Goal: Task Accomplishment & Management: Use online tool/utility

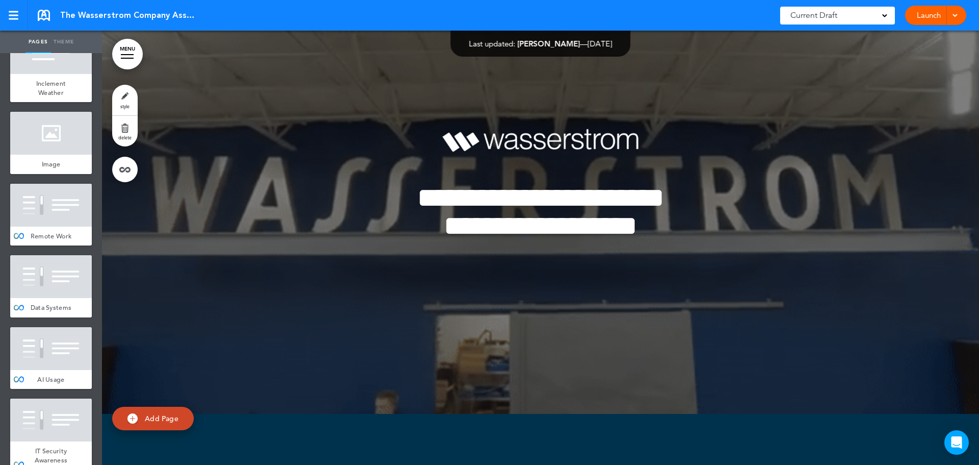
scroll to position [4183, 0]
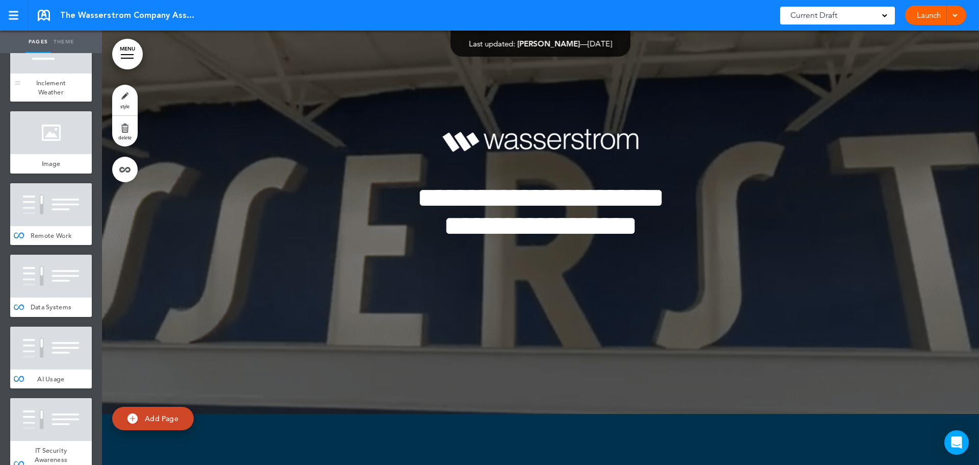
click at [46, 73] on div at bounding box center [51, 52] width 82 height 43
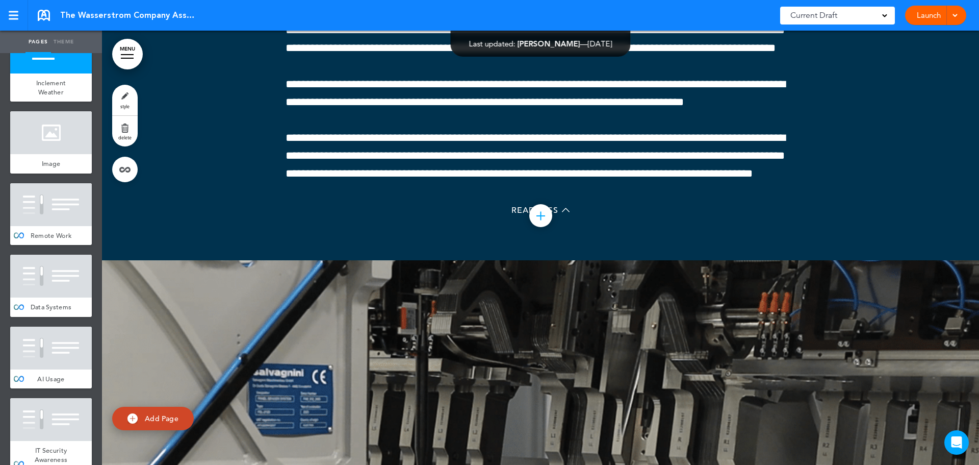
scroll to position [35652, 0]
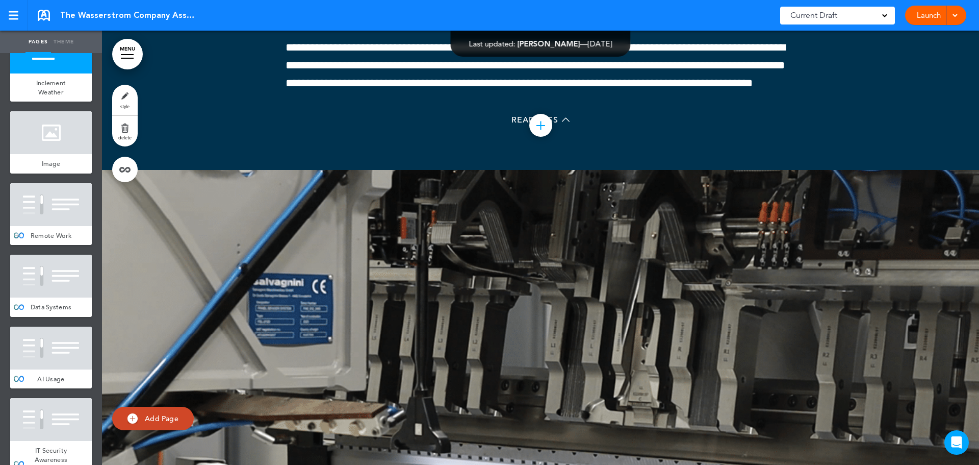
click at [44, 226] on div at bounding box center [51, 204] width 82 height 43
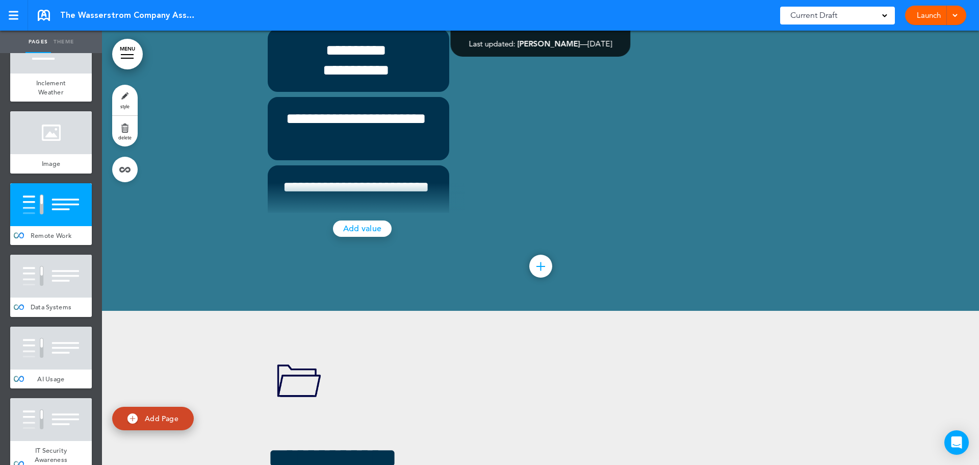
scroll to position [36796, 0]
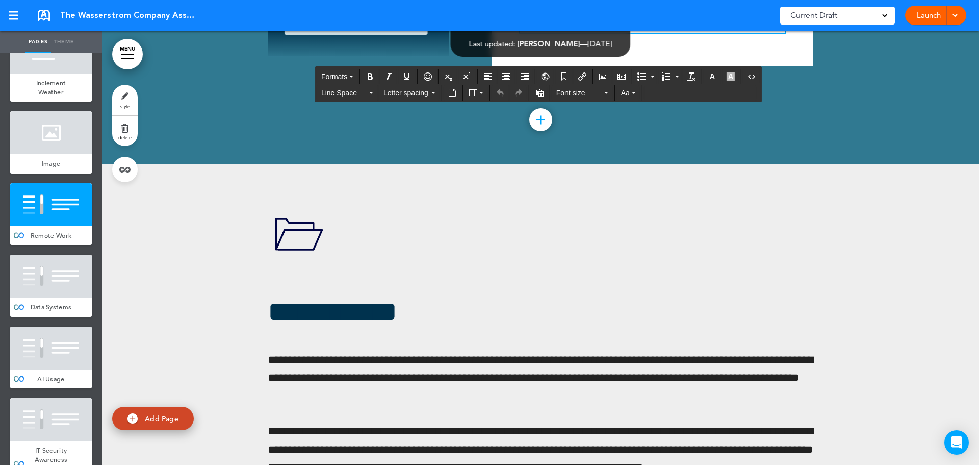
scroll to position [36847, 0]
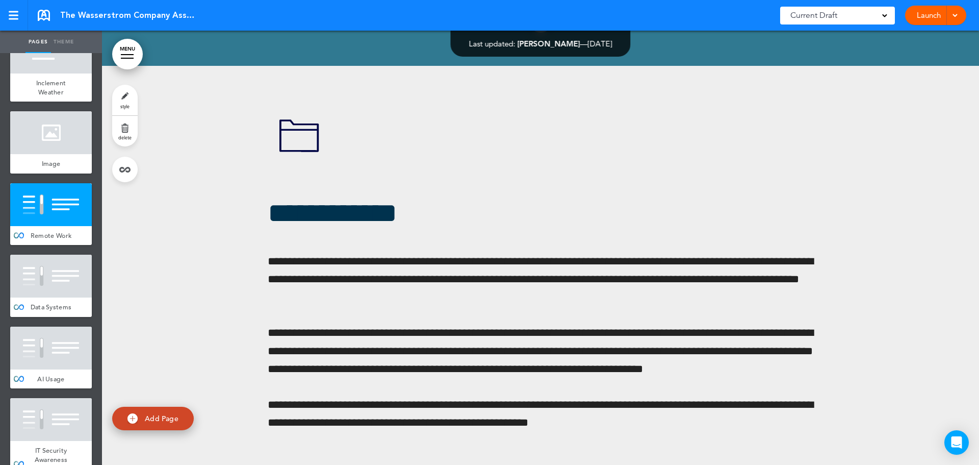
scroll to position [140, 0]
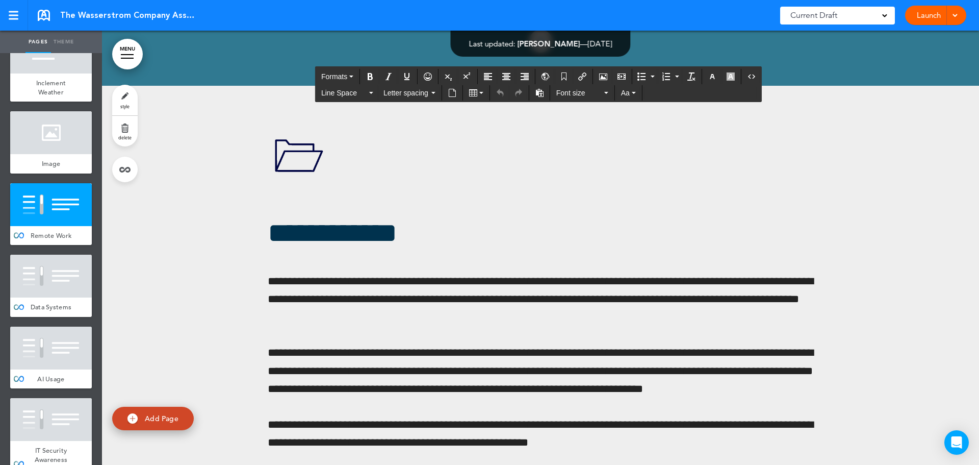
scroll to position [36949, 0]
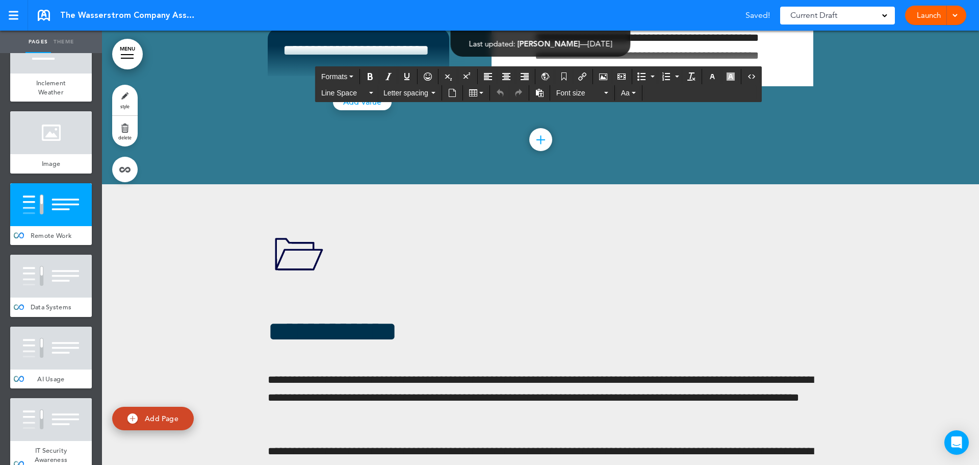
scroll to position [36847, 0]
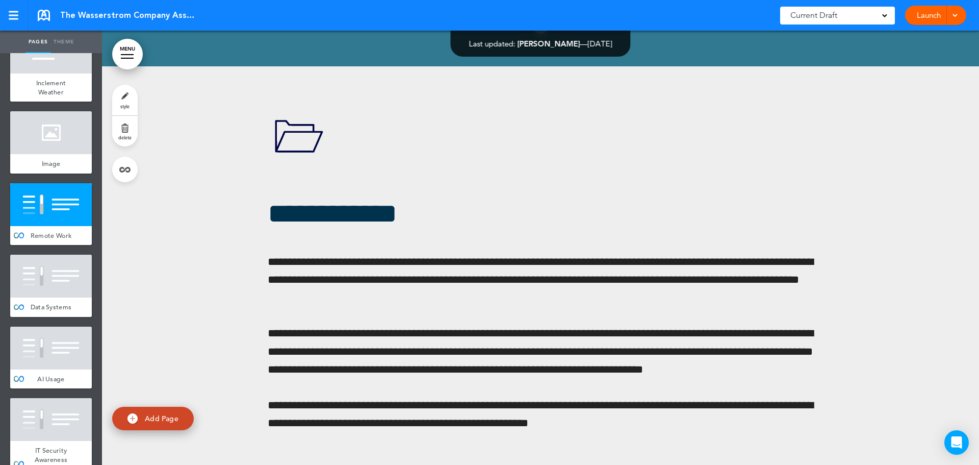
scroll to position [36949, 0]
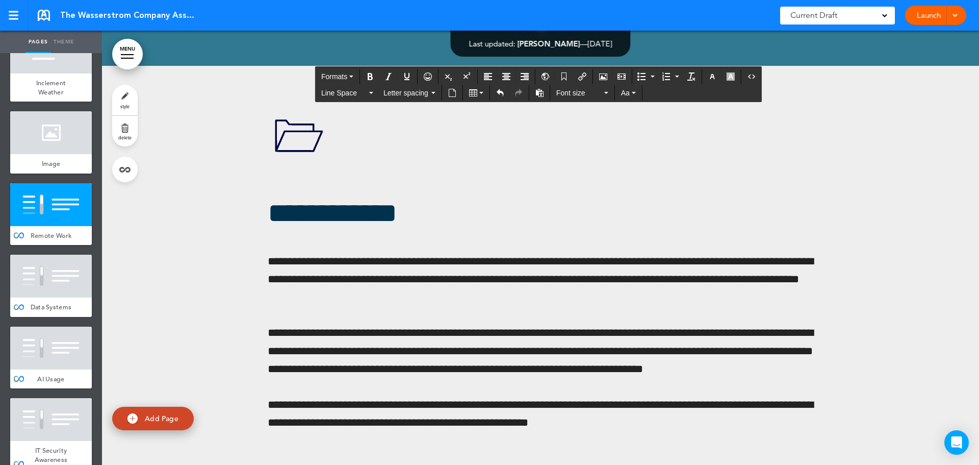
scroll to position [102, 0]
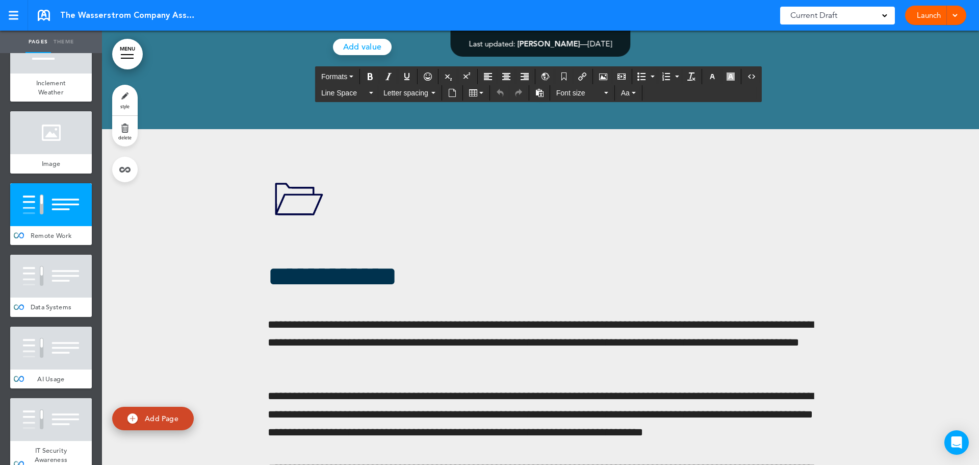
scroll to position [36898, 0]
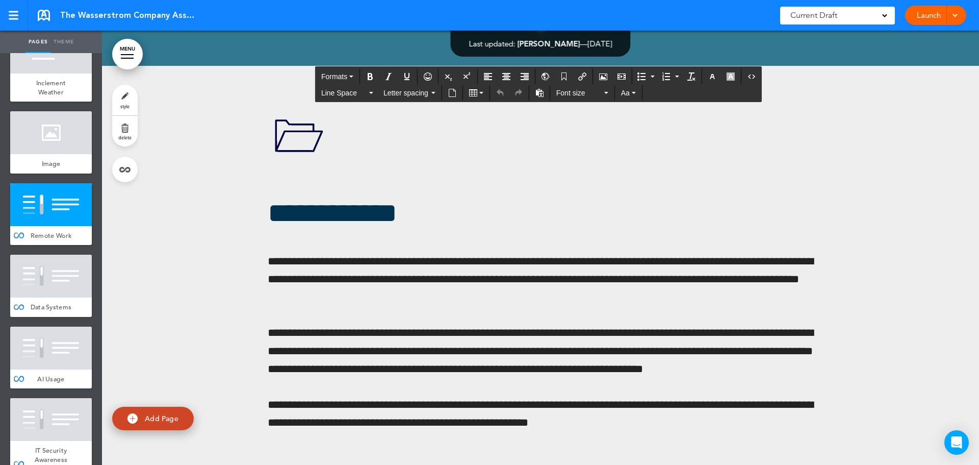
scroll to position [255, 0]
drag, startPoint x: 363, startPoint y: 297, endPoint x: 903, endPoint y: 271, distance: 541.3
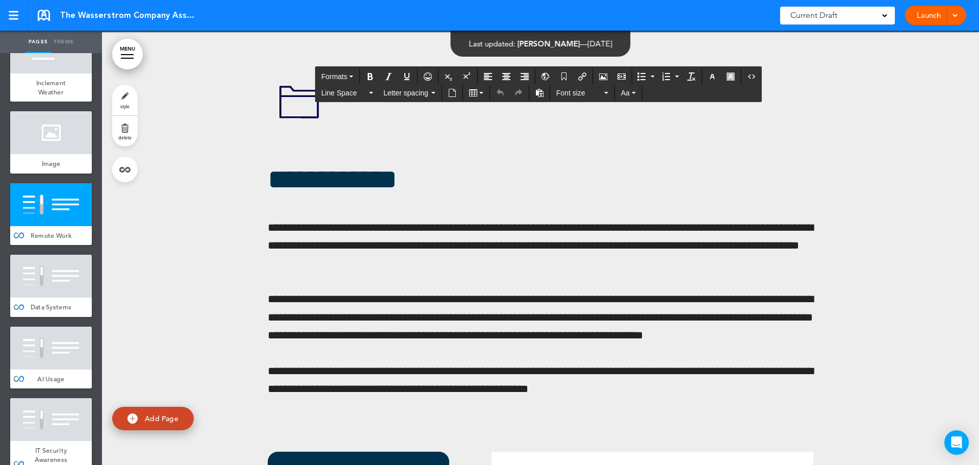
scroll to position [37000, 0]
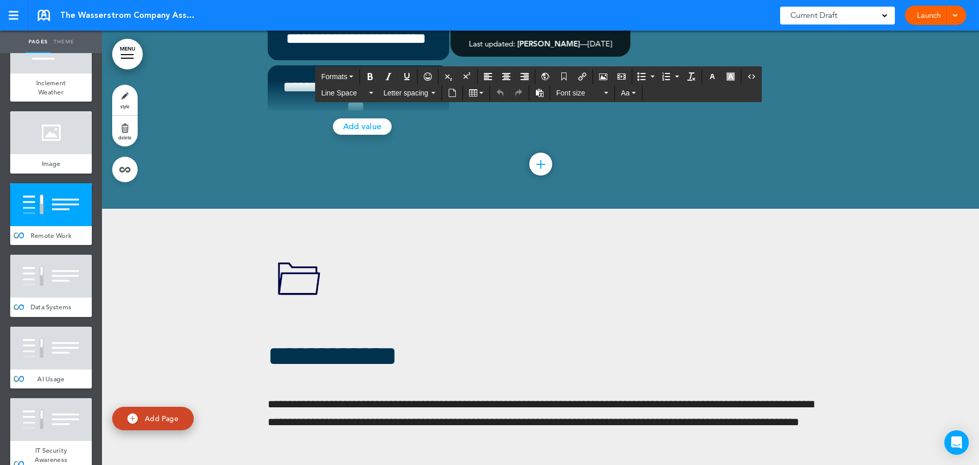
scroll to position [561, 0]
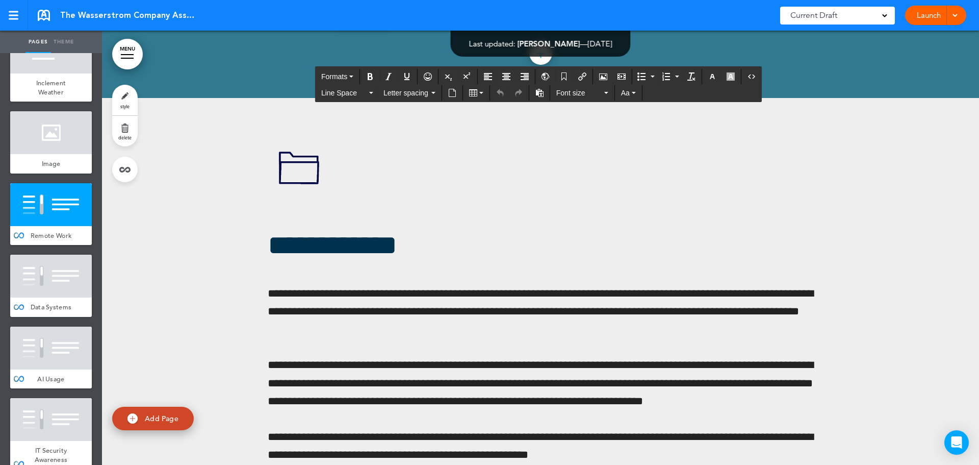
scroll to position [36949, 0]
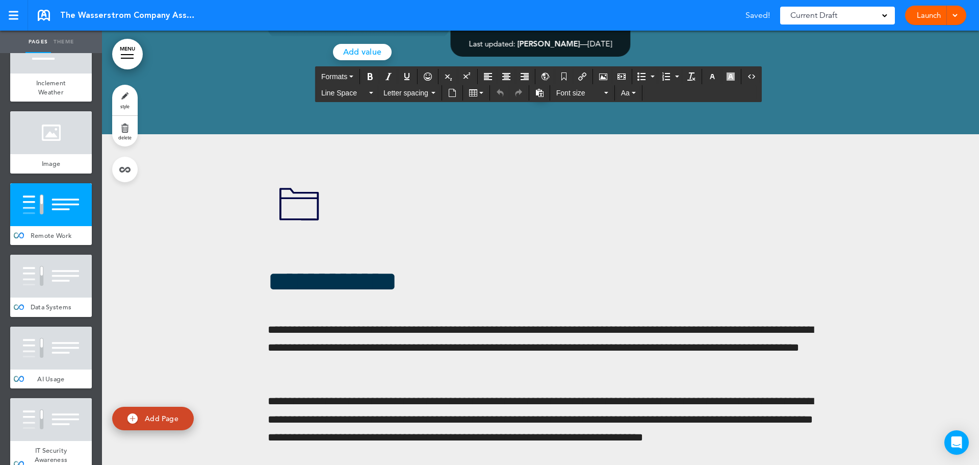
scroll to position [36847, 0]
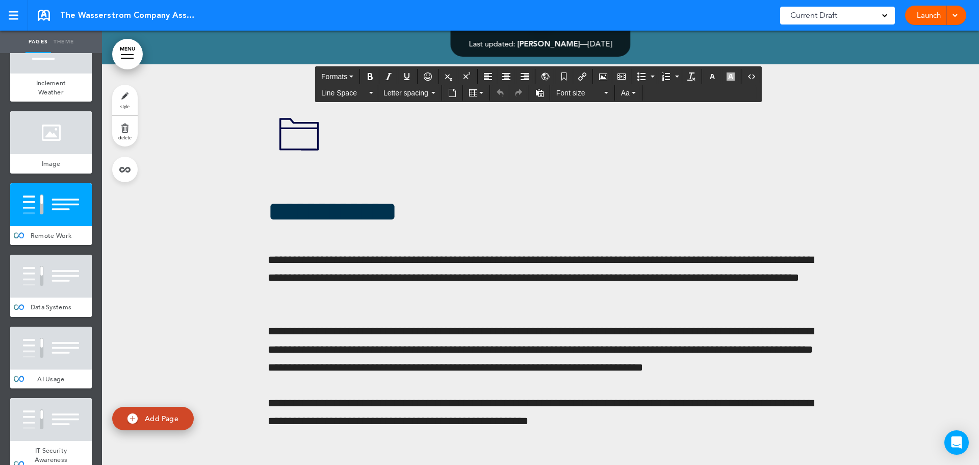
scroll to position [36949, 0]
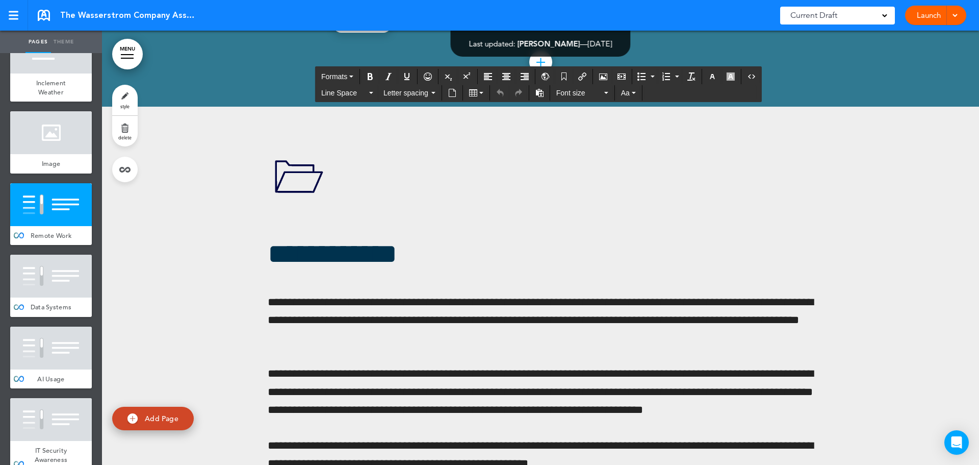
scroll to position [765, 0]
drag, startPoint x: 385, startPoint y: 303, endPoint x: 623, endPoint y: 301, distance: 238.2
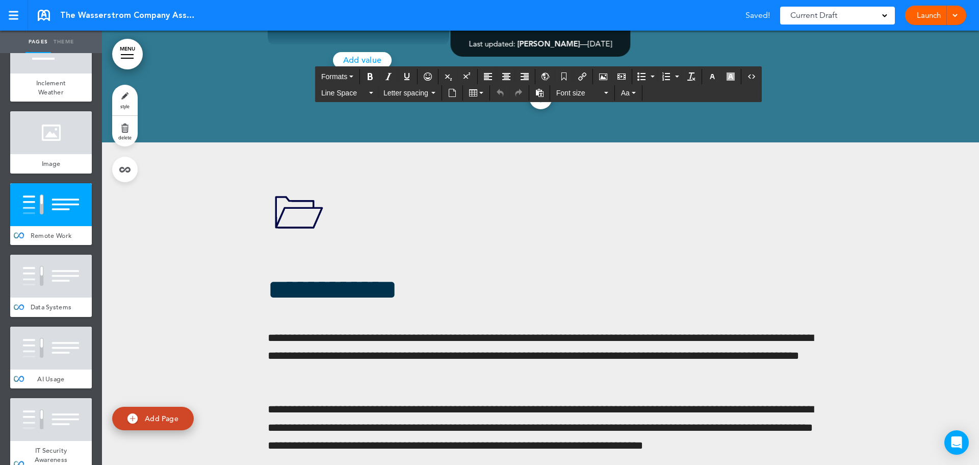
scroll to position [36847, 0]
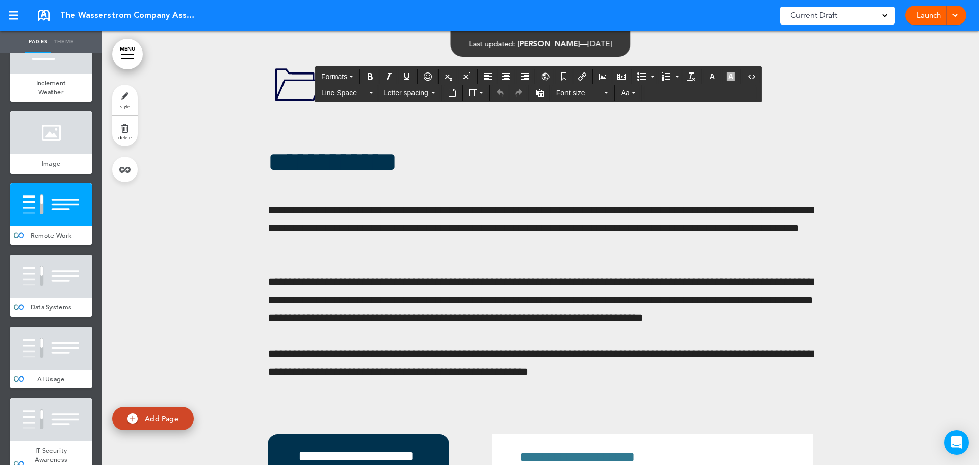
scroll to position [816, 0]
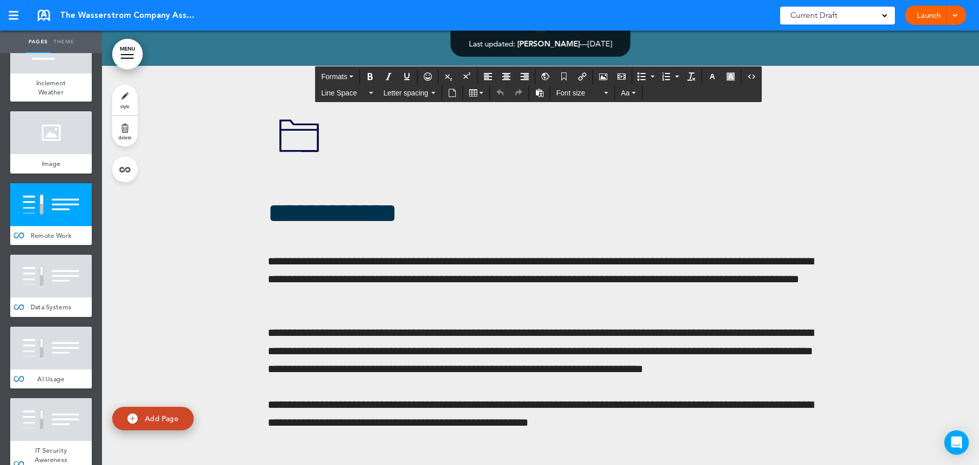
scroll to position [37000, 0]
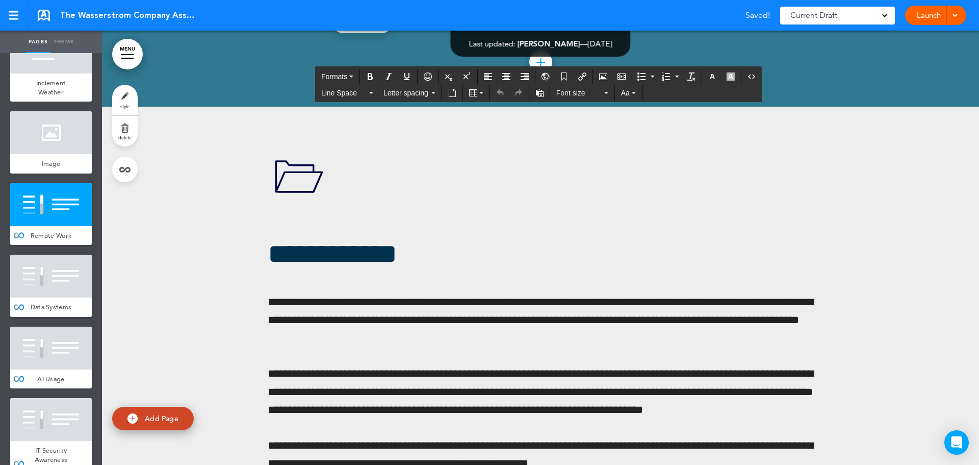
scroll to position [36847, 0]
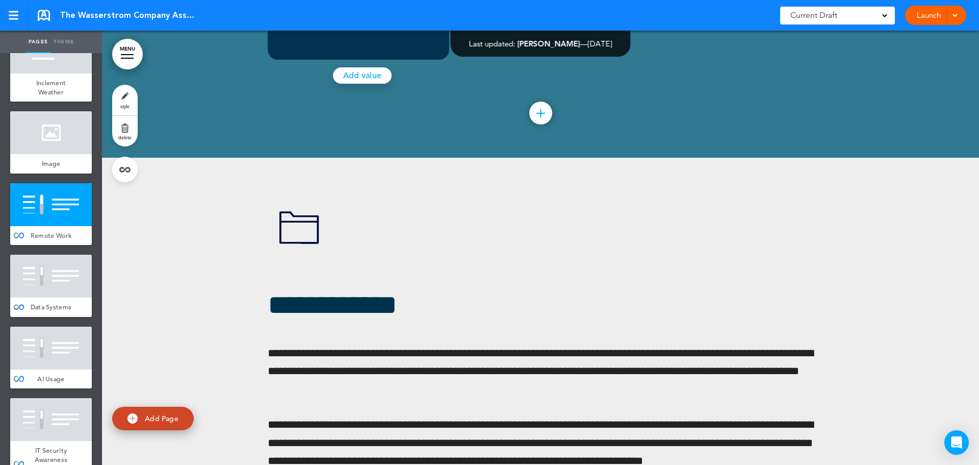
drag, startPoint x: 40, startPoint y: 341, endPoint x: 48, endPoint y: 337, distance: 8.7
click at [40, 297] on div at bounding box center [51, 276] width 82 height 43
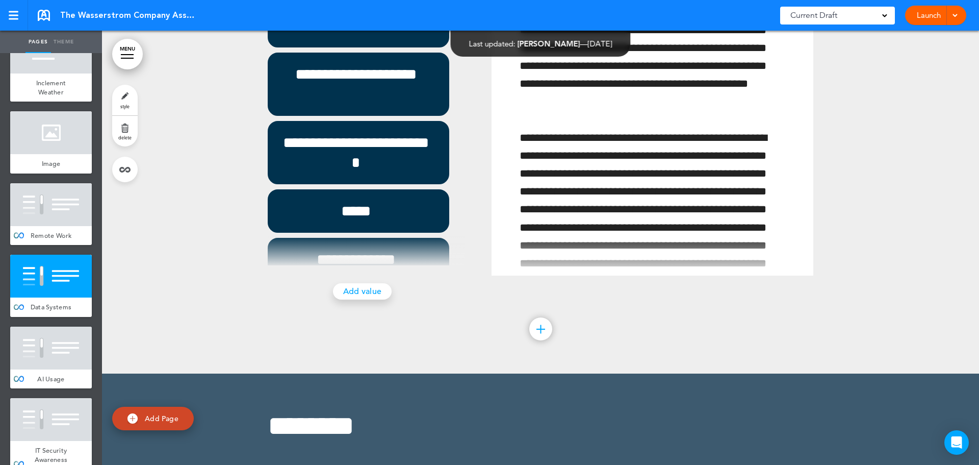
scroll to position [37698, 0]
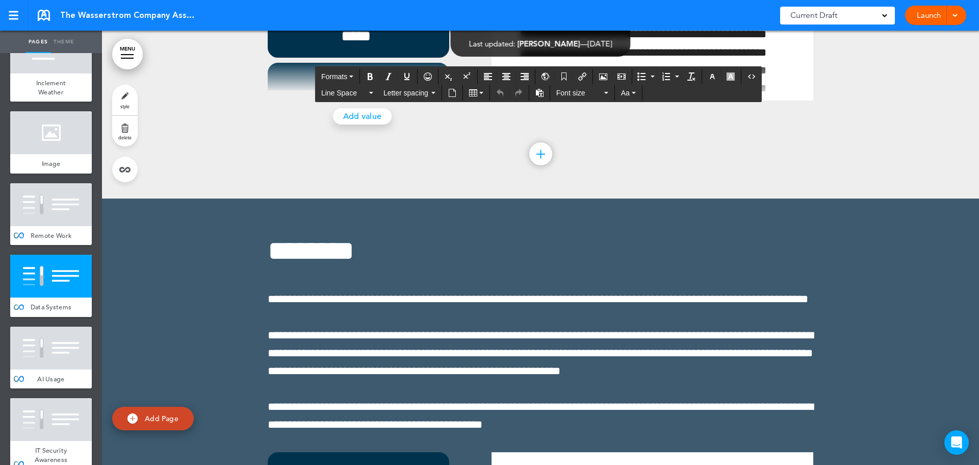
scroll to position [37749, 0]
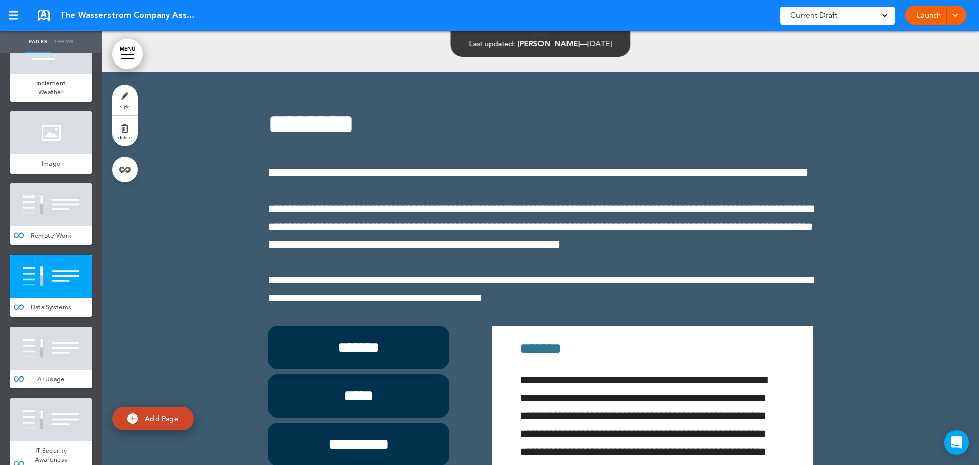
scroll to position [37800, 0]
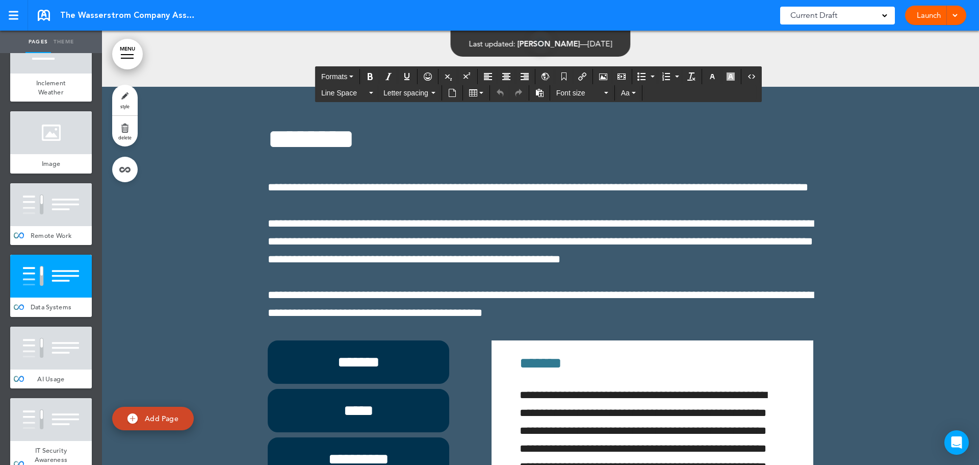
scroll to position [37851, 0]
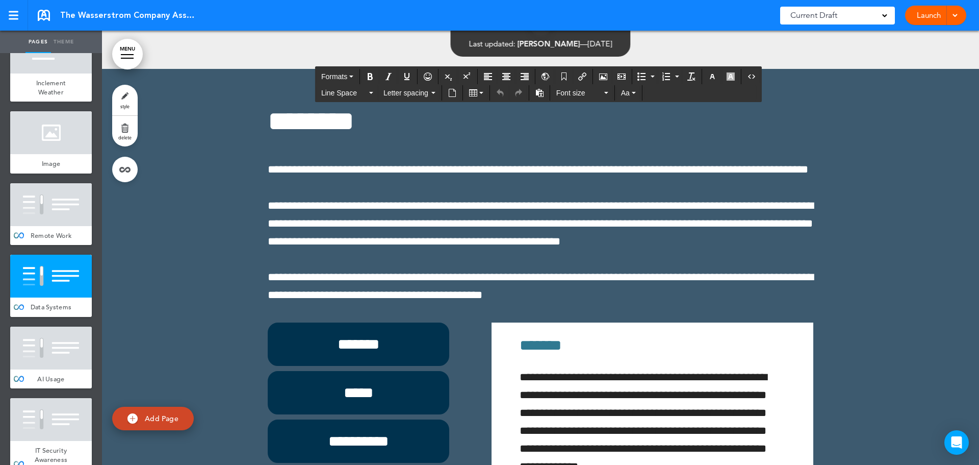
drag, startPoint x: 355, startPoint y: 192, endPoint x: 936, endPoint y: 239, distance: 582.9
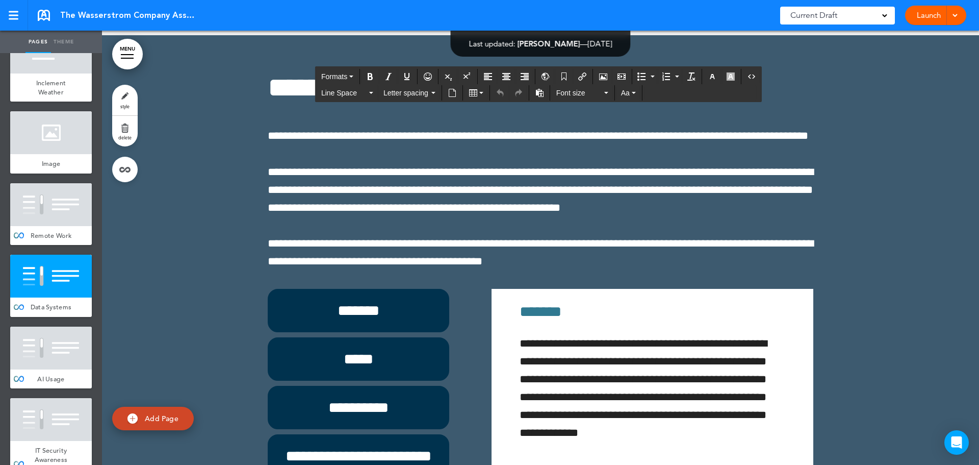
scroll to position [37902, 0]
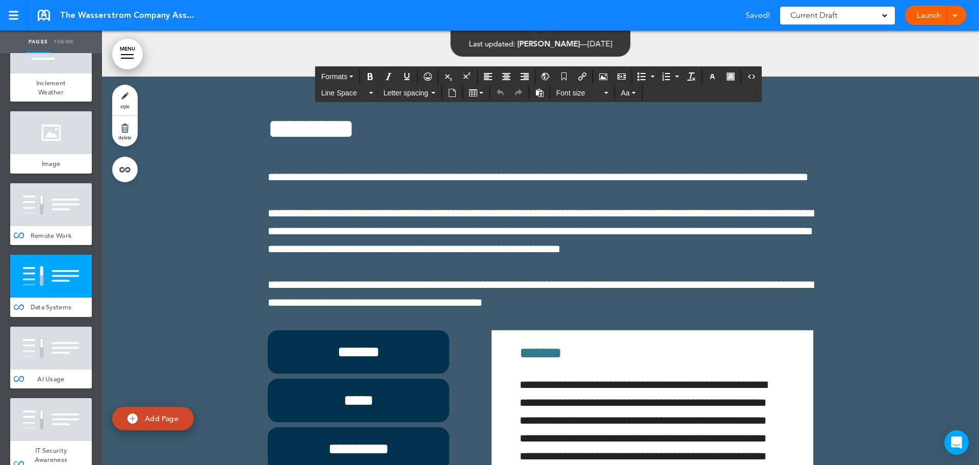
scroll to position [37800, 0]
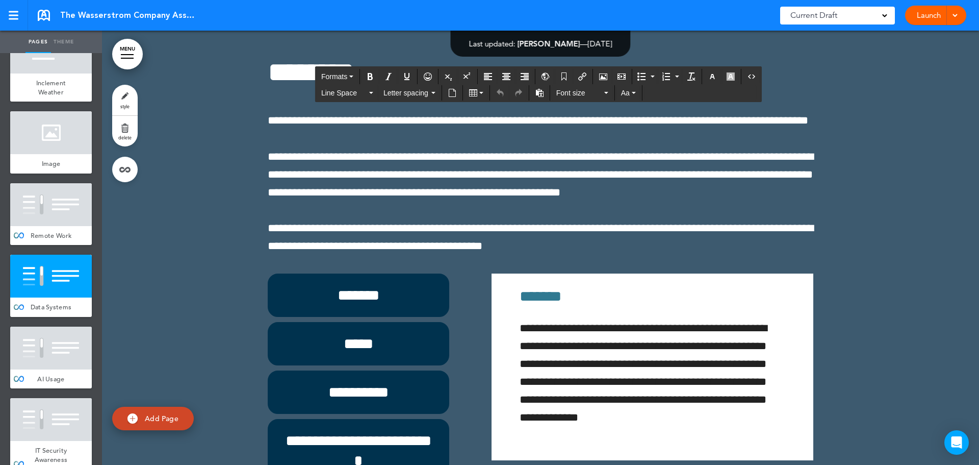
scroll to position [37902, 0]
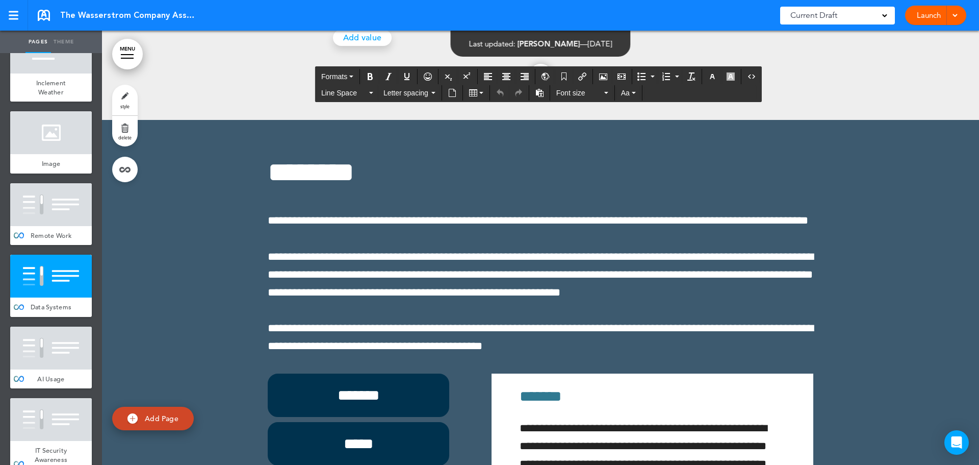
scroll to position [204, 0]
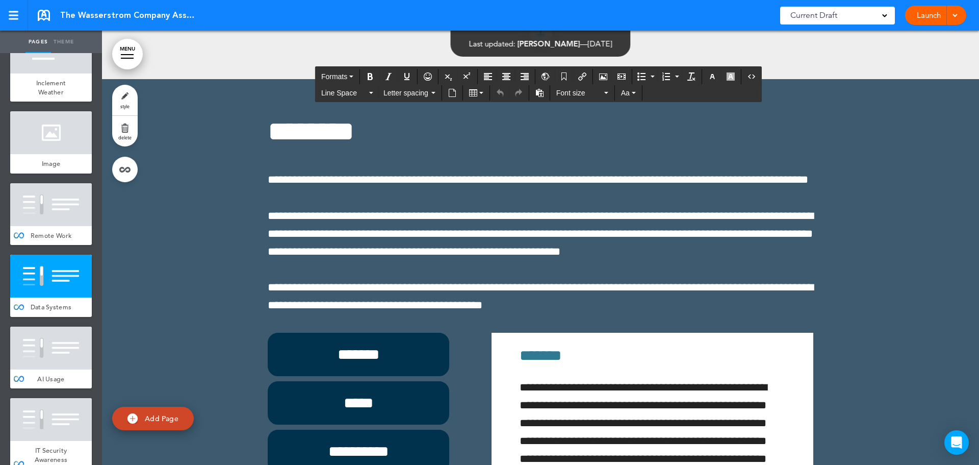
scroll to position [37902, 0]
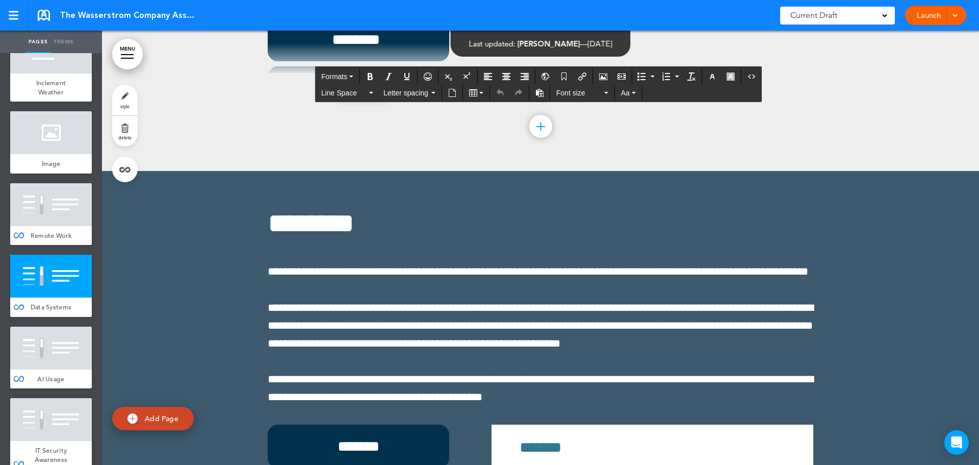
scroll to position [357, 0]
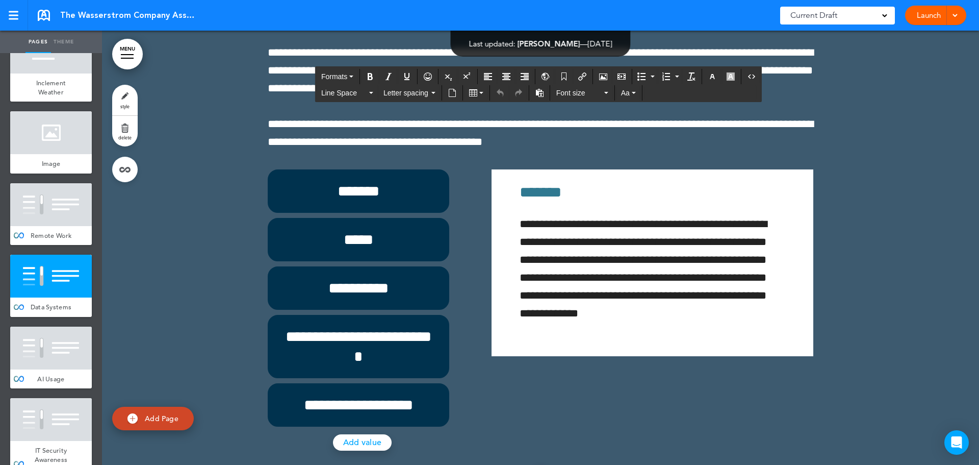
scroll to position [37851, 0]
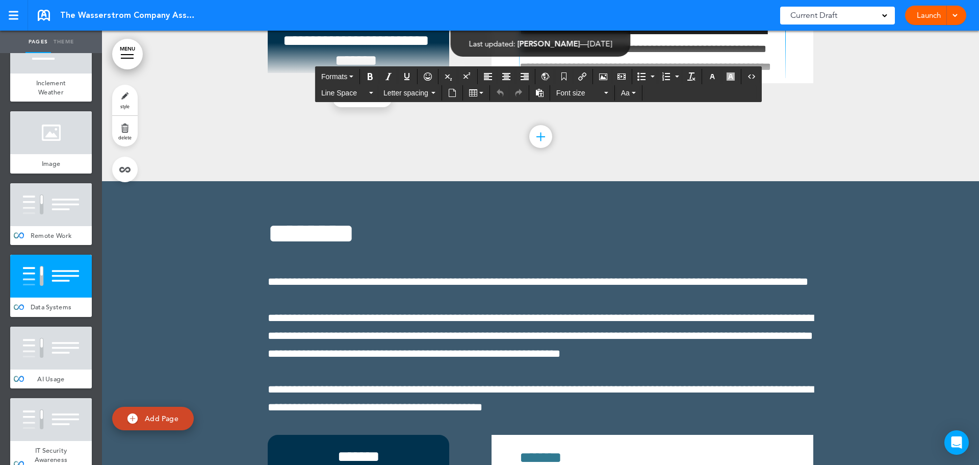
scroll to position [306, 0]
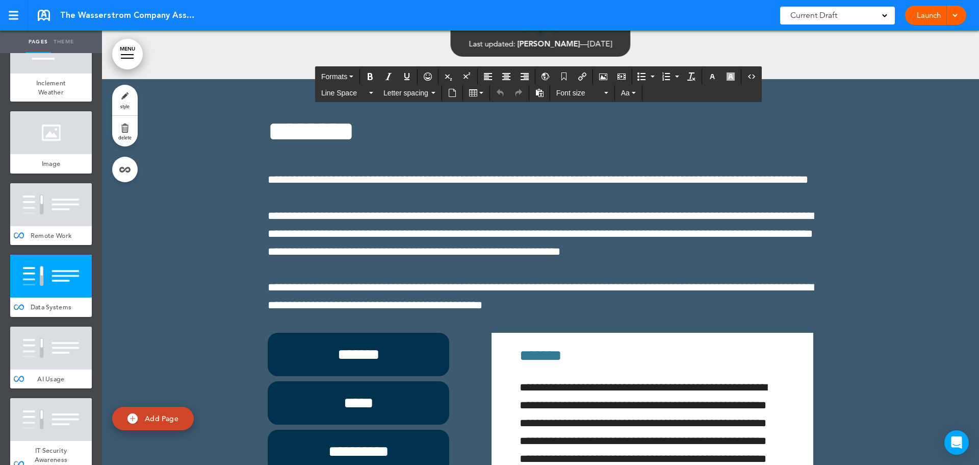
scroll to position [483, 0]
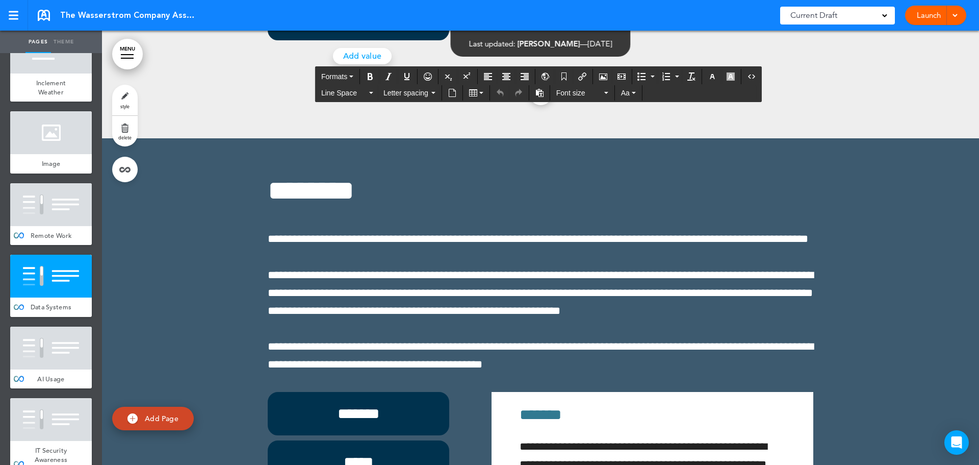
scroll to position [37800, 0]
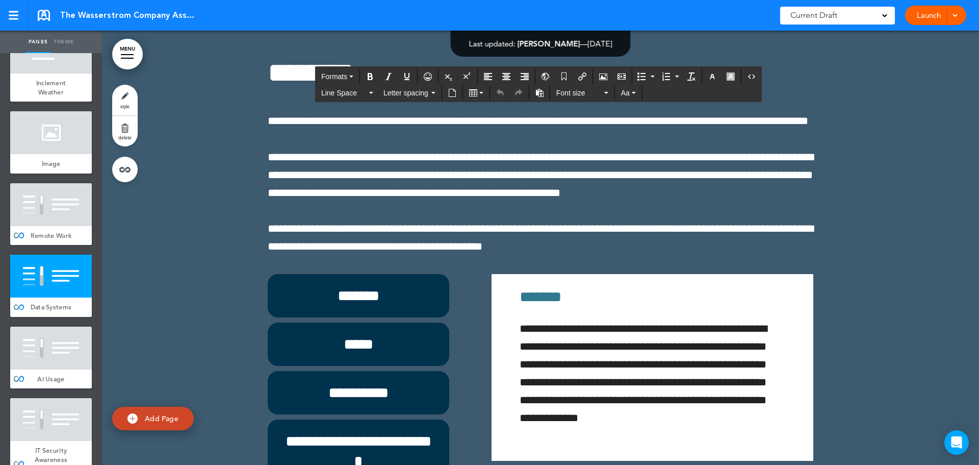
scroll to position [37902, 0]
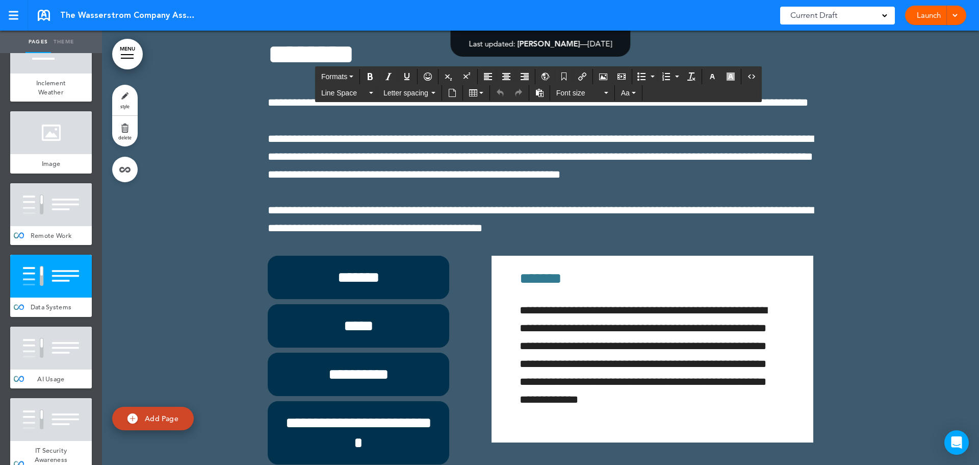
scroll to position [37953, 0]
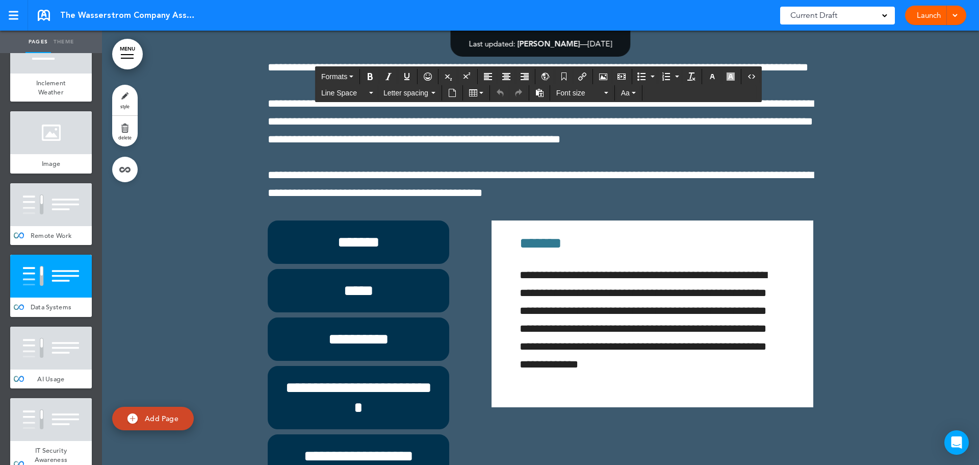
drag, startPoint x: 28, startPoint y: 406, endPoint x: 144, endPoint y: 299, distance: 157.1
click at [28, 369] on div at bounding box center [51, 347] width 82 height 43
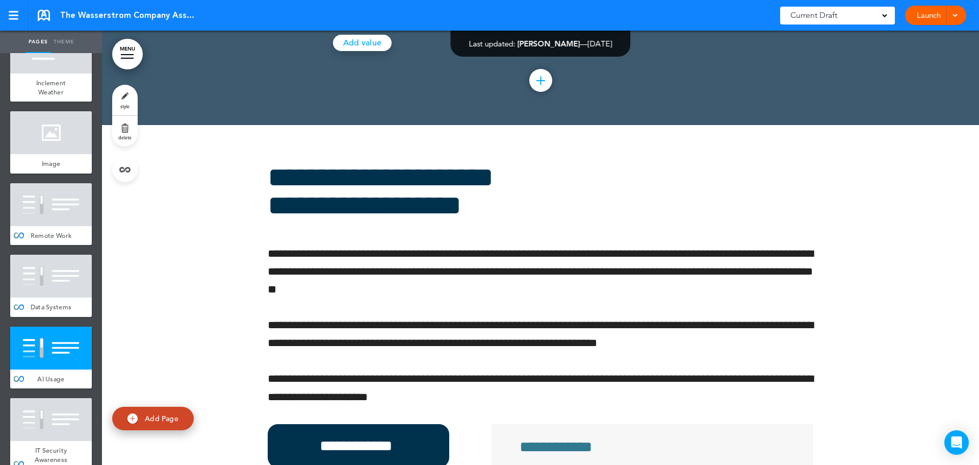
scroll to position [38458, 0]
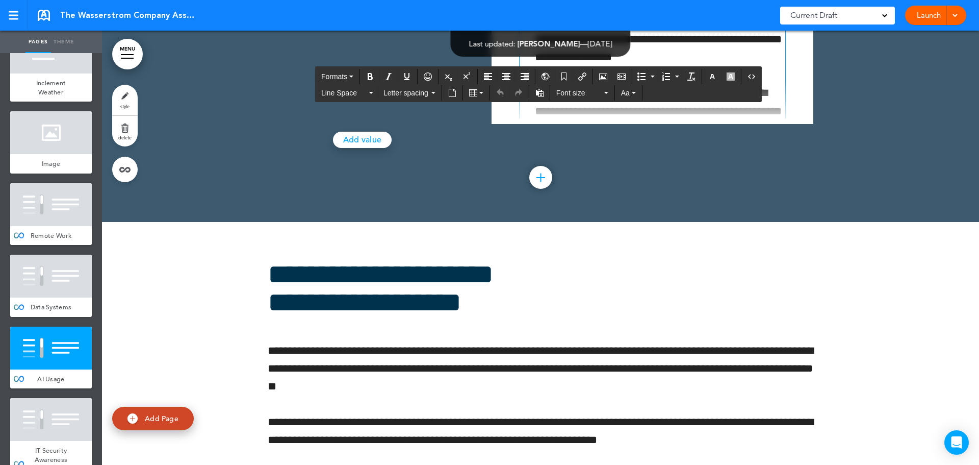
click at [652, 254] on div "**********" at bounding box center [653, 132] width 266 height 802
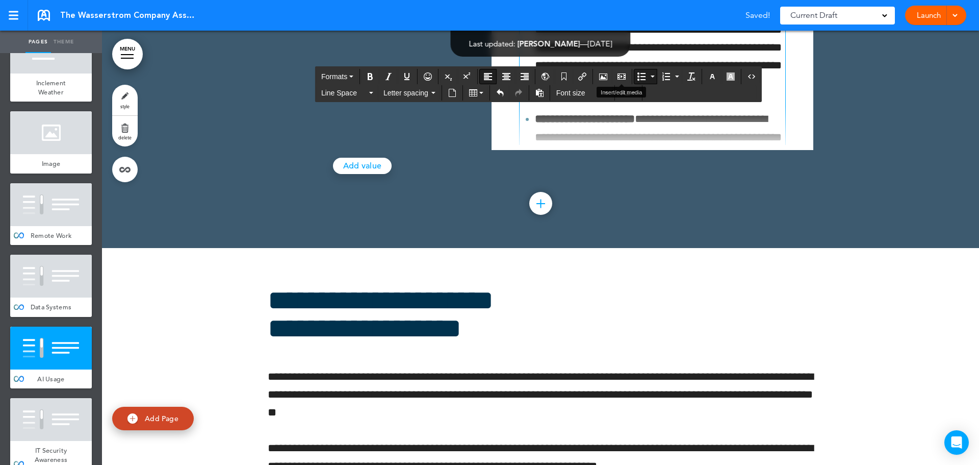
scroll to position [38407, 0]
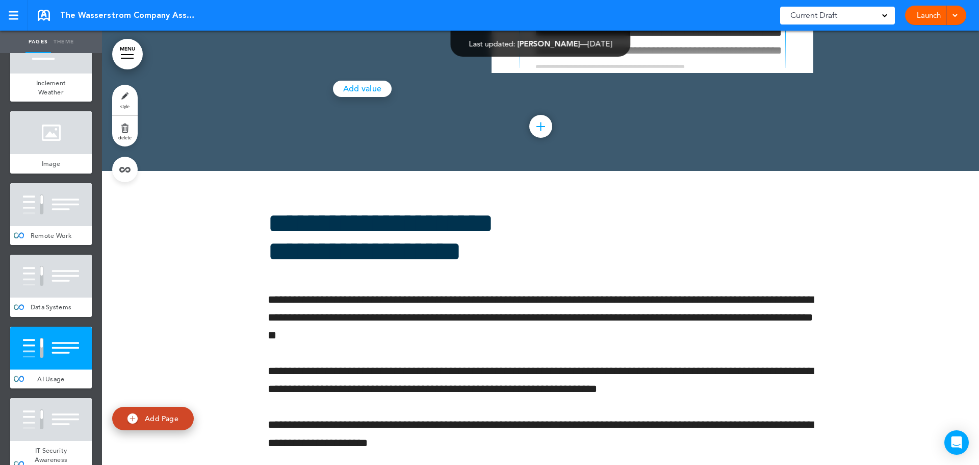
scroll to position [153, 0]
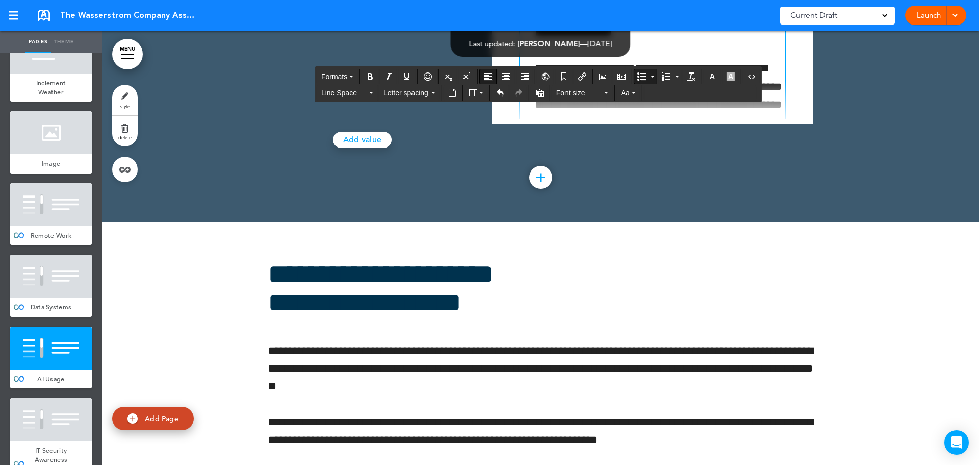
scroll to position [0, 0]
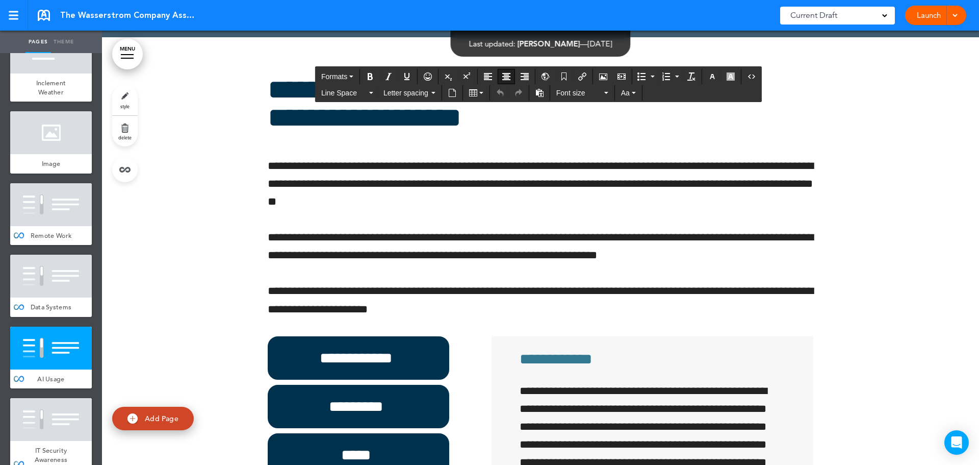
scroll to position [38509, 0]
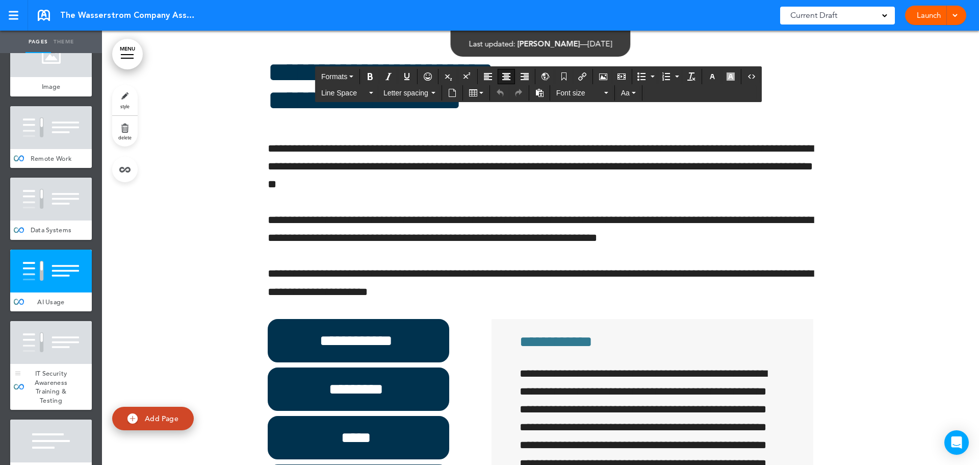
scroll to position [4336, 0]
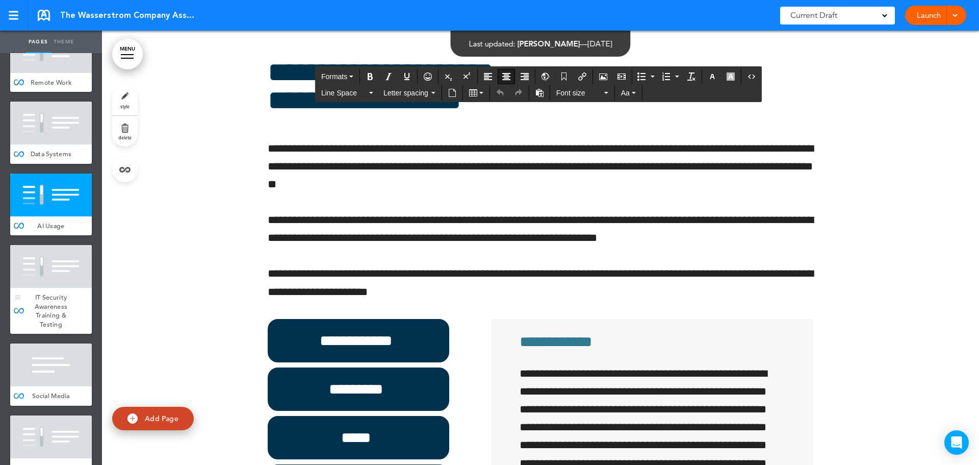
drag, startPoint x: 55, startPoint y: 341, endPoint x: 68, endPoint y: 342, distance: 13.3
click at [55, 334] on div "IT Security Awareness Training & Testing" at bounding box center [51, 311] width 82 height 46
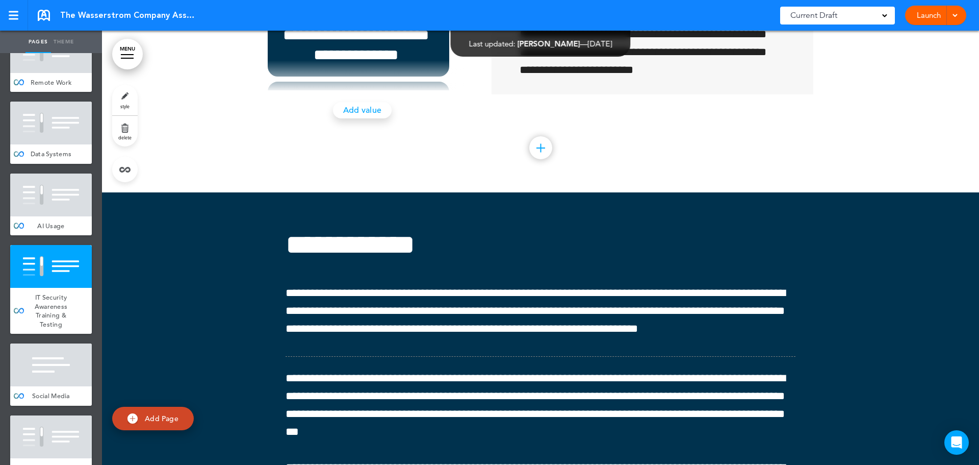
scroll to position [39135, 0]
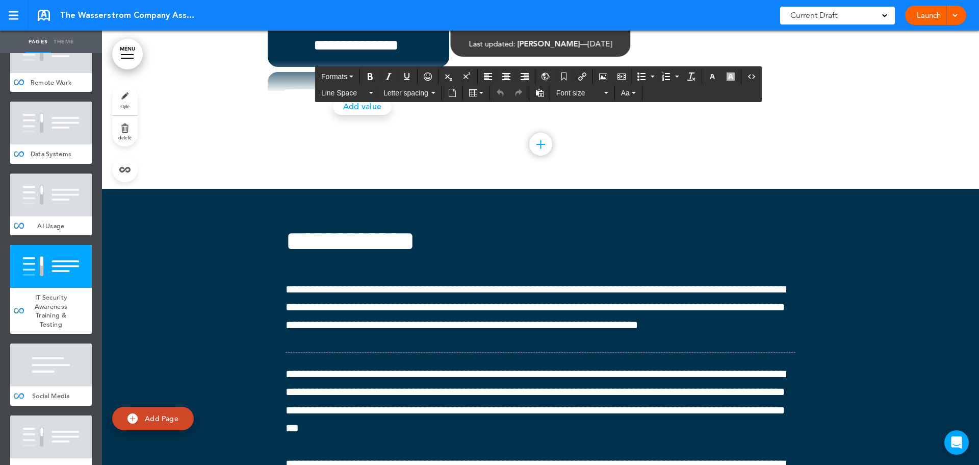
drag, startPoint x: 314, startPoint y: 296, endPoint x: 268, endPoint y: 291, distance: 46.2
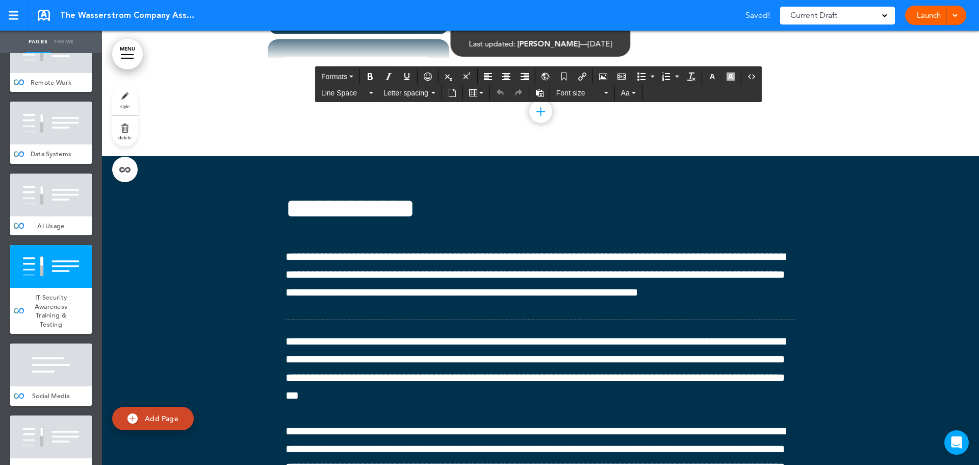
scroll to position [39186, 0]
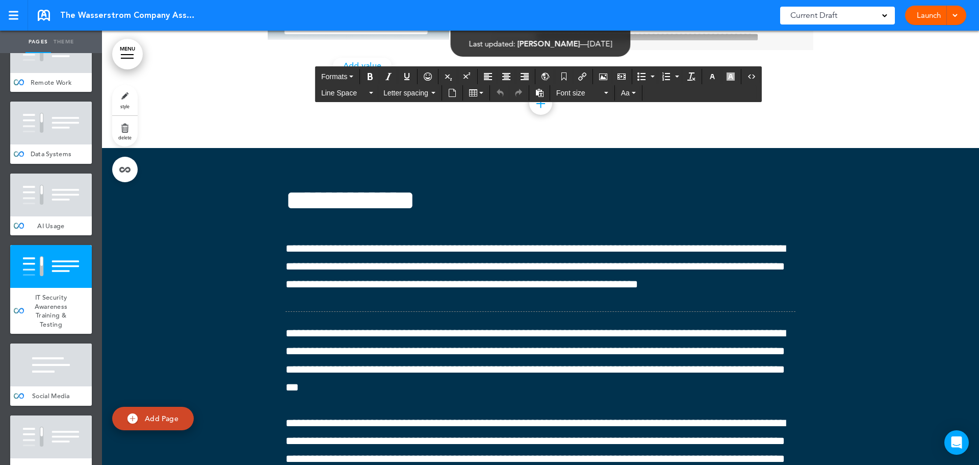
scroll to position [455, 0]
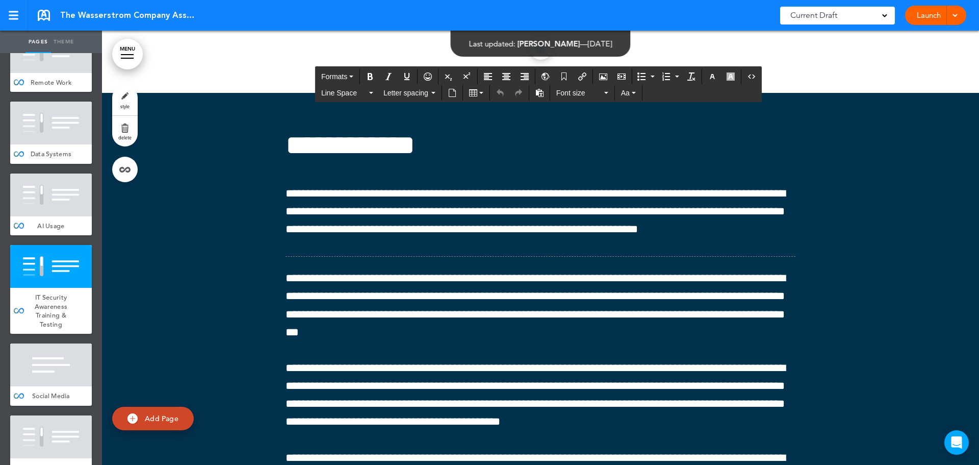
scroll to position [39339, 0]
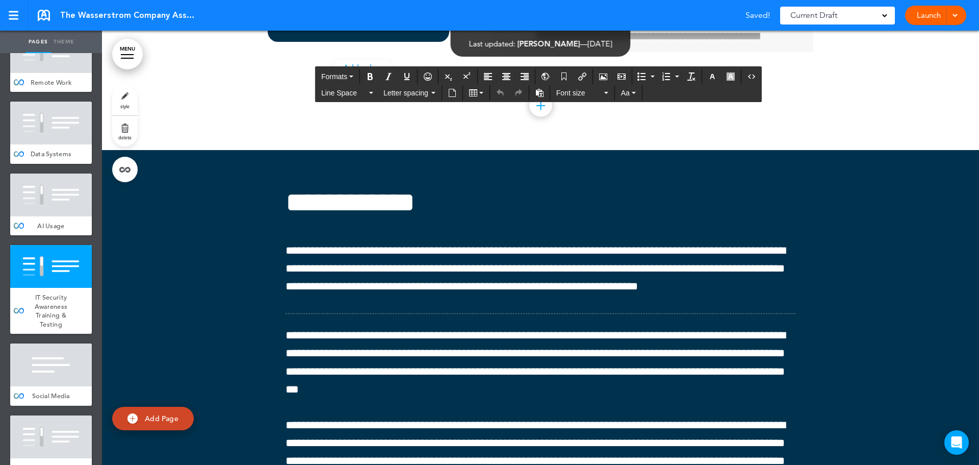
scroll to position [39084, 0]
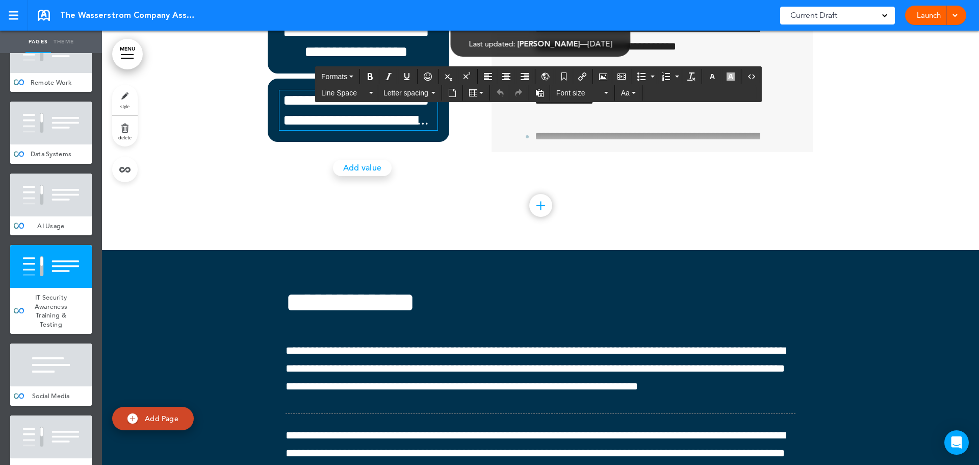
drag, startPoint x: 914, startPoint y: 218, endPoint x: 434, endPoint y: 335, distance: 494.2
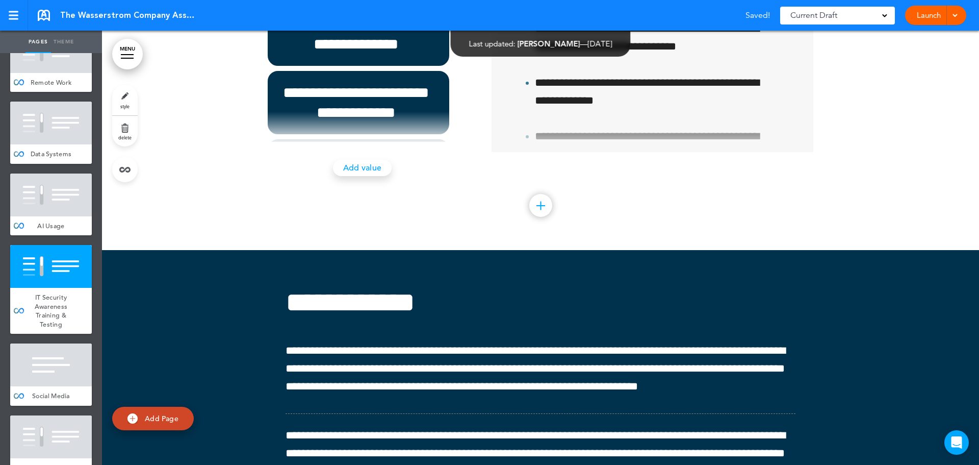
scroll to position [0, 0]
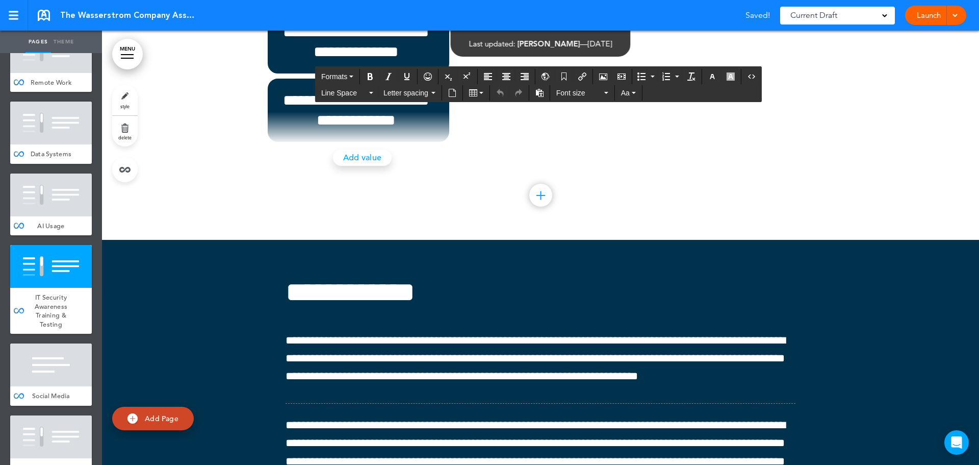
scroll to position [102, 0]
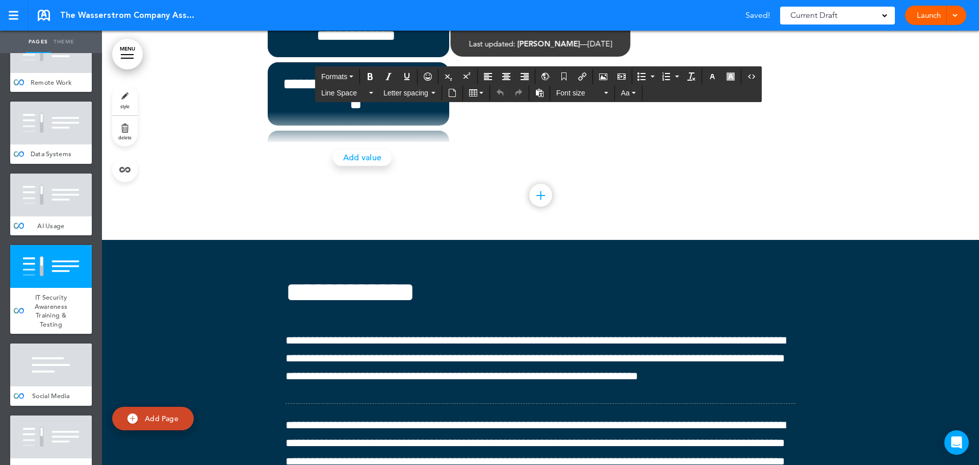
scroll to position [153, 0]
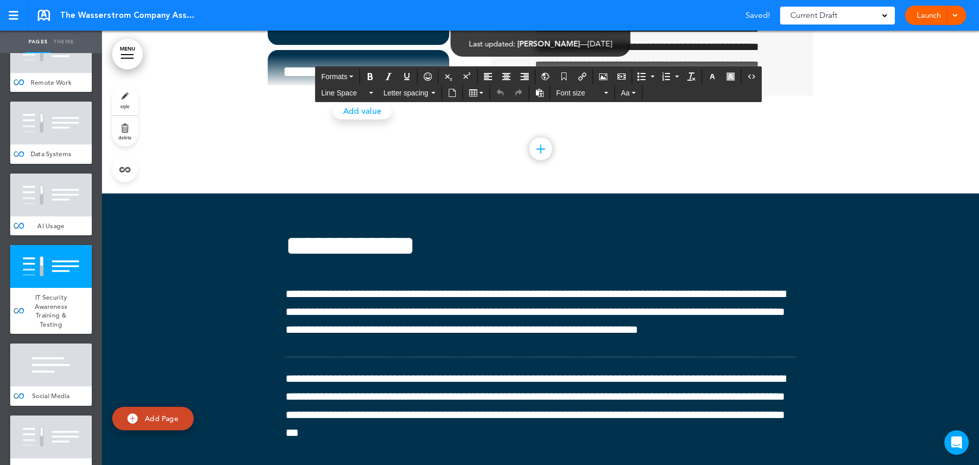
scroll to position [39186, 0]
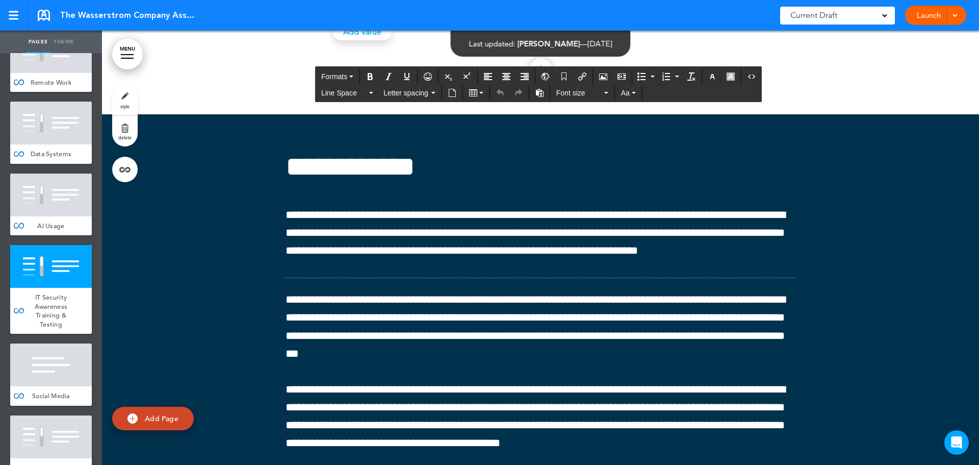
scroll to position [39237, 0]
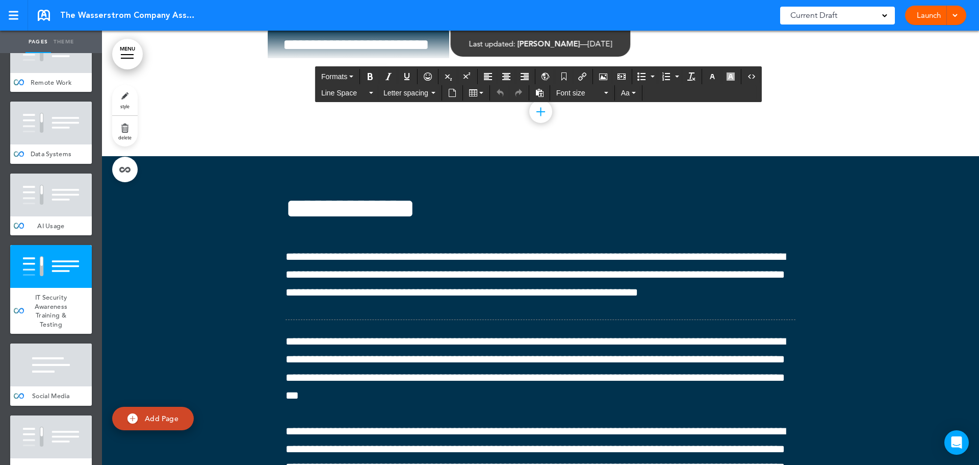
scroll to position [39186, 0]
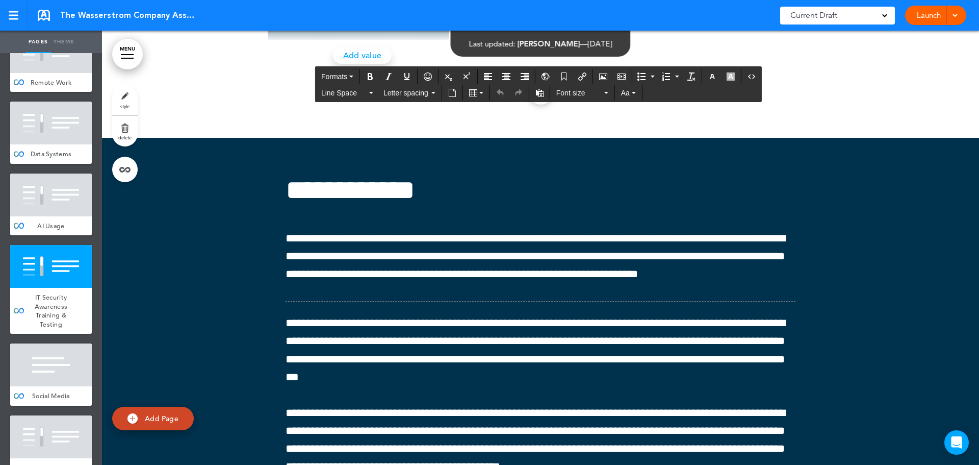
scroll to position [357, 0]
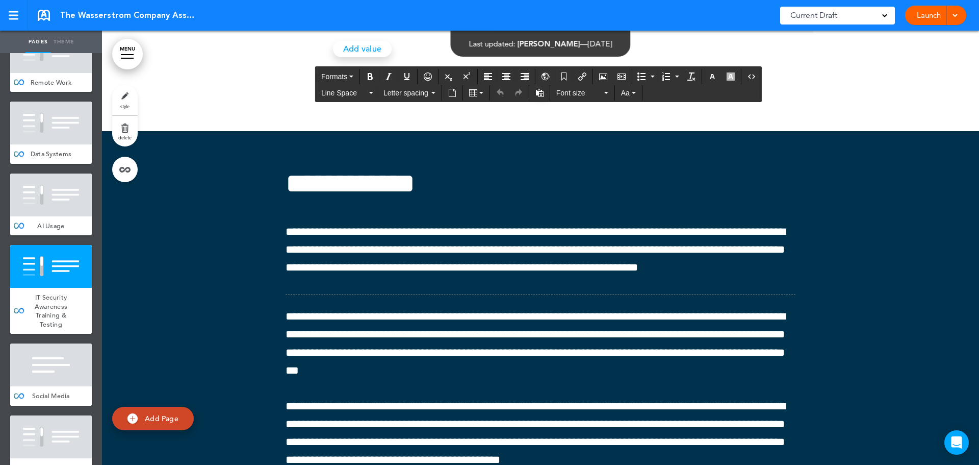
scroll to position [39339, 0]
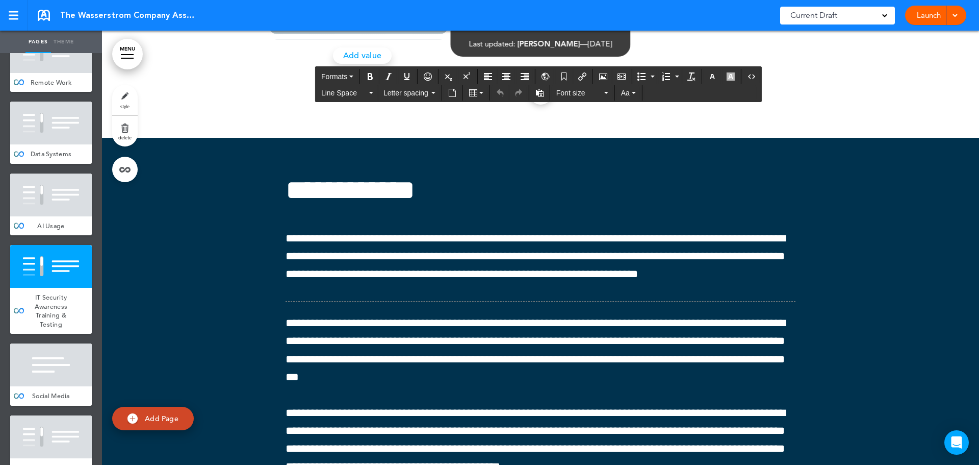
scroll to position [408, 0]
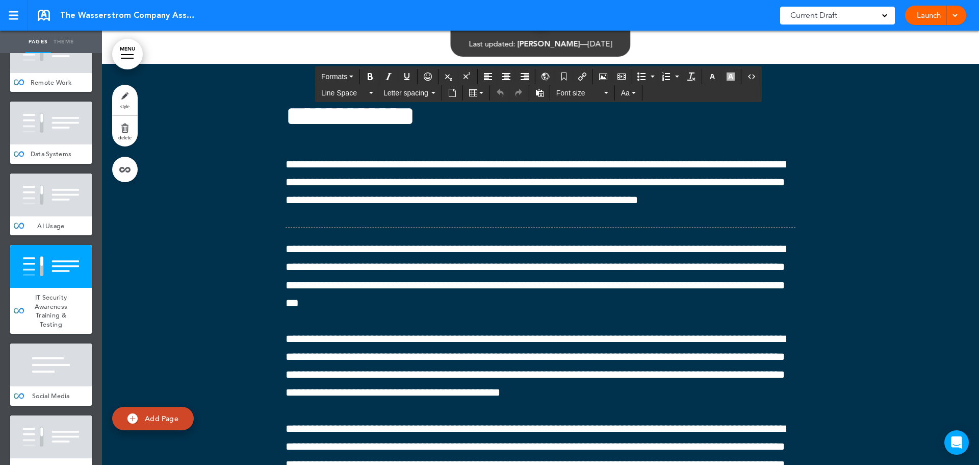
scroll to position [39288, 0]
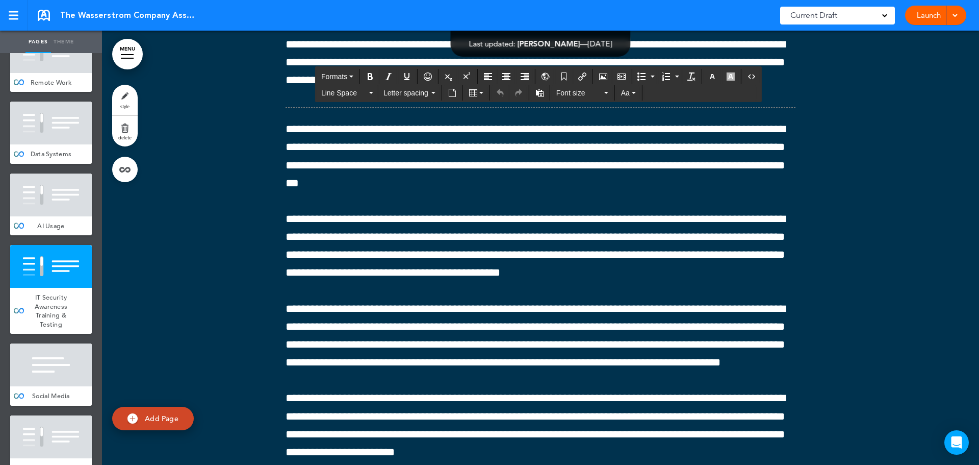
scroll to position [455, 0]
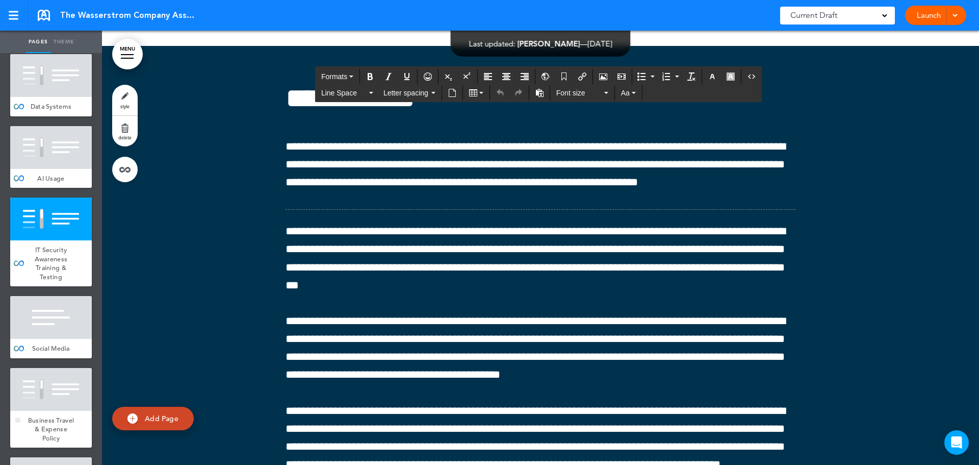
scroll to position [4438, 0]
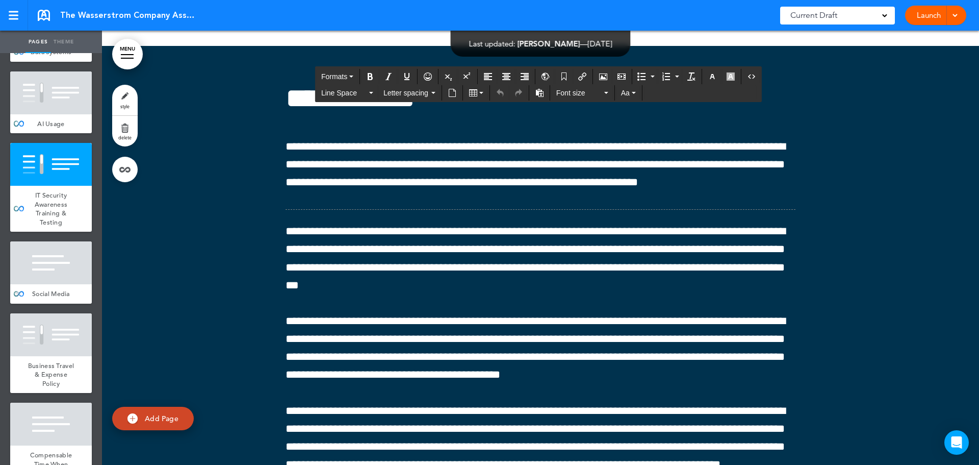
click at [38, 284] on div at bounding box center [51, 262] width 82 height 43
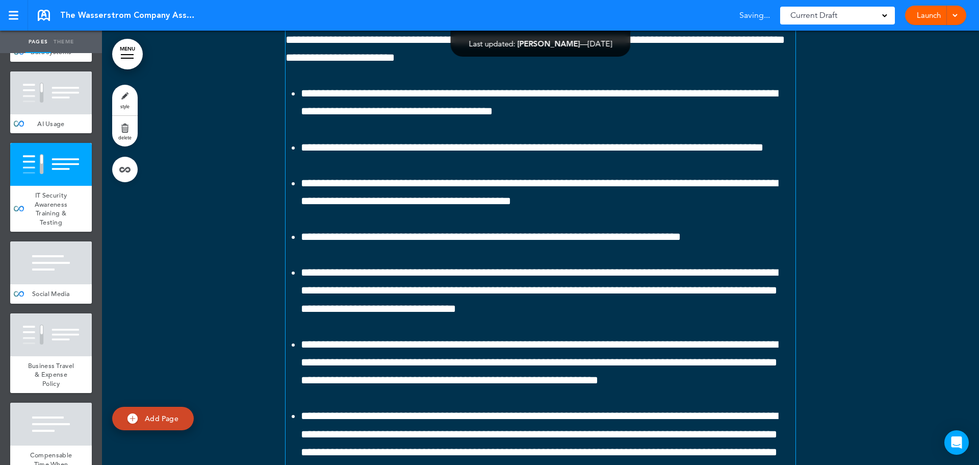
scroll to position [39787, 0]
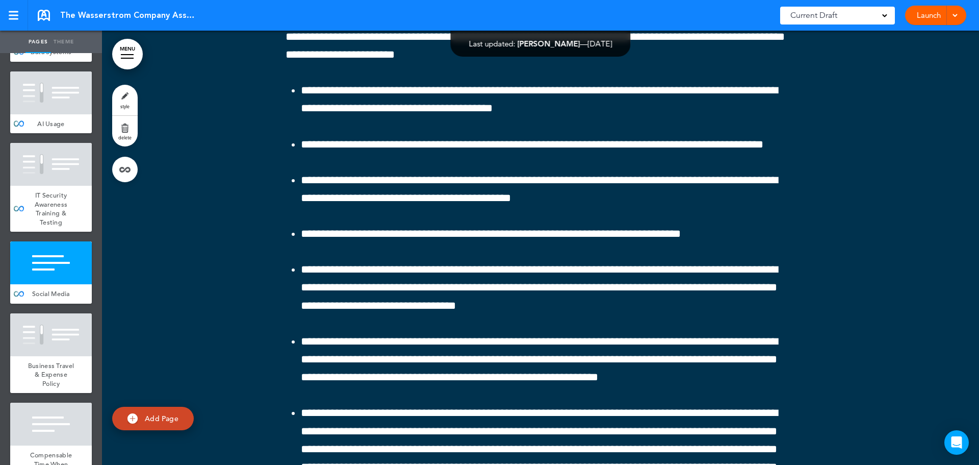
drag, startPoint x: 728, startPoint y: 126, endPoint x: 711, endPoint y: 133, distance: 19.0
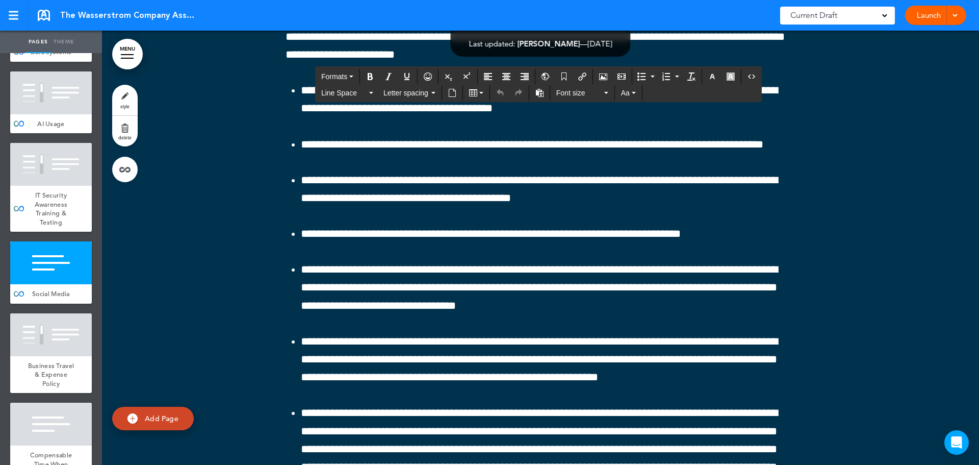
click at [831, 164] on div at bounding box center [540, 256] width 877 height 1419
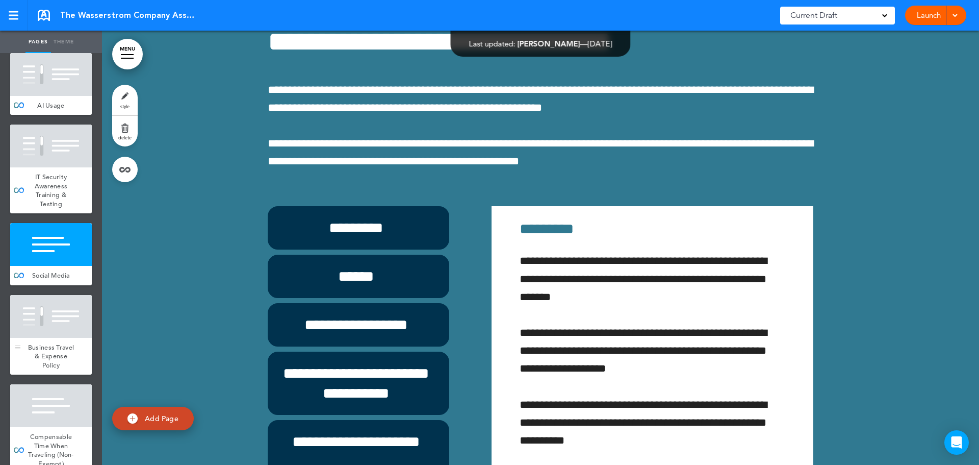
scroll to position [4489, 0]
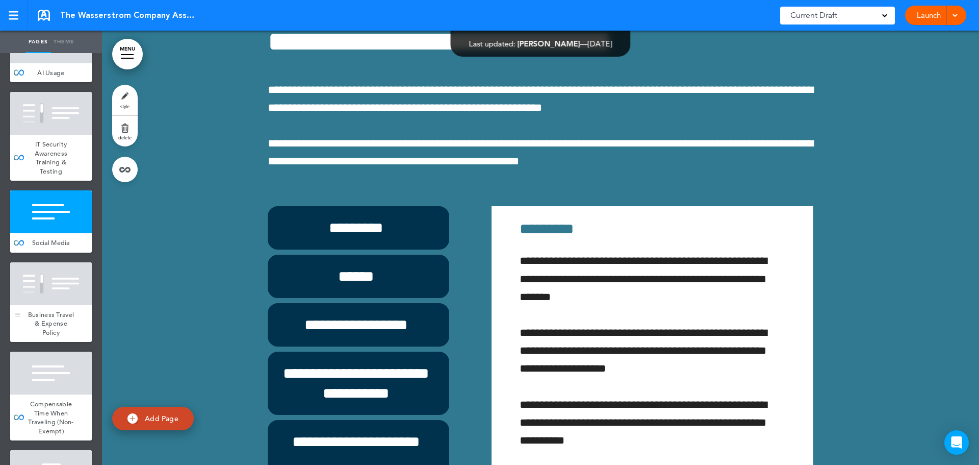
click at [55, 342] on div "Business Travel & Expense Policy" at bounding box center [51, 323] width 82 height 37
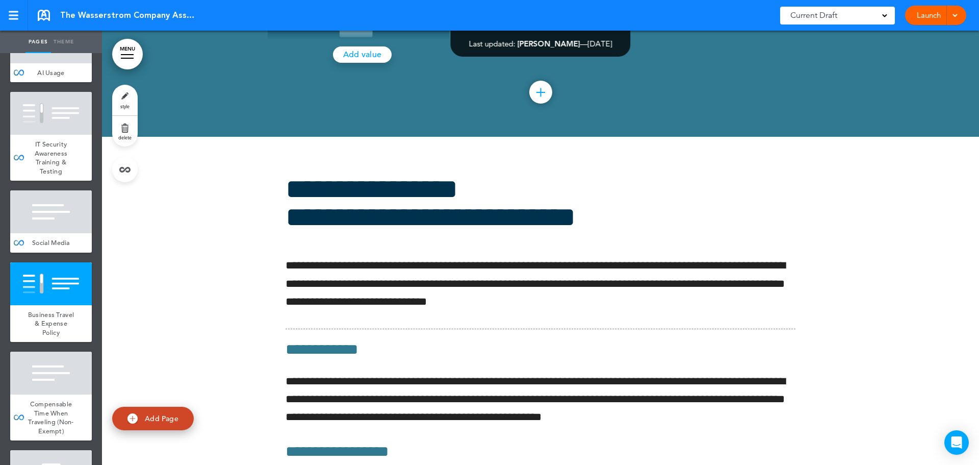
scroll to position [41446, 0]
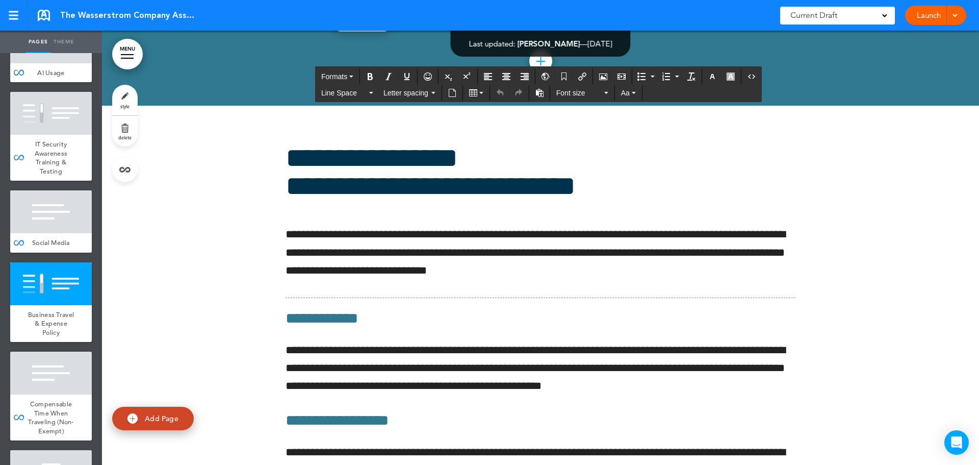
scroll to position [41456, 0]
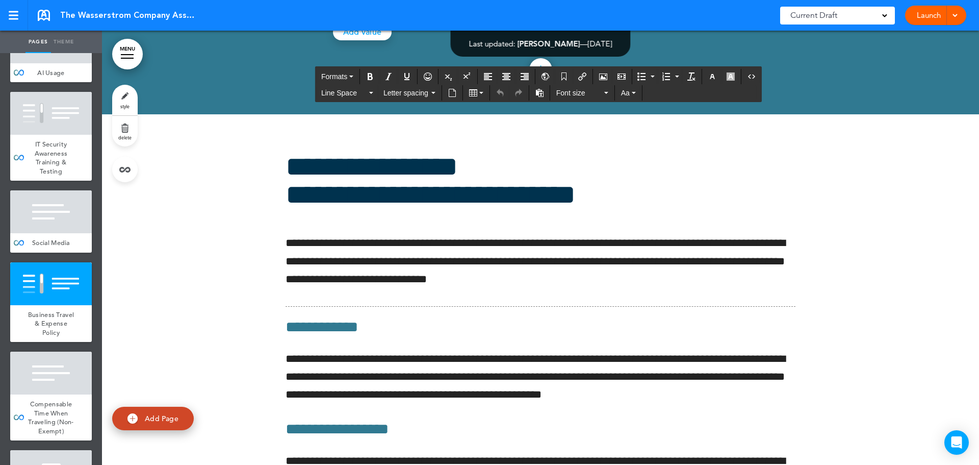
scroll to position [153, 0]
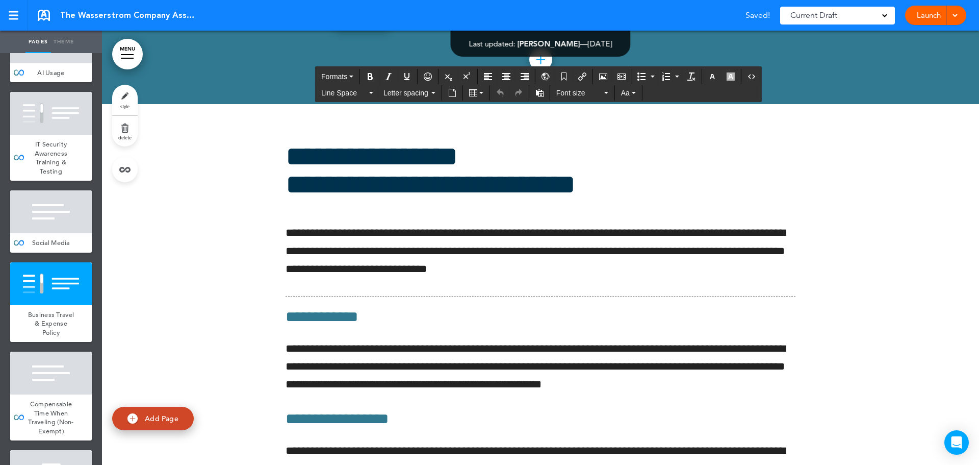
scroll to position [561, 0]
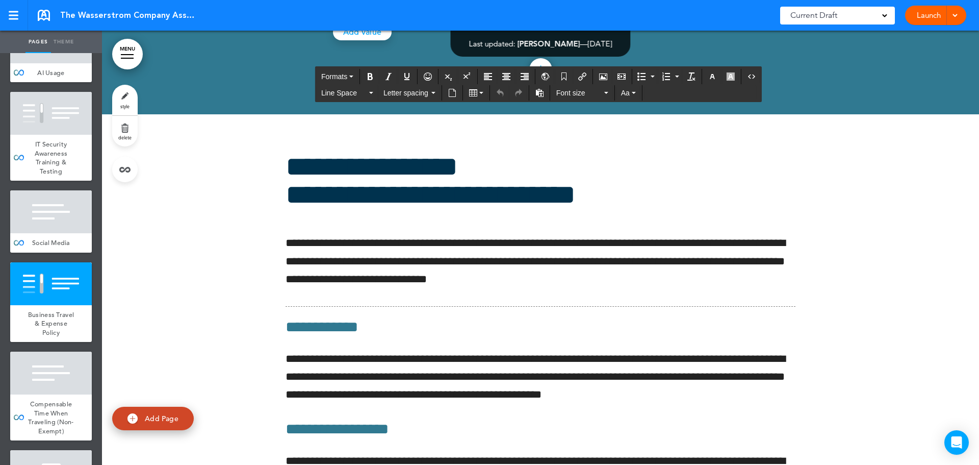
scroll to position [591, 0]
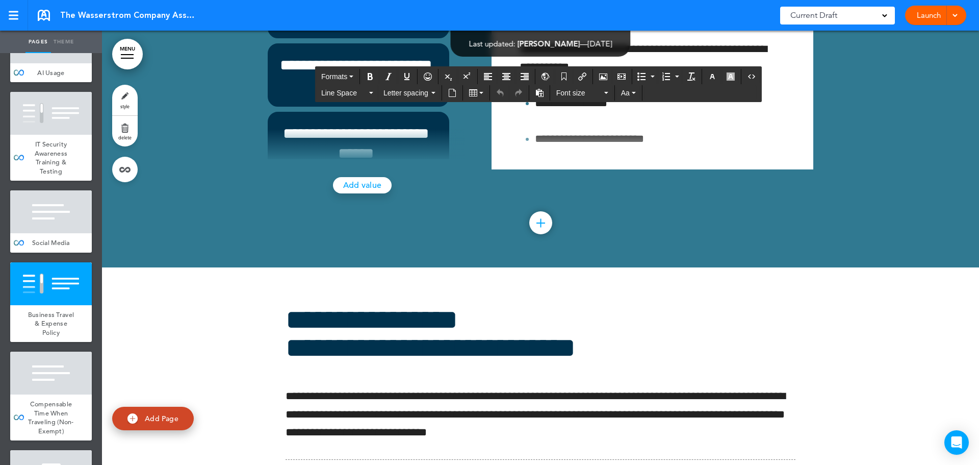
scroll to position [41405, 0]
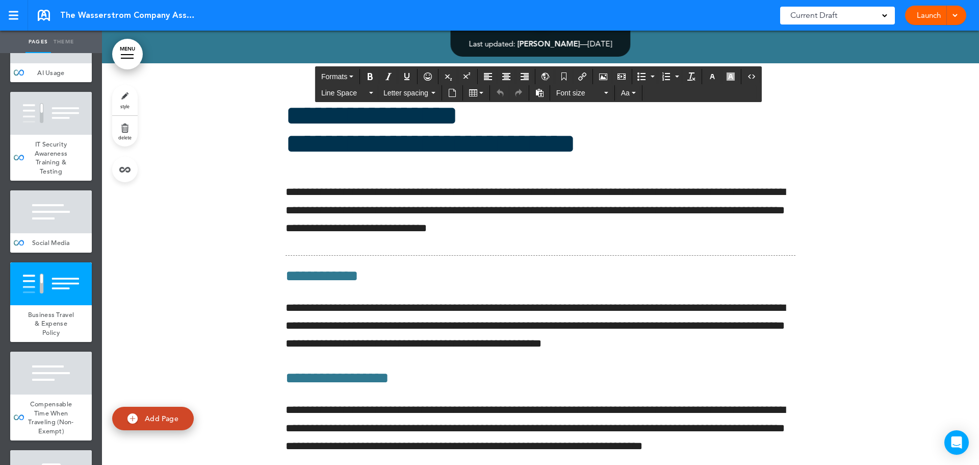
scroll to position [41558, 0]
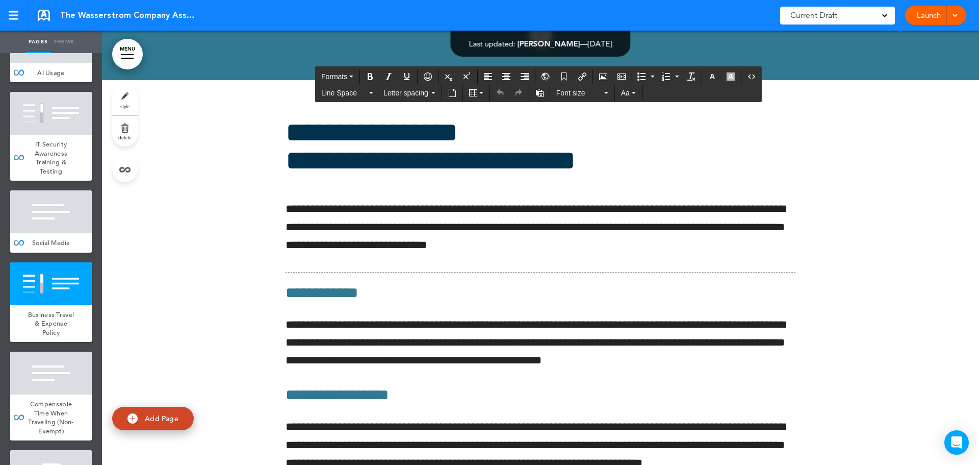
scroll to position [41507, 0]
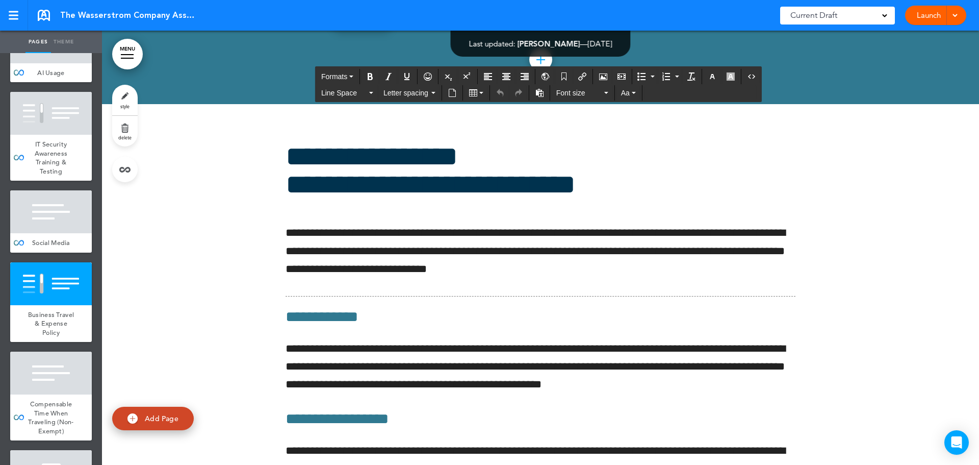
scroll to position [41558, 0]
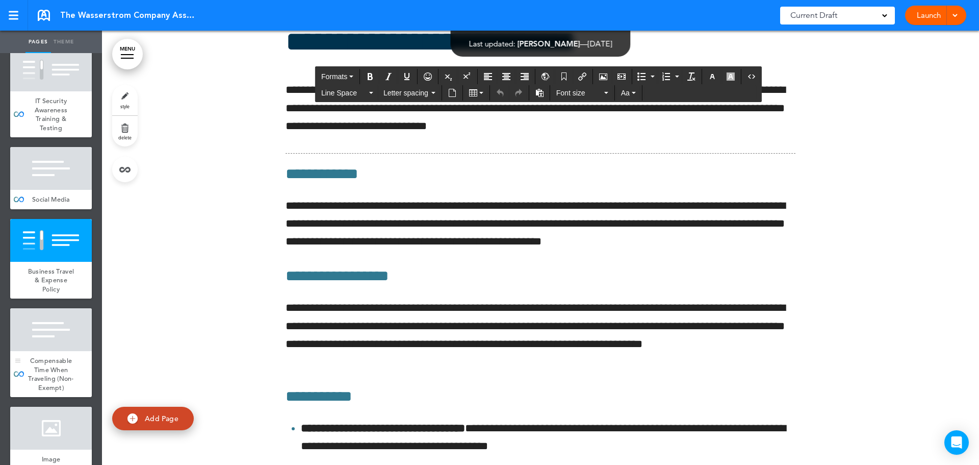
scroll to position [4591, 0]
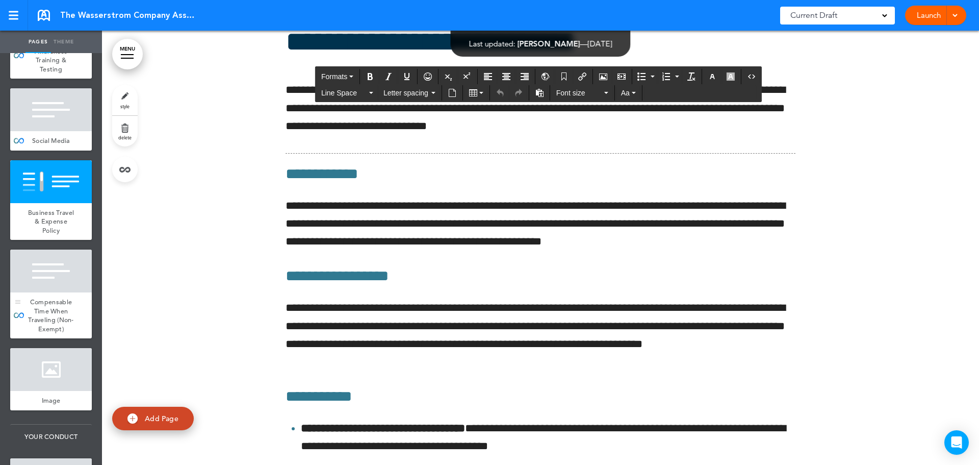
click at [47, 333] on span "Compensable Time When Traveling (Non-Exempt)" at bounding box center [51, 315] width 46 height 36
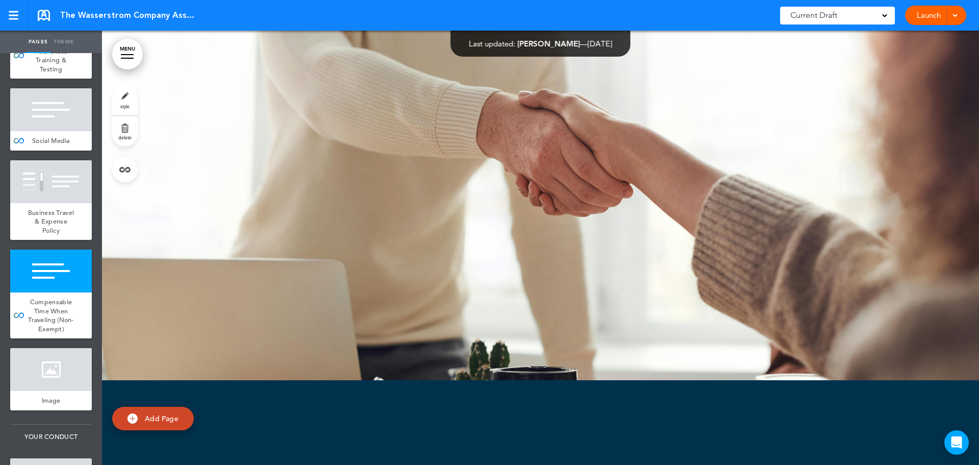
scroll to position [42822, 0]
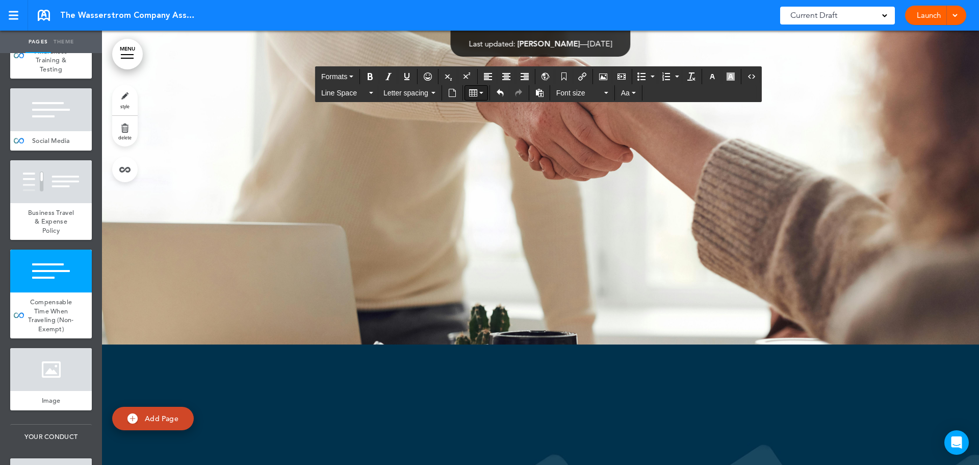
scroll to position [42823, 0]
click at [494, 93] on button "Undo" at bounding box center [500, 93] width 16 height 14
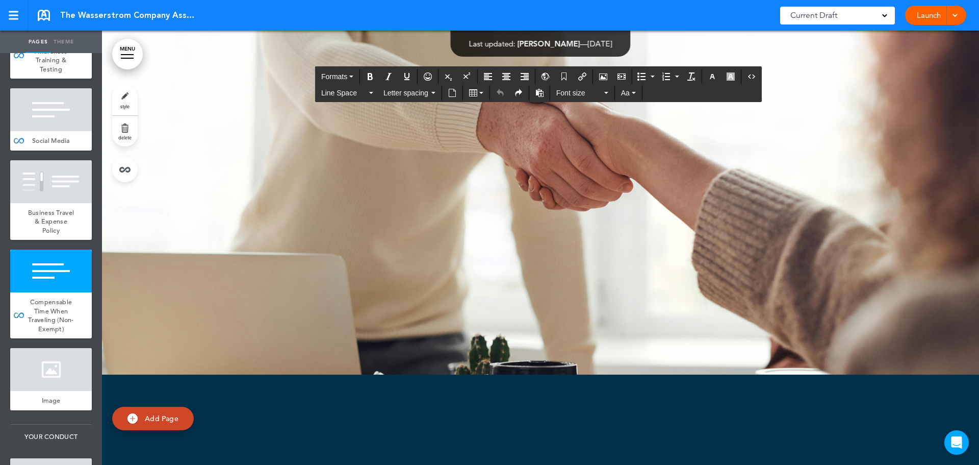
drag, startPoint x: 279, startPoint y: 243, endPoint x: 385, endPoint y: 253, distance: 106.5
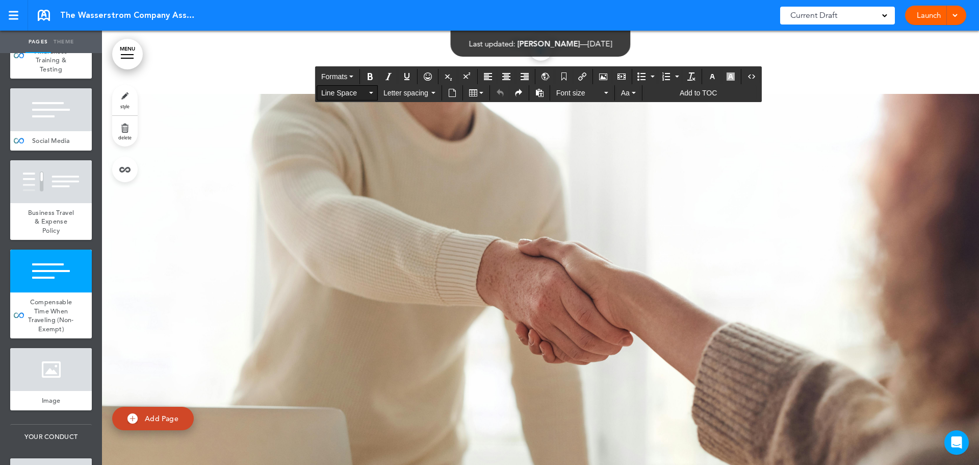
scroll to position [42670, 0]
click at [343, 97] on span "Line Space" at bounding box center [344, 93] width 46 height 10
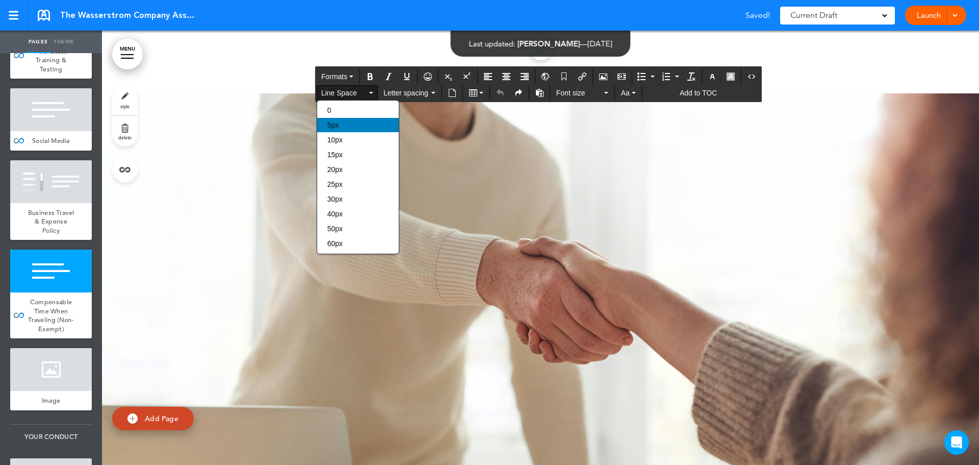
click at [344, 121] on div "5px" at bounding box center [358, 125] width 82 height 14
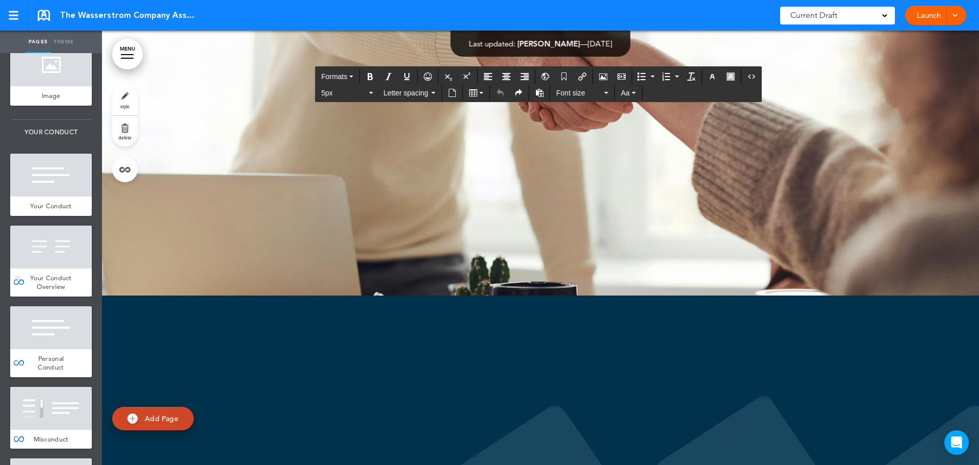
scroll to position [4897, 0]
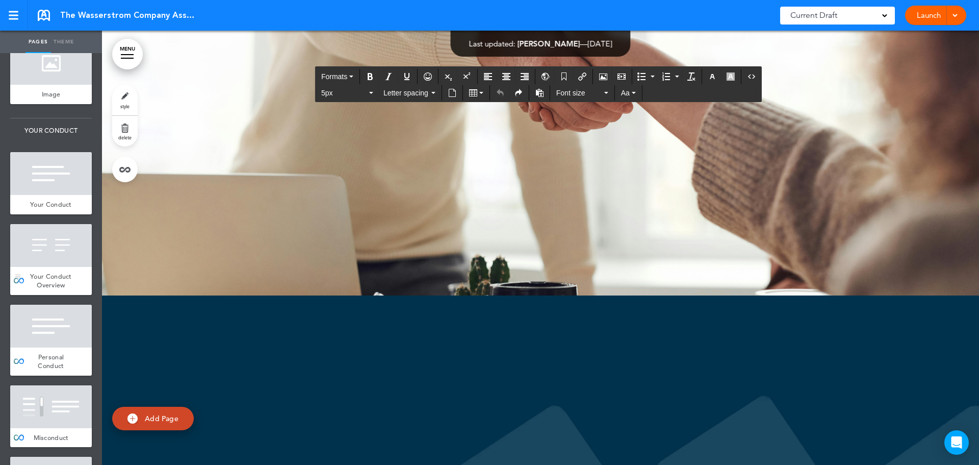
click at [33, 295] on div "Your Conduct Overview" at bounding box center [51, 281] width 82 height 28
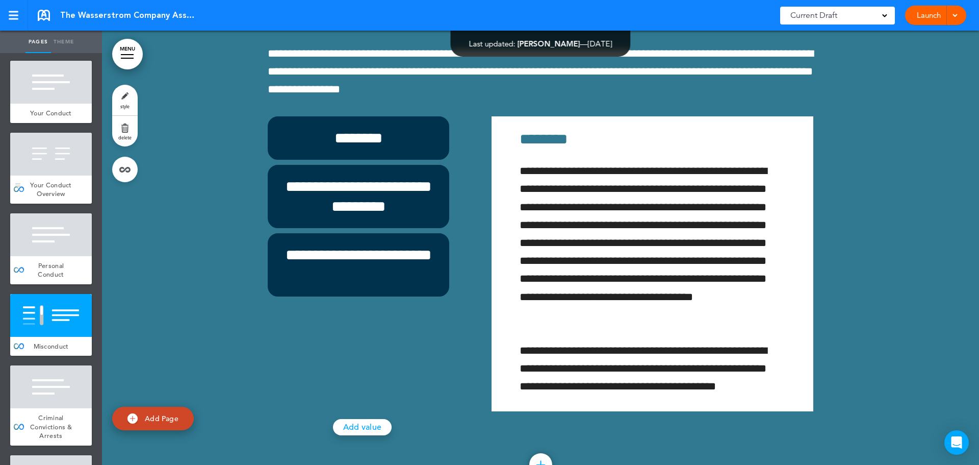
scroll to position [5050, 0]
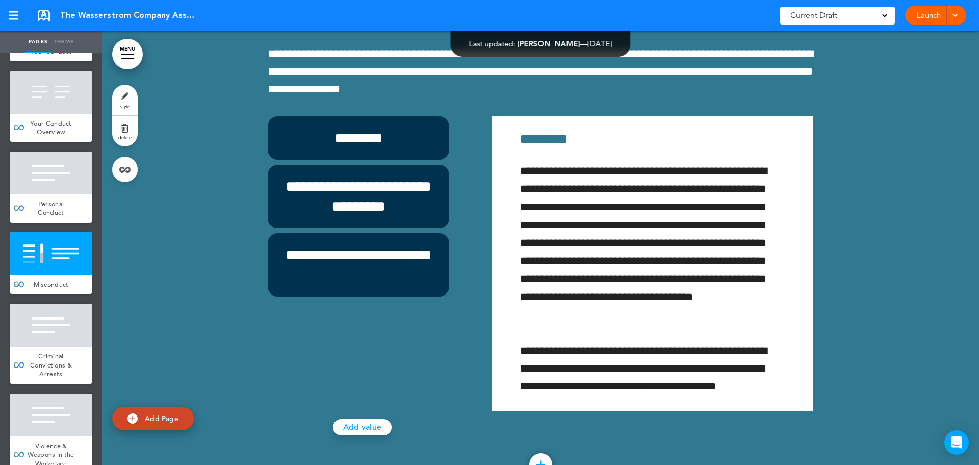
click at [55, 275] on div at bounding box center [51, 253] width 82 height 43
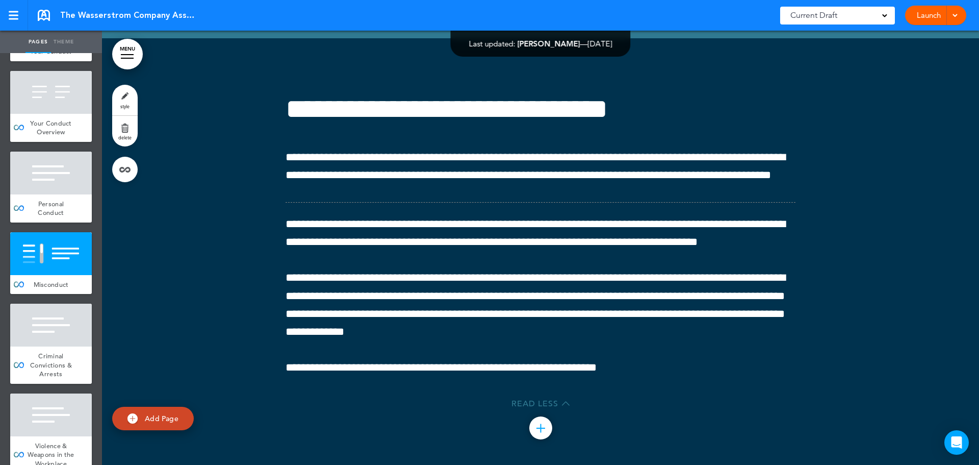
scroll to position [45275, 0]
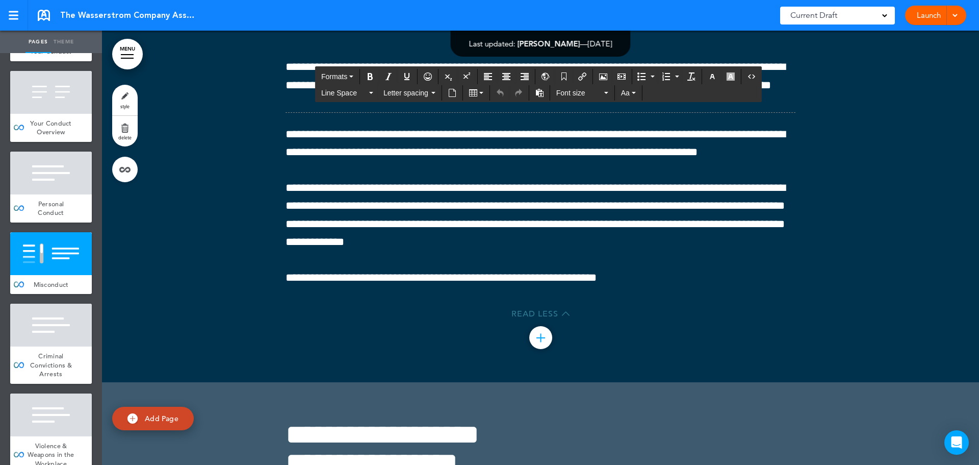
scroll to position [71, 0]
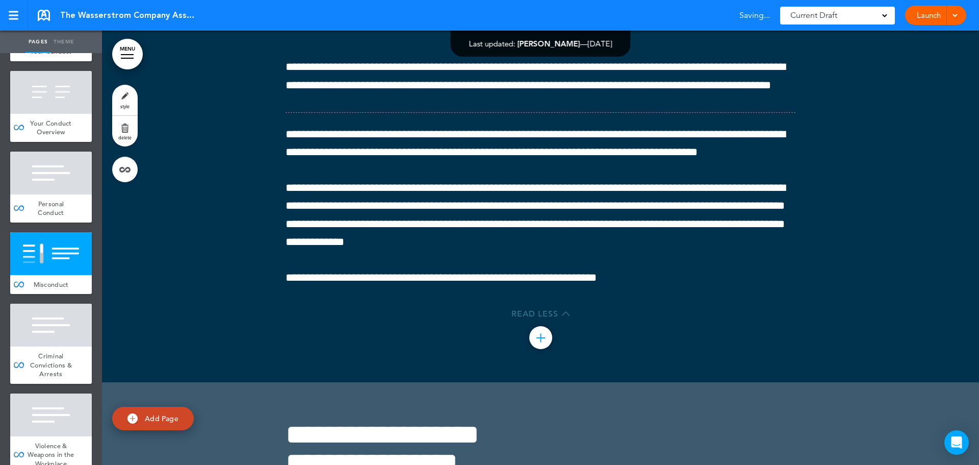
scroll to position [45224, 0]
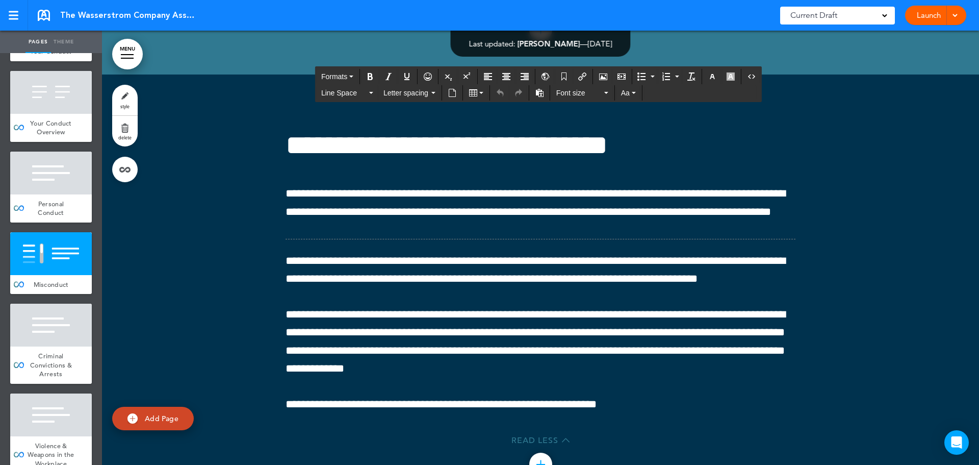
scroll to position [45377, 0]
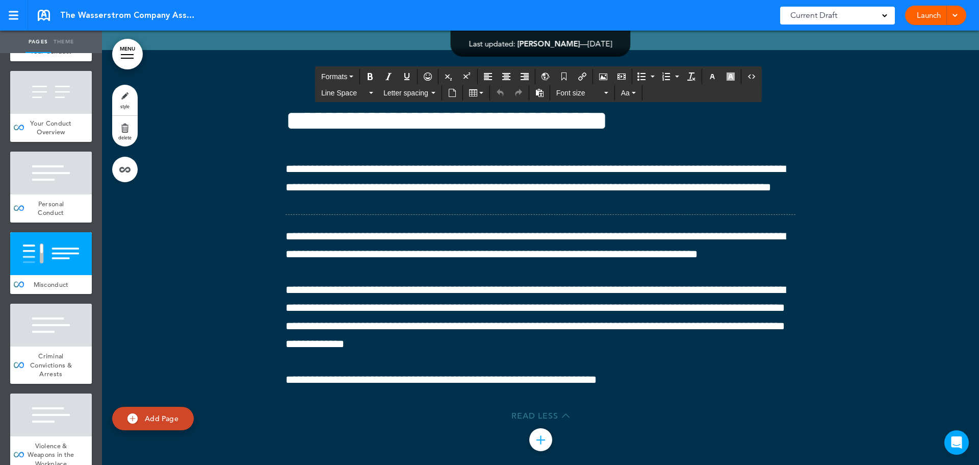
drag, startPoint x: 368, startPoint y: 152, endPoint x: 764, endPoint y: 256, distance: 409.2
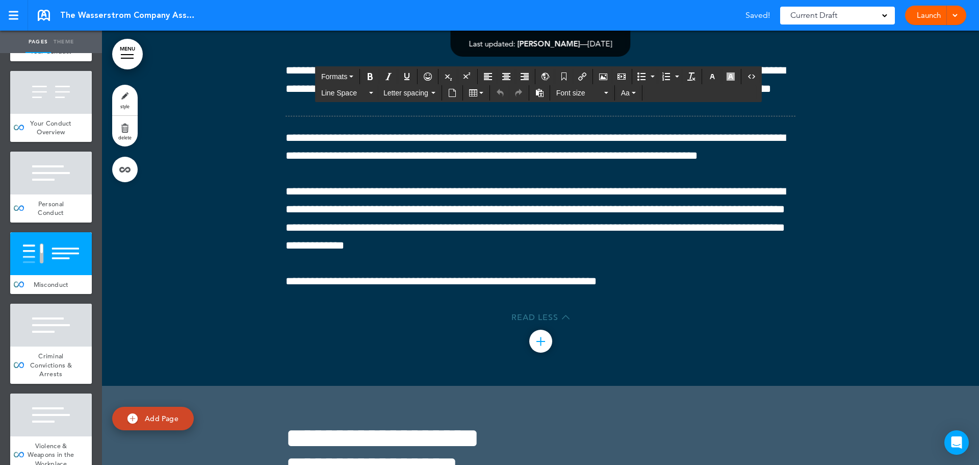
scroll to position [45479, 0]
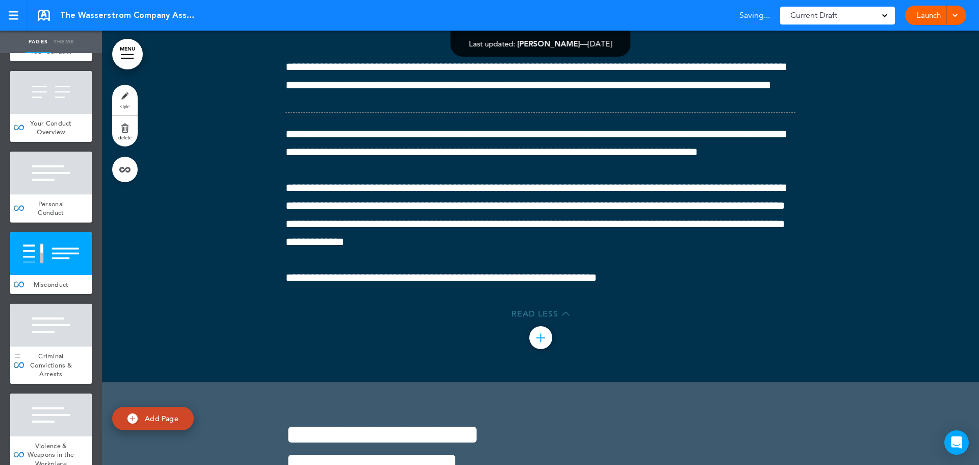
click at [44, 346] on div at bounding box center [51, 325] width 82 height 43
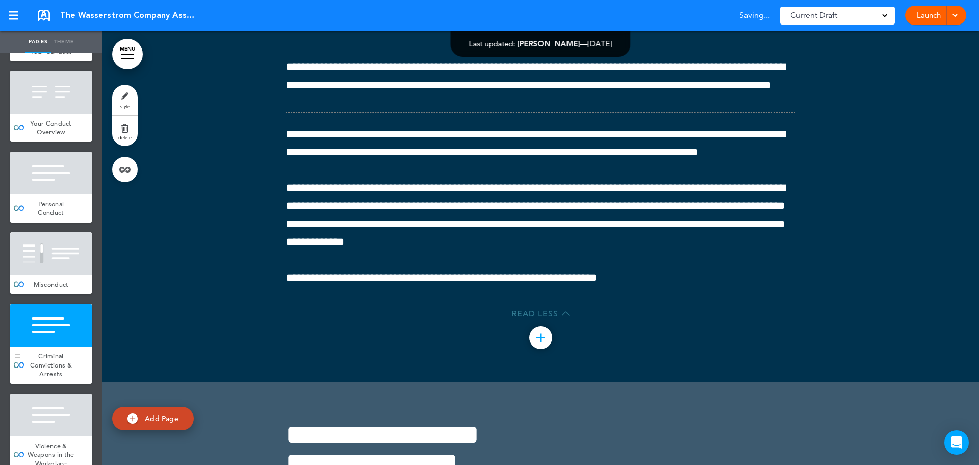
click at [41, 304] on div at bounding box center [51, 325] width 82 height 43
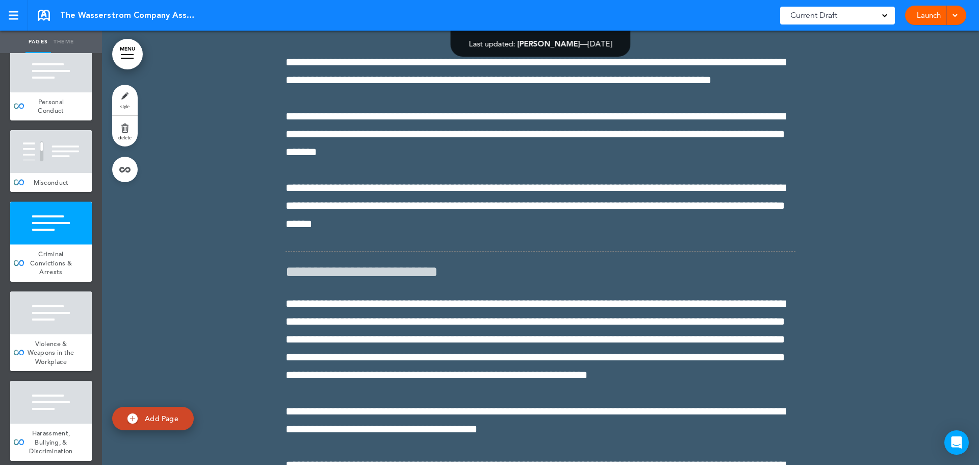
scroll to position [45965, 0]
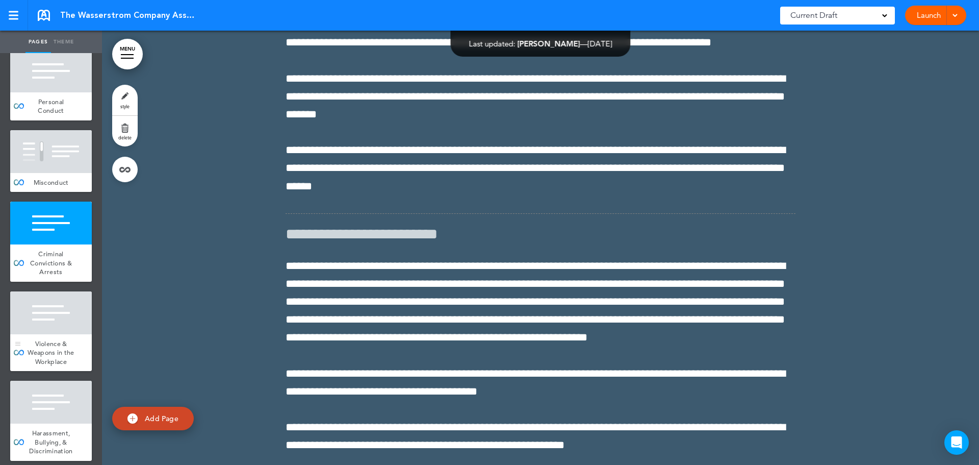
click at [30, 366] on span "Violence & Weapons in the Workplace" at bounding box center [51, 352] width 46 height 27
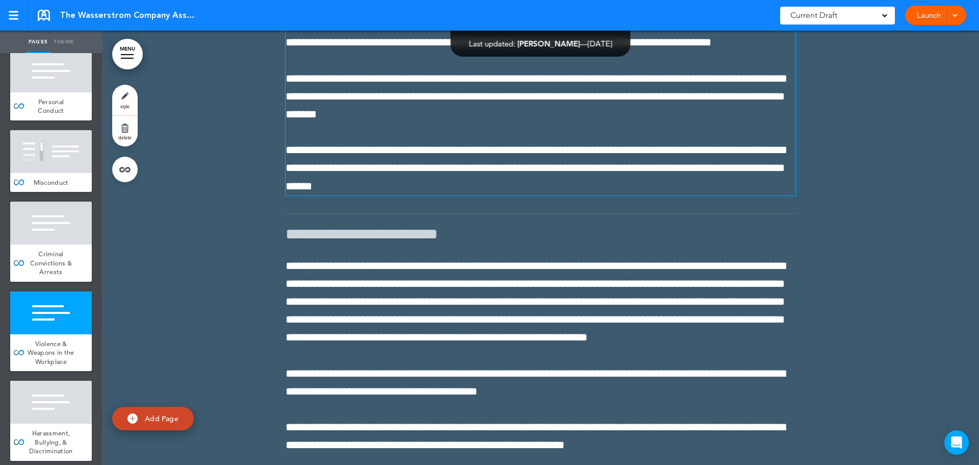
click at [382, 120] on span "**********" at bounding box center [536, 96] width 500 height 47
click at [475, 124] on p "**********" at bounding box center [541, 97] width 510 height 54
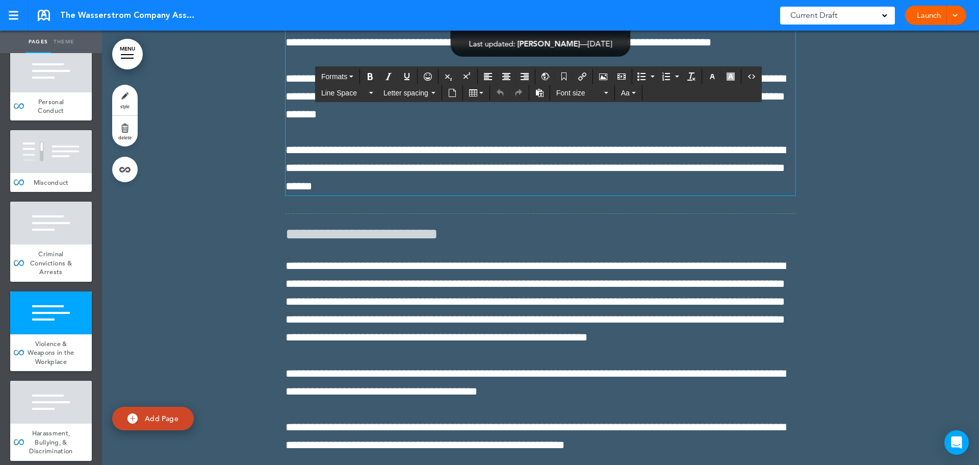
click at [609, 120] on span "**********" at bounding box center [536, 96] width 500 height 47
click at [499, 124] on p "**********" at bounding box center [541, 97] width 510 height 54
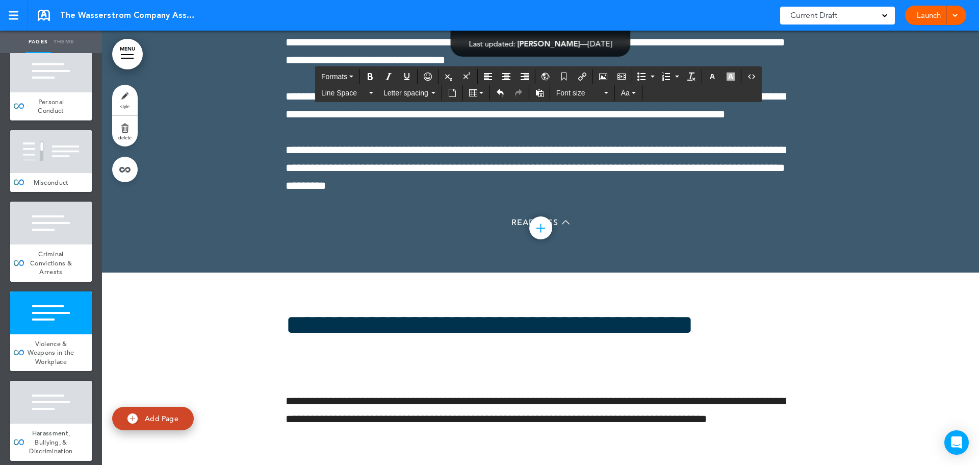
scroll to position [47471, 0]
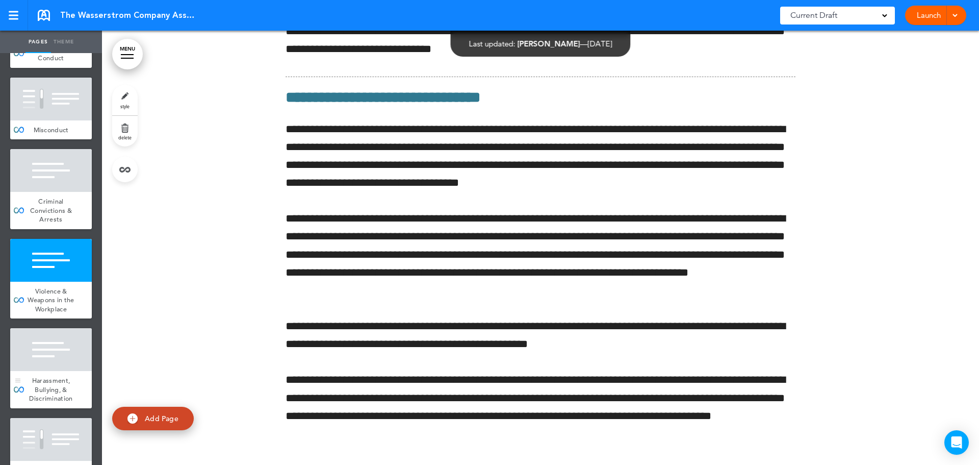
scroll to position [5305, 0]
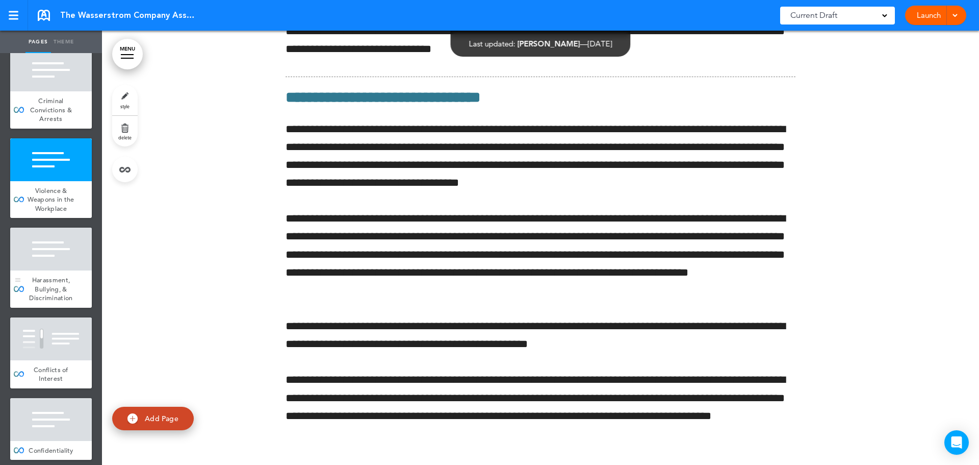
click at [69, 270] on div at bounding box center [51, 249] width 82 height 43
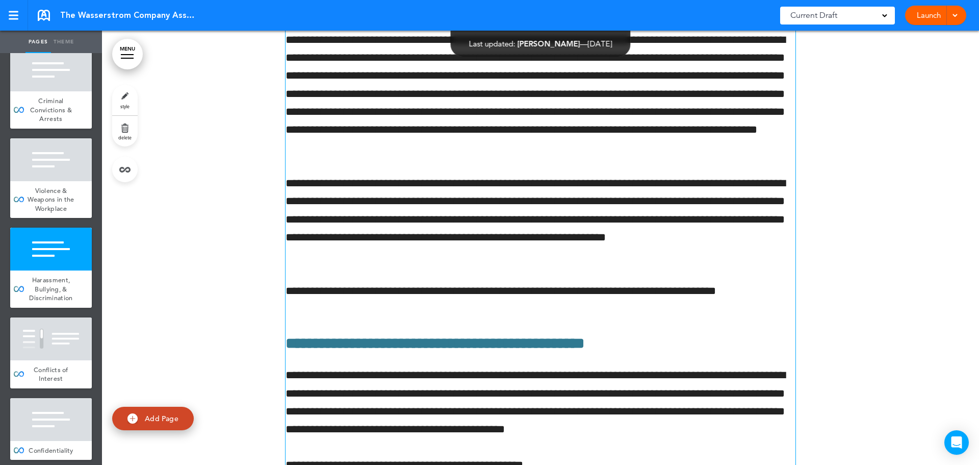
scroll to position [49016, 0]
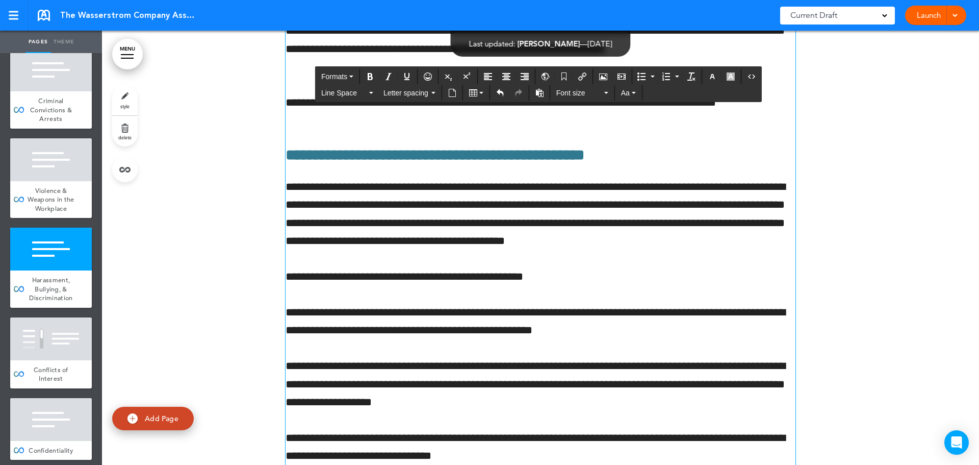
scroll to position [49170, 0]
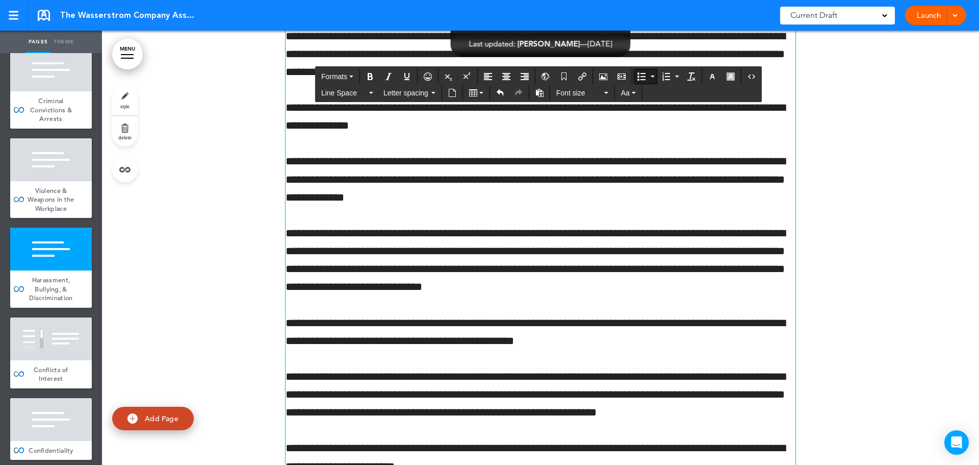
scroll to position [49526, 0]
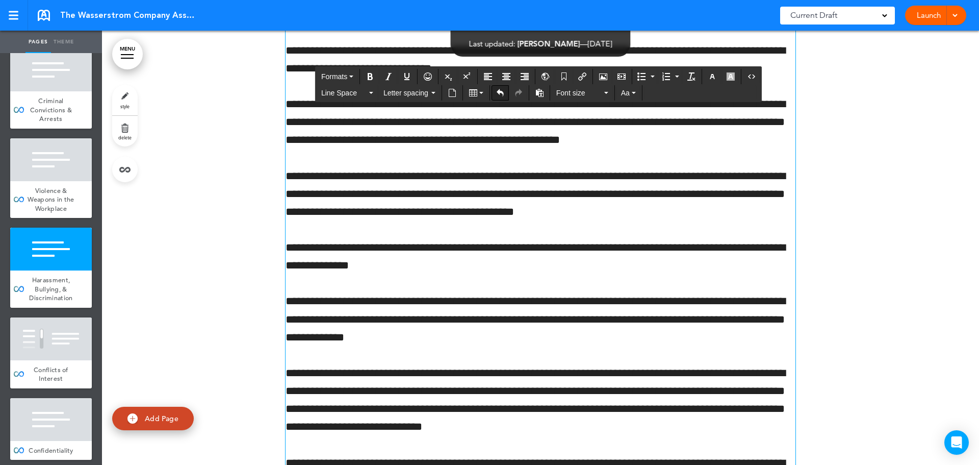
scroll to position [49527, 0]
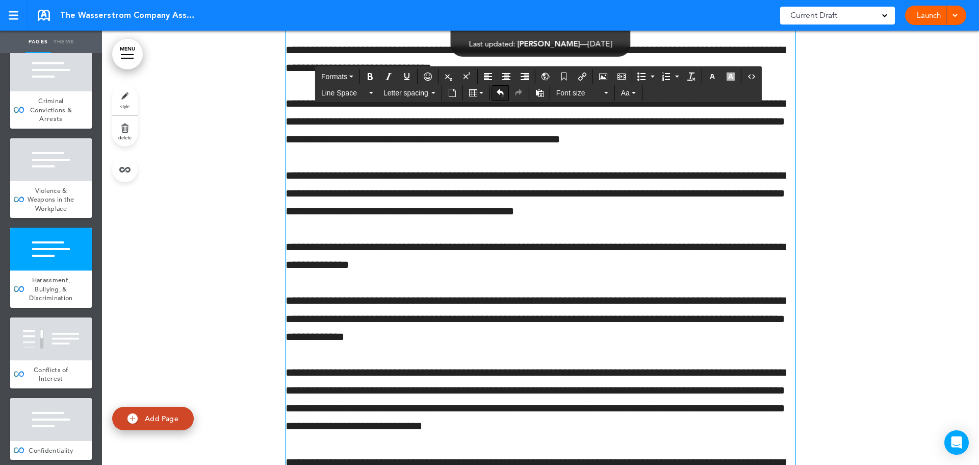
click at [501, 94] on icon "Undo" at bounding box center [500, 93] width 8 height 8
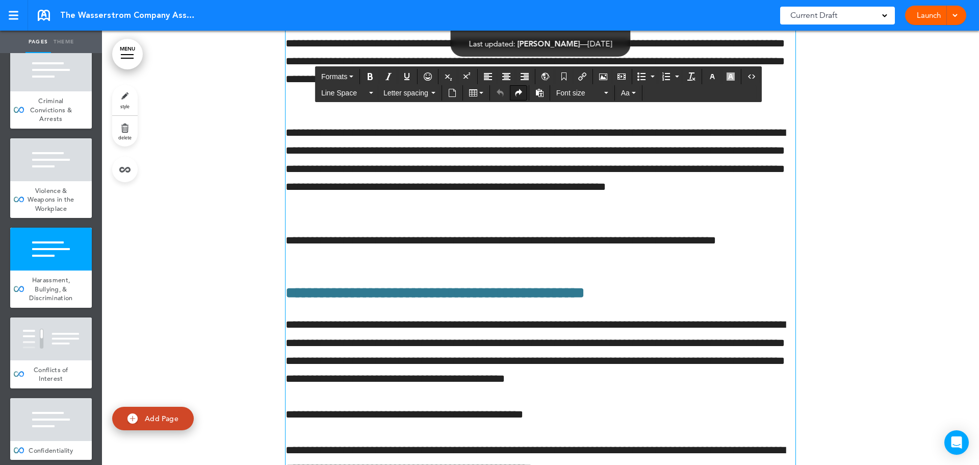
scroll to position [49068, 0]
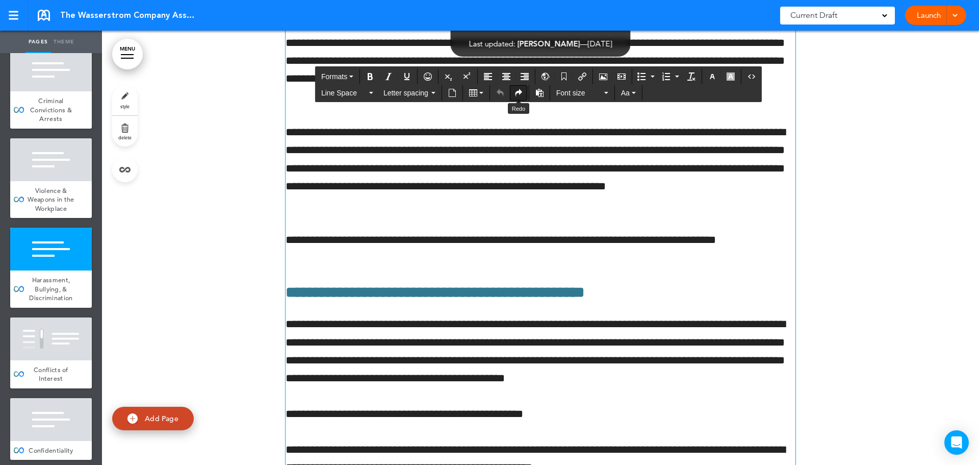
click at [517, 93] on icon "Redo" at bounding box center [519, 93] width 8 height 8
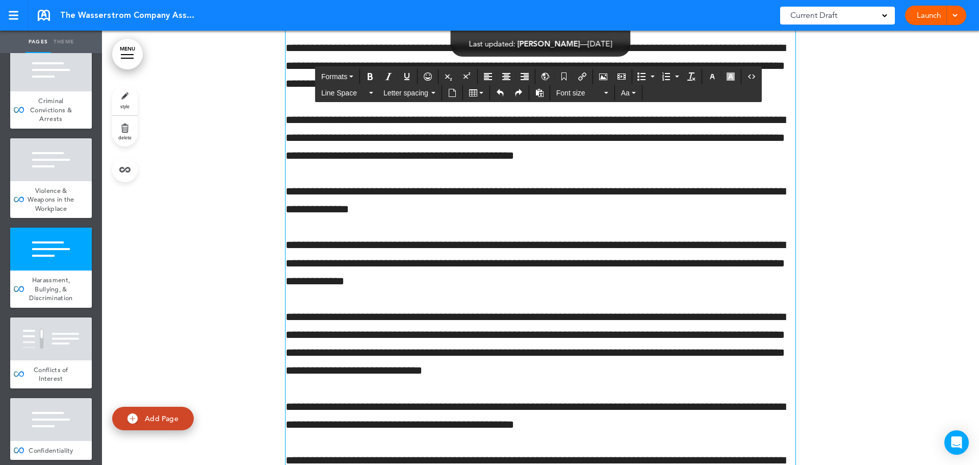
scroll to position [49629, 0]
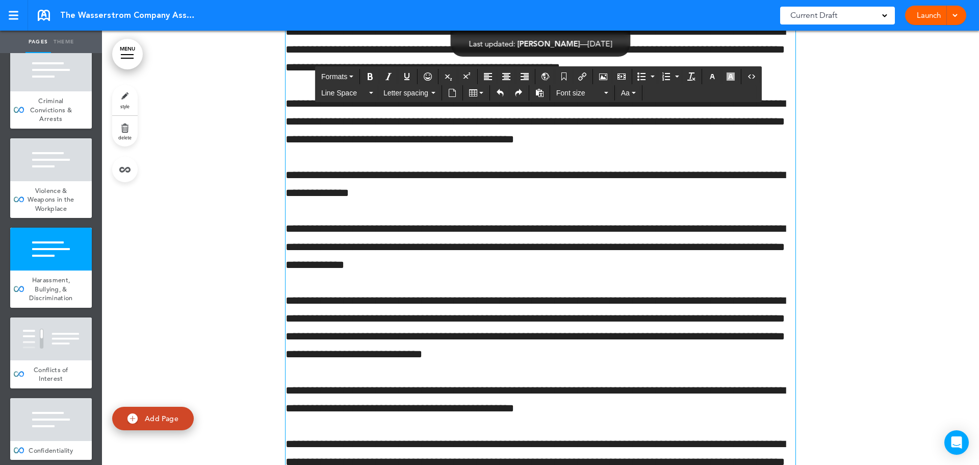
drag, startPoint x: 654, startPoint y: 288, endPoint x: 271, endPoint y: 268, distance: 383.6
drag, startPoint x: 271, startPoint y: 268, endPoint x: 349, endPoint y: 87, distance: 196.7
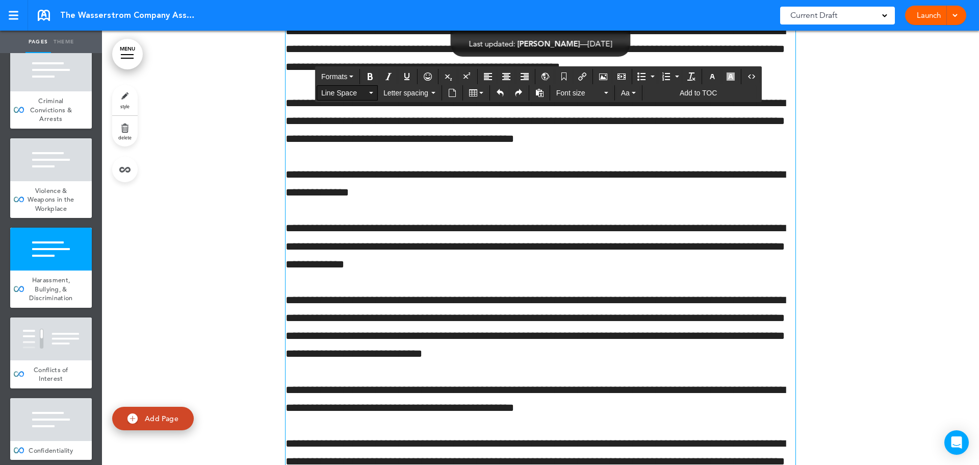
click at [349, 95] on span "Line Space" at bounding box center [344, 93] width 46 height 10
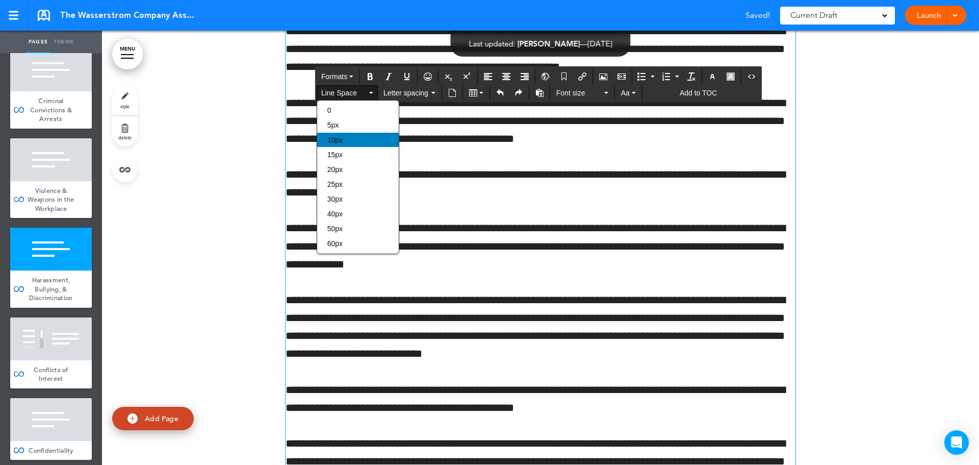
click at [360, 137] on div "10px" at bounding box center [358, 140] width 82 height 14
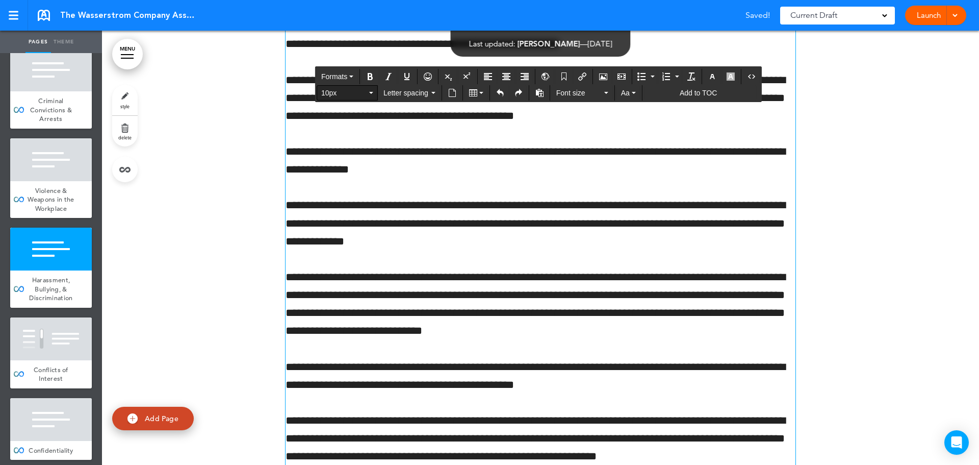
click at [345, 91] on span "10px" at bounding box center [344, 93] width 46 height 10
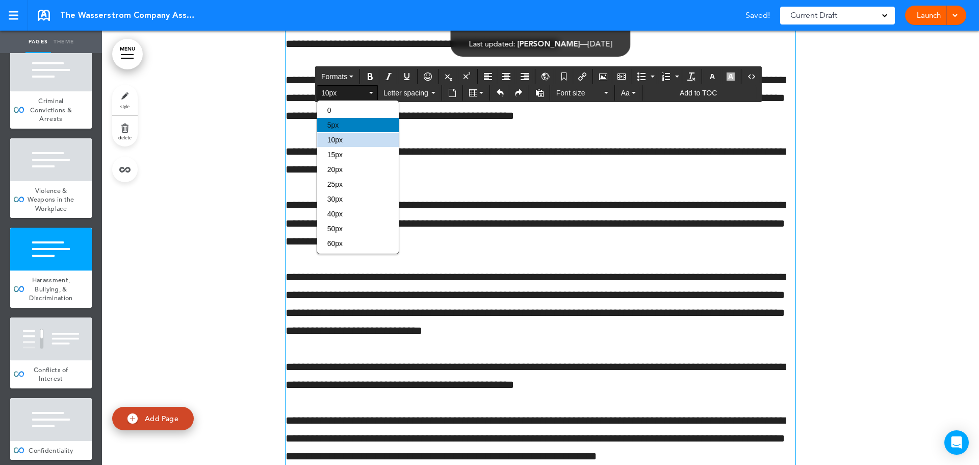
click at [341, 124] on div "5px" at bounding box center [358, 125] width 82 height 14
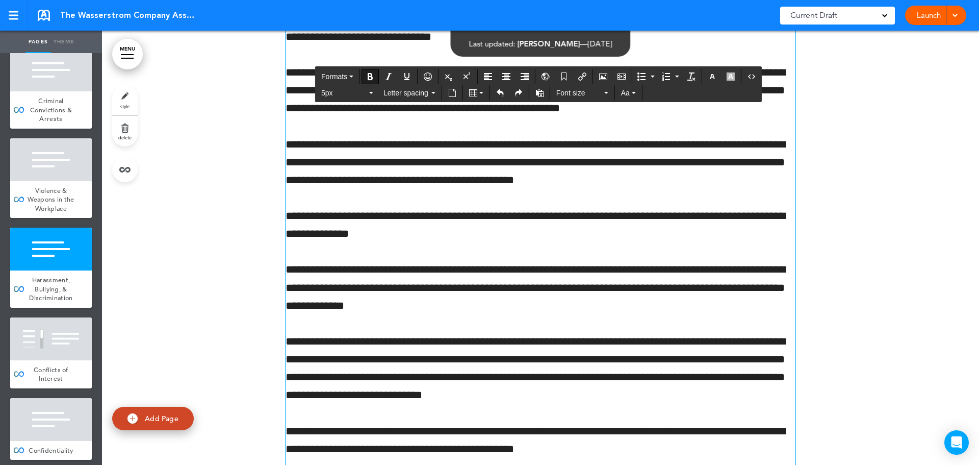
scroll to position [49578, 0]
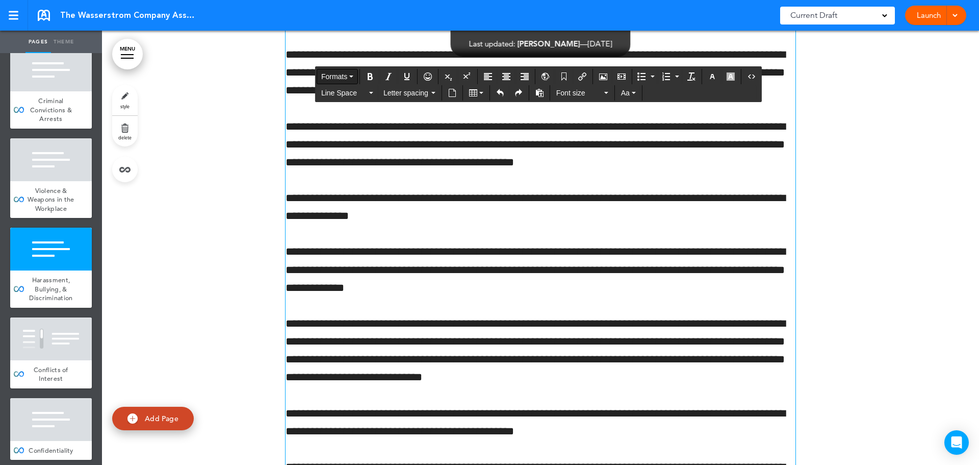
drag, startPoint x: 697, startPoint y: 395, endPoint x: 344, endPoint y: 78, distance: 474.6
click at [344, 78] on span "Formats" at bounding box center [334, 76] width 26 height 8
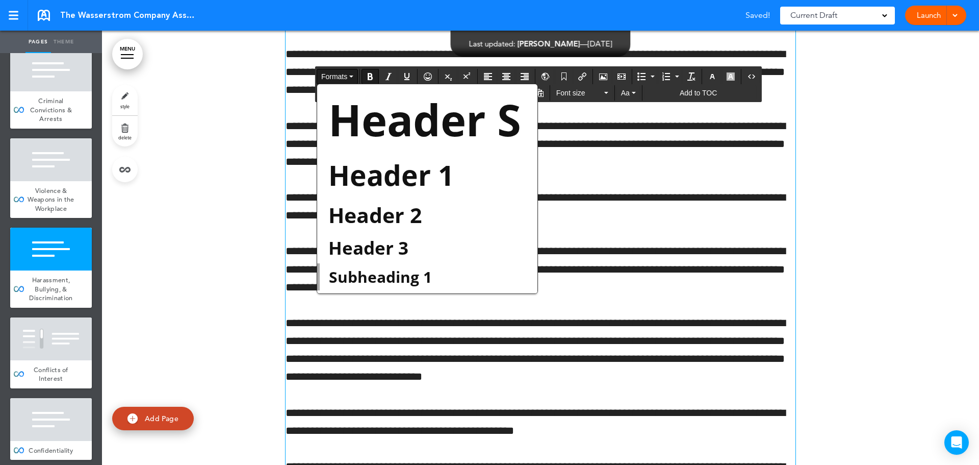
click at [344, 78] on span "Formats" at bounding box center [334, 76] width 26 height 8
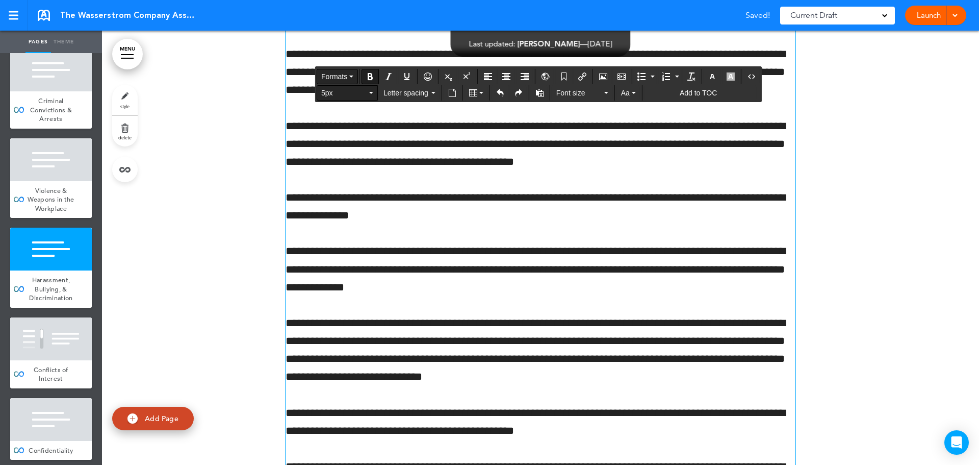
click at [346, 93] on span "5px" at bounding box center [344, 93] width 46 height 10
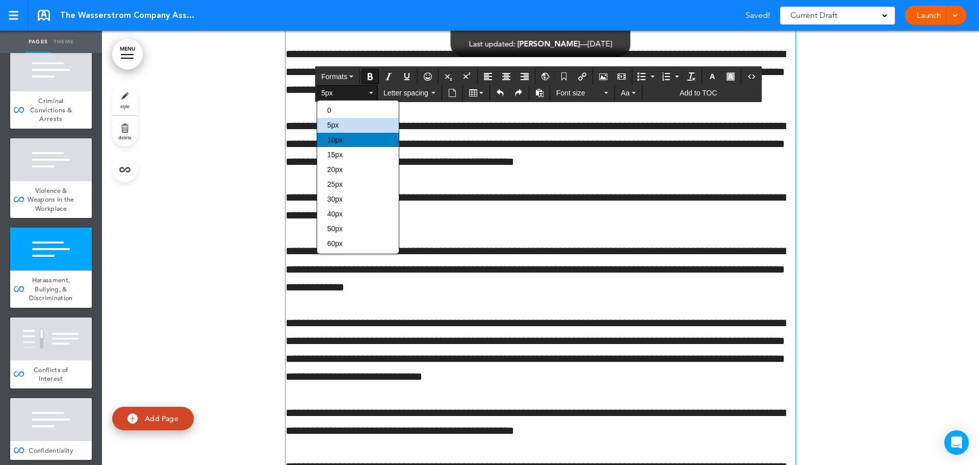
click at [349, 138] on div "10px" at bounding box center [358, 140] width 82 height 14
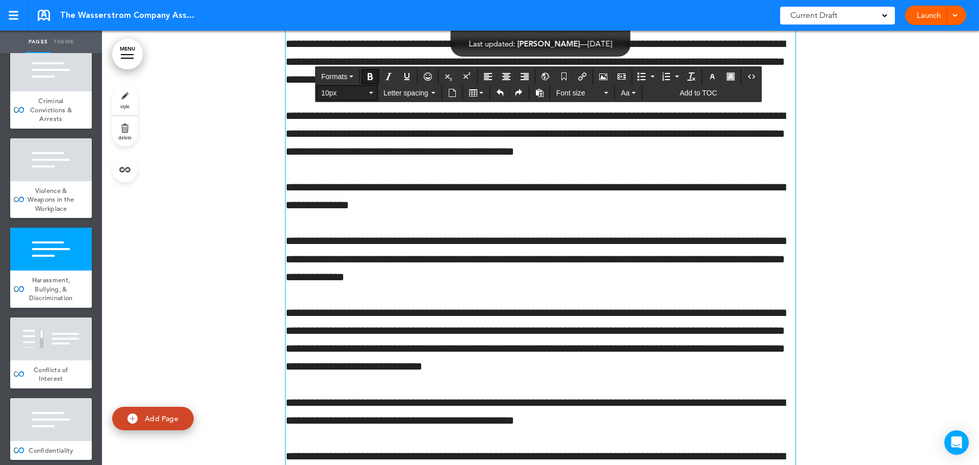
click at [348, 95] on span "10px" at bounding box center [344, 93] width 46 height 10
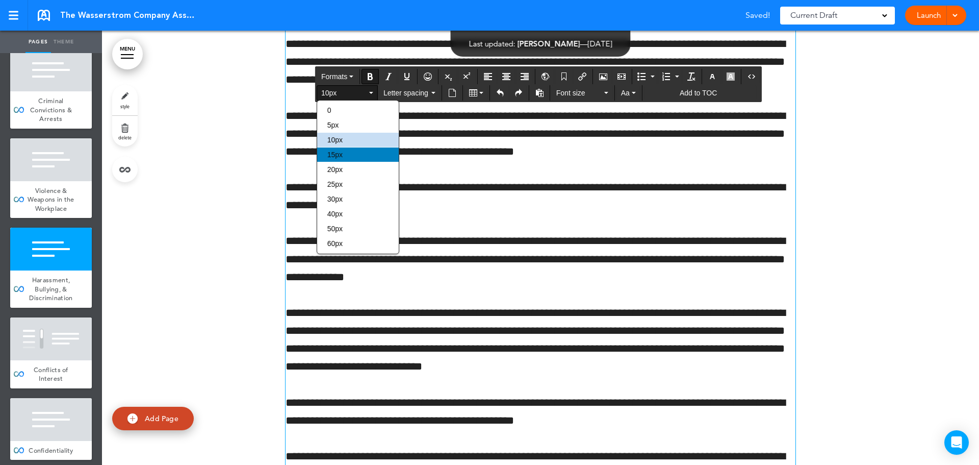
click at [355, 156] on div "15px" at bounding box center [358, 154] width 82 height 14
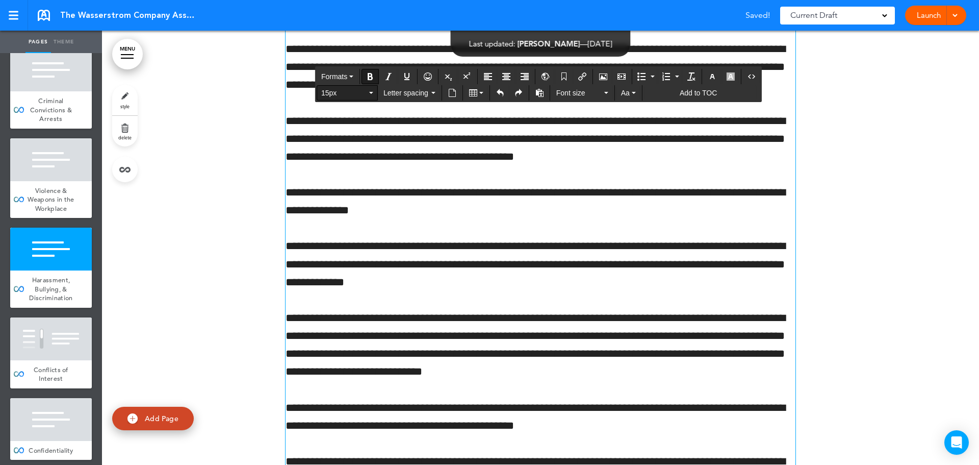
click at [342, 91] on span "15px" at bounding box center [344, 93] width 46 height 10
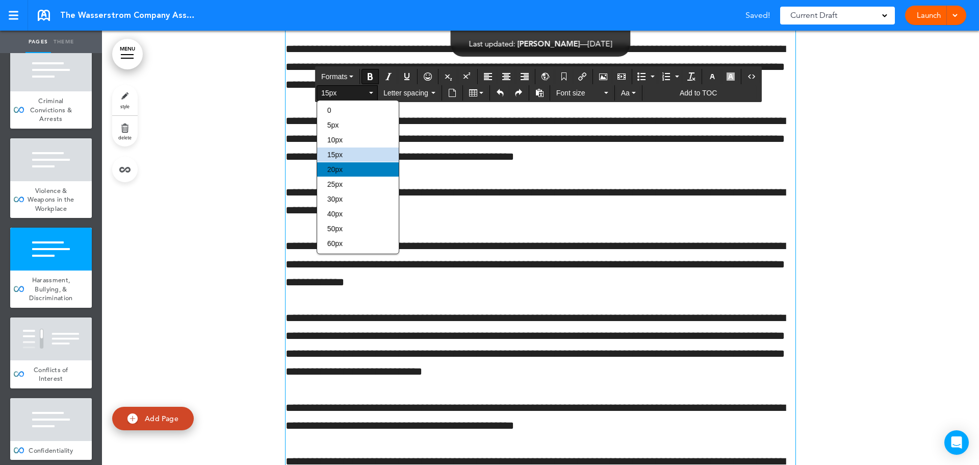
click at [350, 171] on div "20px" at bounding box center [358, 169] width 82 height 14
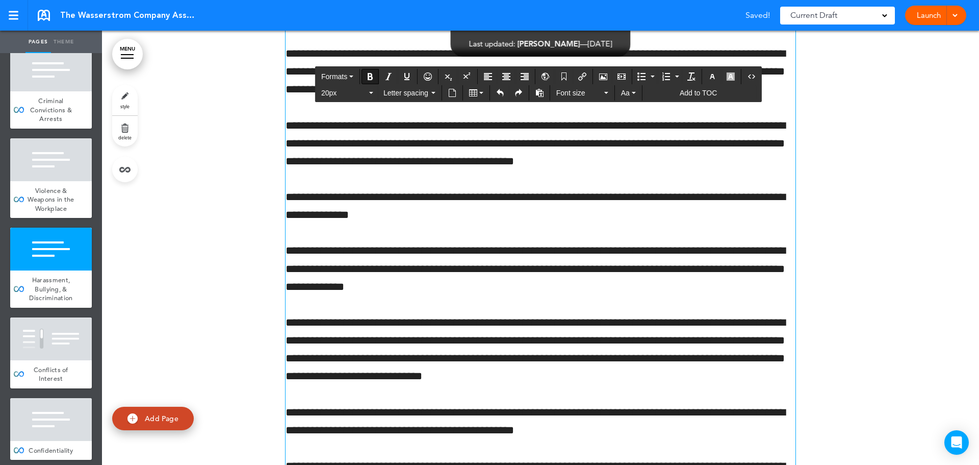
scroll to position [49578, 0]
drag, startPoint x: 505, startPoint y: 408, endPoint x: 508, endPoint y: 398, distance: 9.5
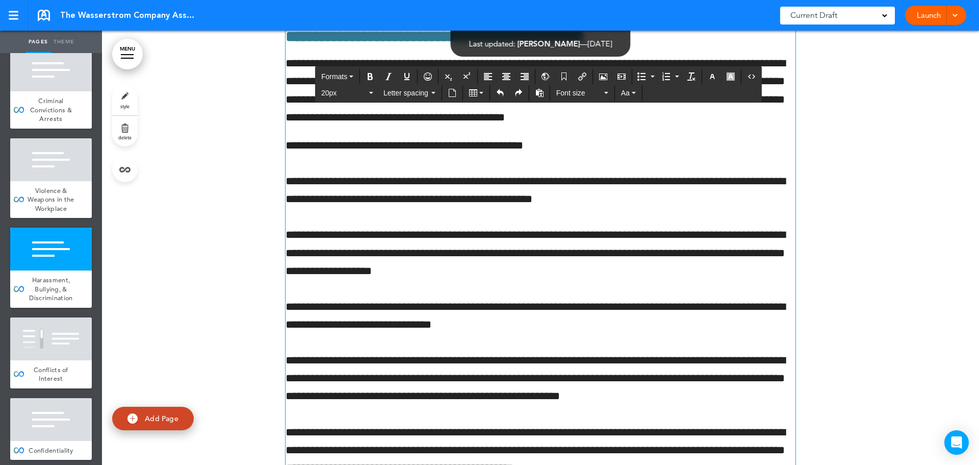
scroll to position [49068, 0]
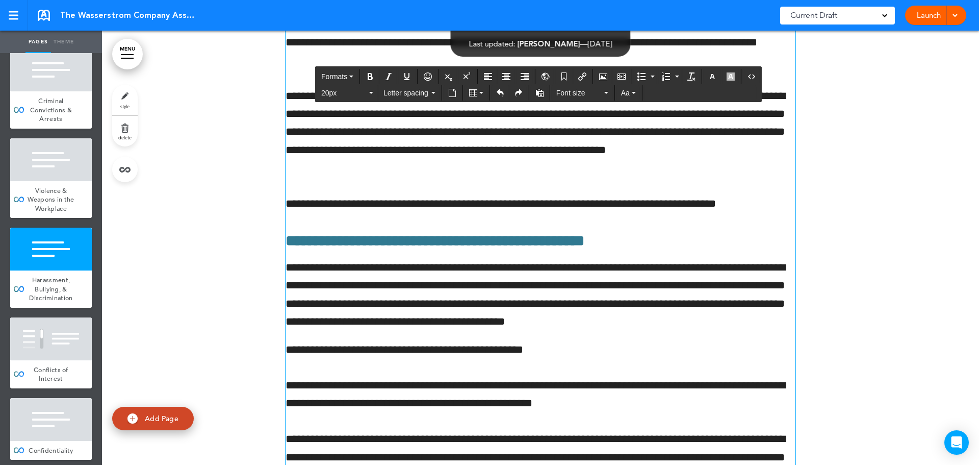
click at [324, 294] on div "**********" at bounding box center [541, 386] width 510 height 1413
click at [281, 305] on div at bounding box center [540, 370] width 877 height 3391
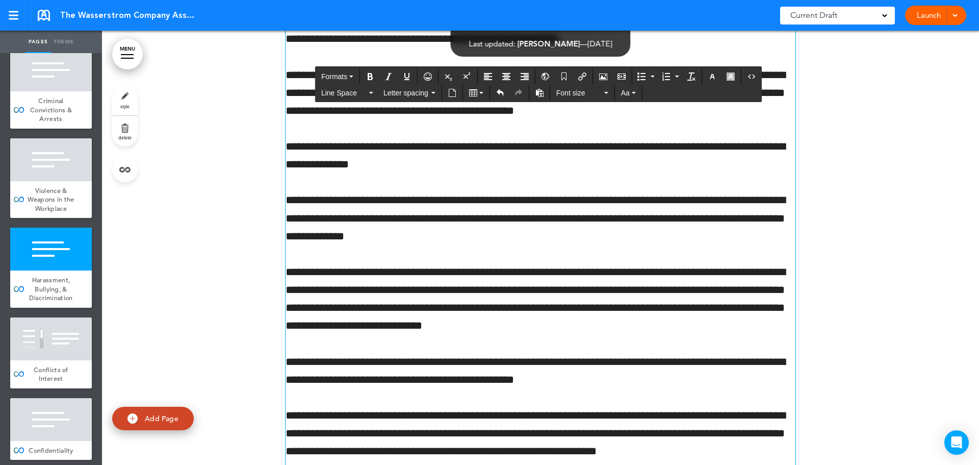
scroll to position [49731, 0]
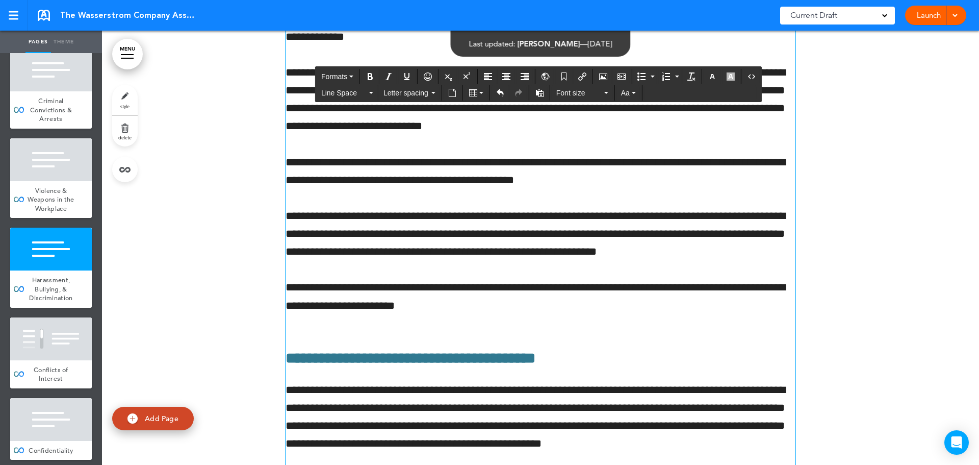
scroll to position [49833, 0]
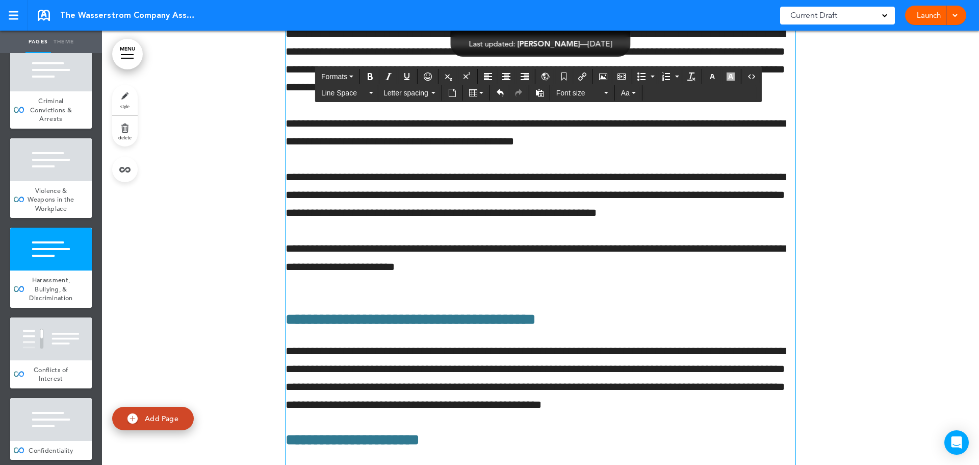
scroll to position [49884, 0]
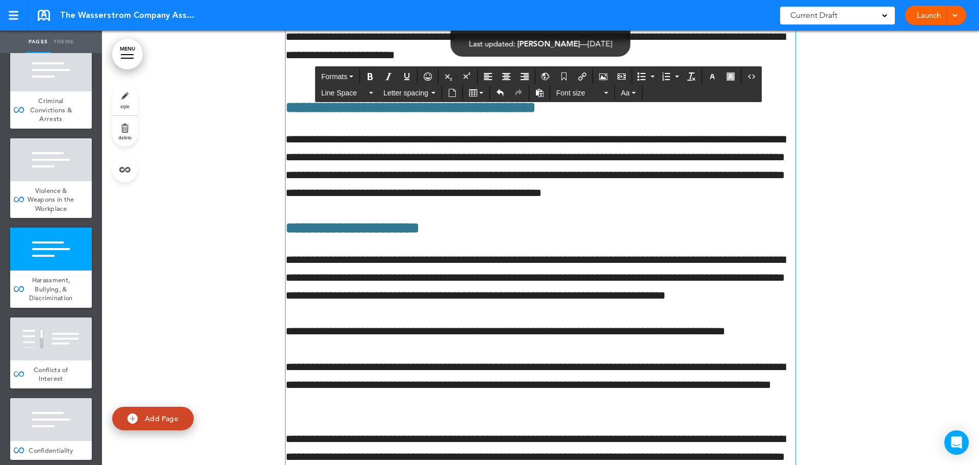
scroll to position [50088, 0]
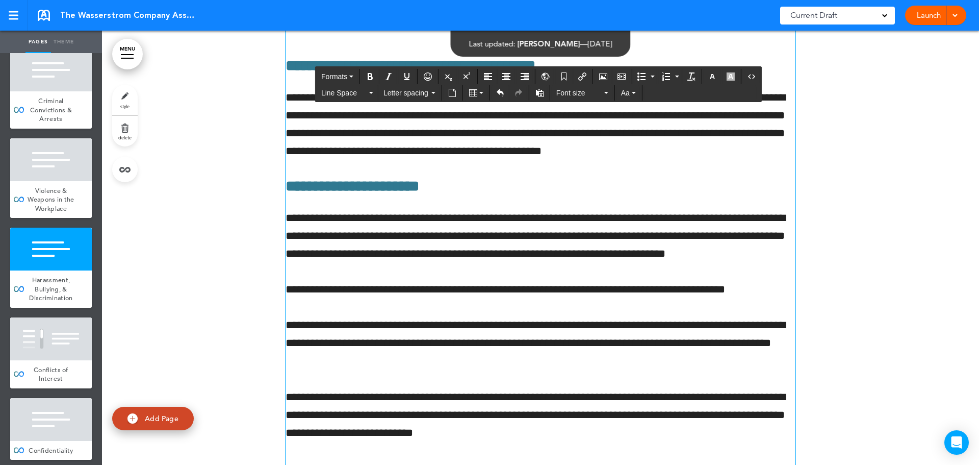
scroll to position [50139, 0]
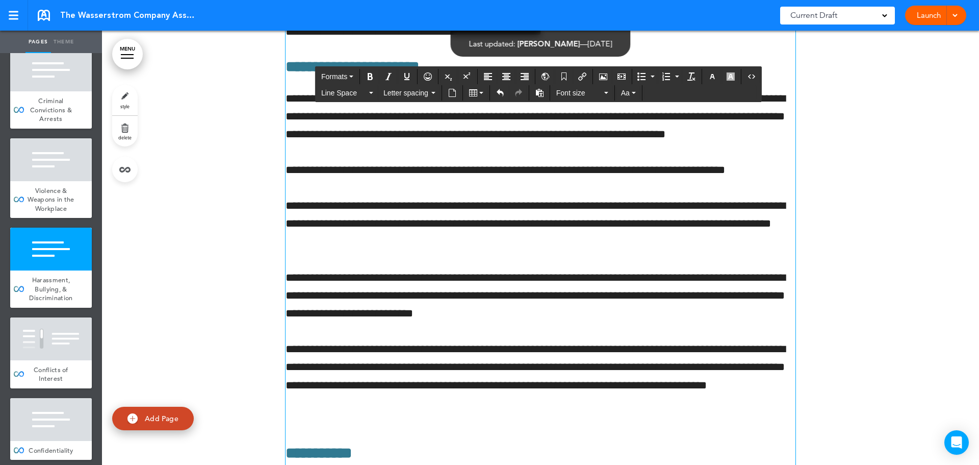
scroll to position [50241, 0]
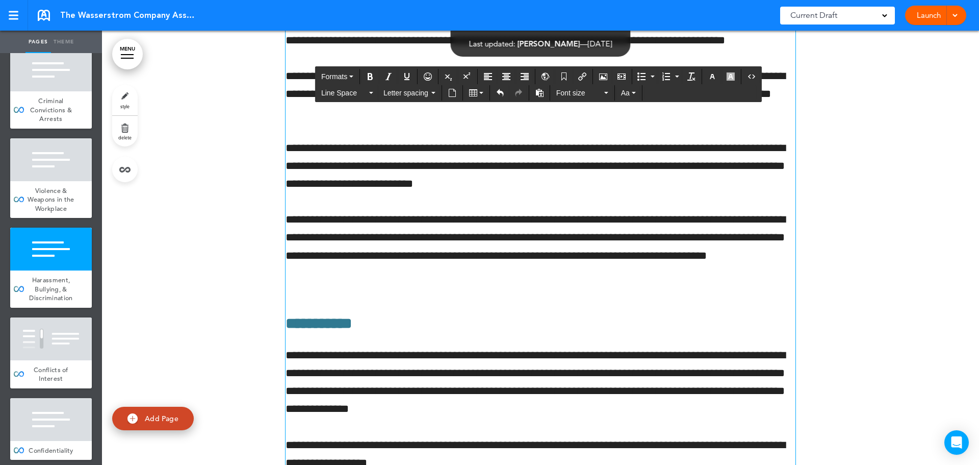
scroll to position [50394, 0]
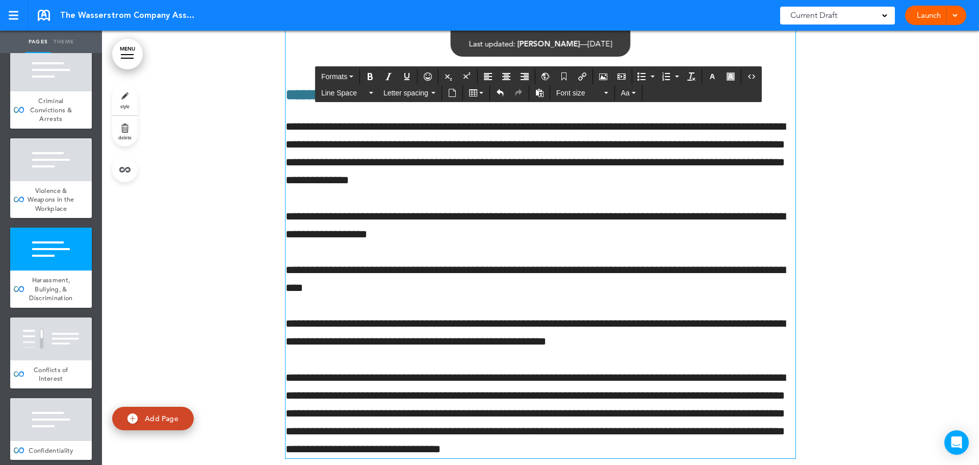
scroll to position [50548, 0]
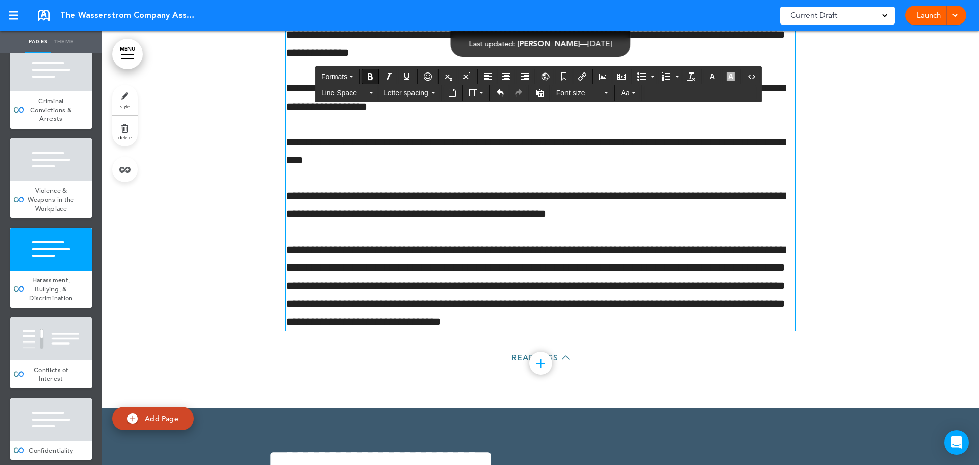
scroll to position [50752, 0]
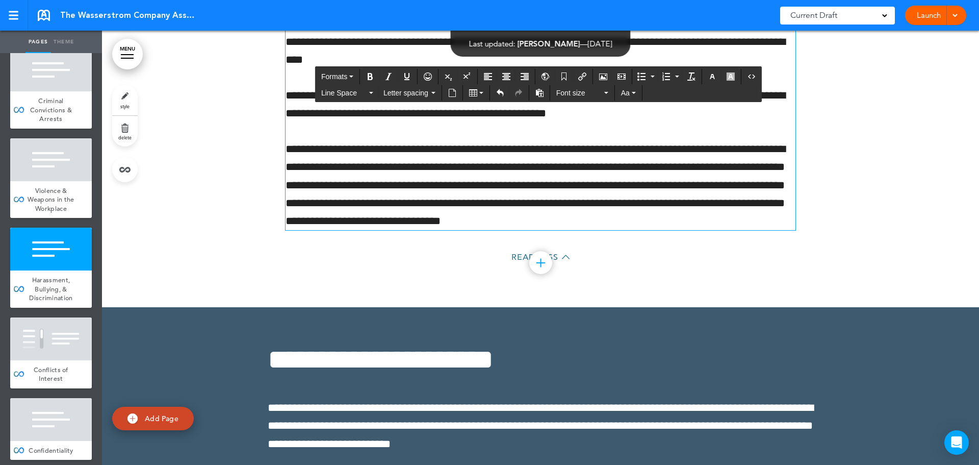
scroll to position [50905, 0]
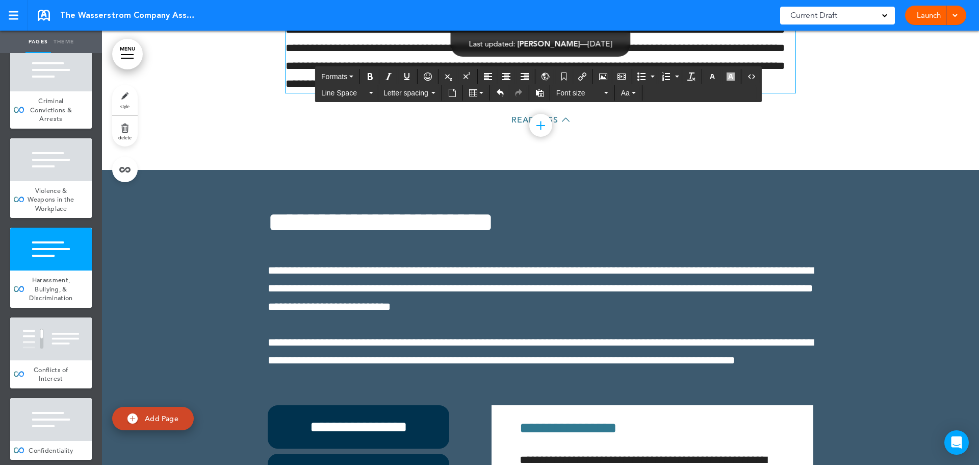
scroll to position [51007, 0]
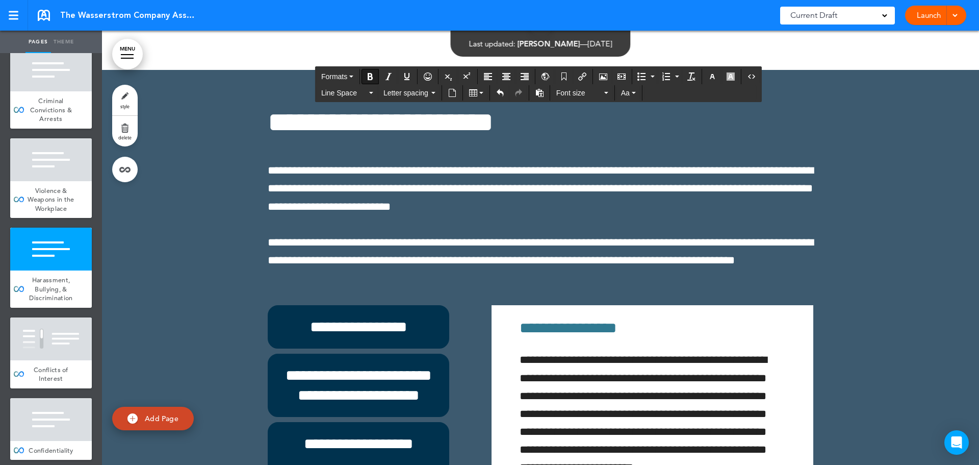
scroll to position [51058, 0]
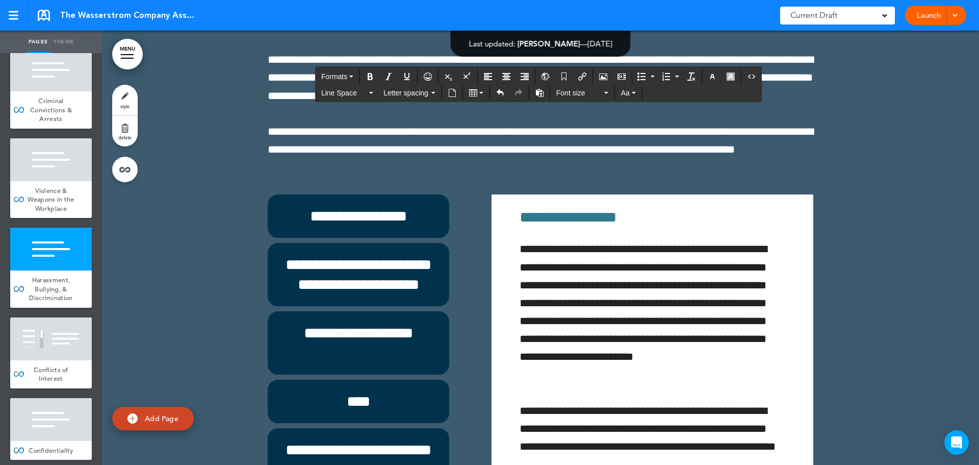
scroll to position [51160, 0]
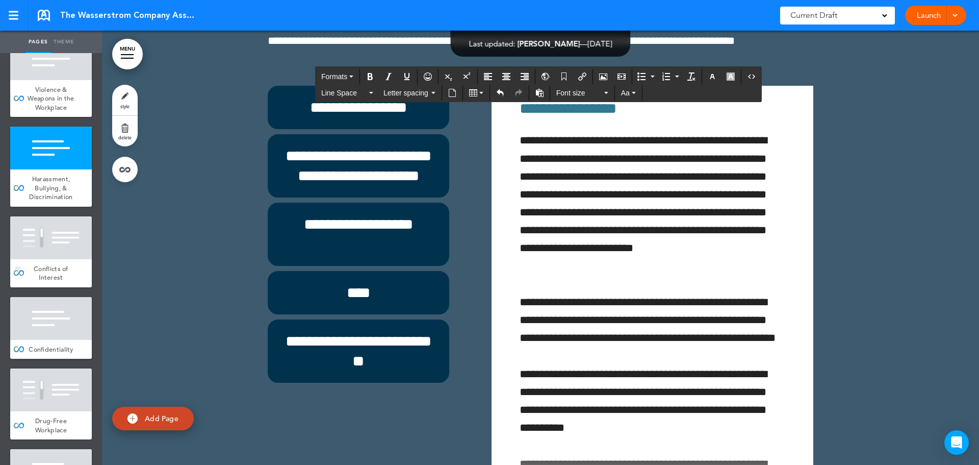
scroll to position [5407, 0]
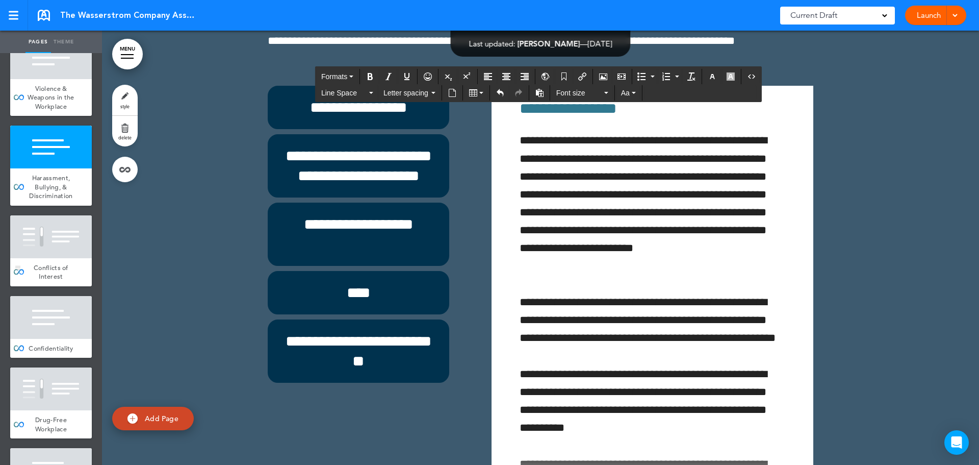
click at [55, 286] on div "Conflicts of Interest" at bounding box center [51, 272] width 82 height 28
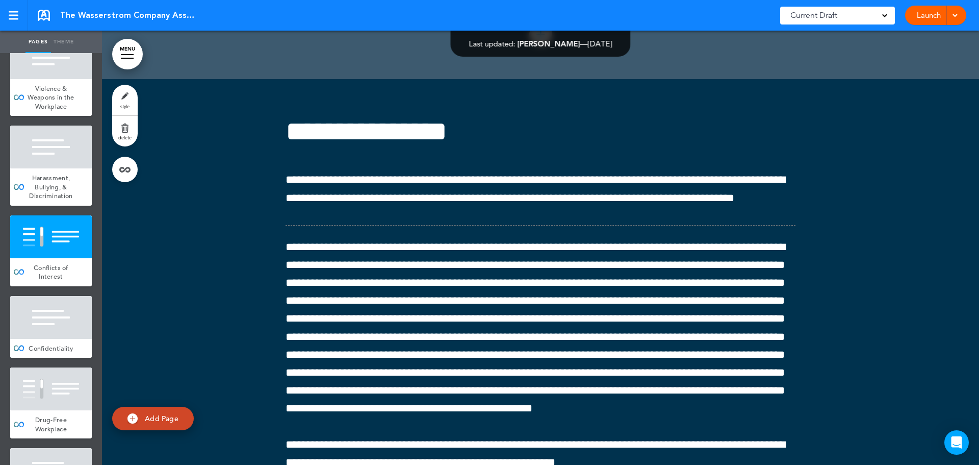
scroll to position [102, 0]
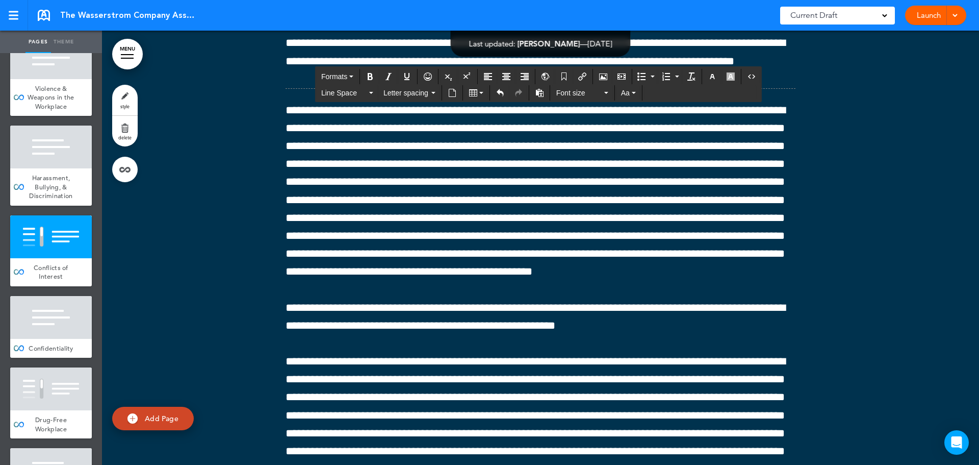
scroll to position [51928, 0]
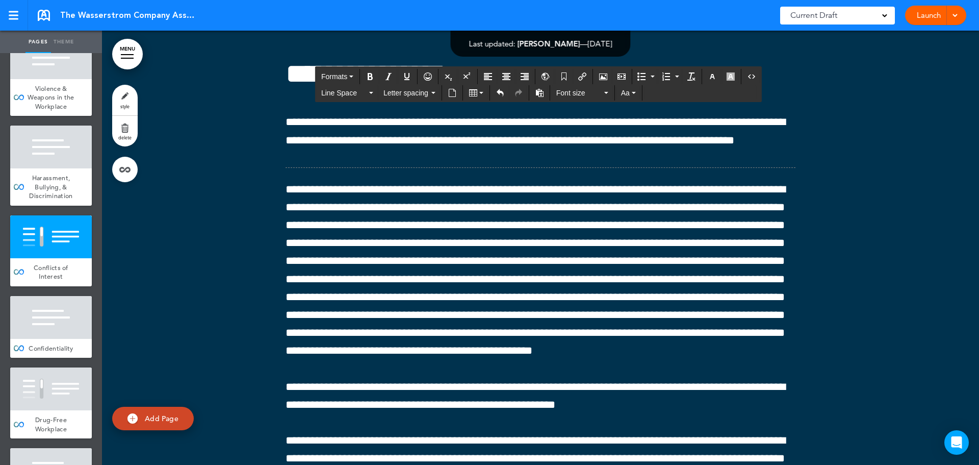
scroll to position [51775, 0]
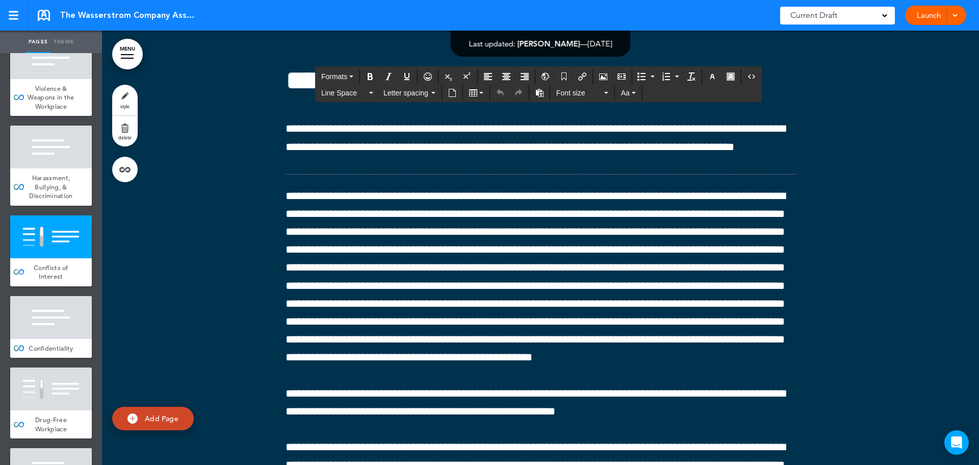
scroll to position [714, 0]
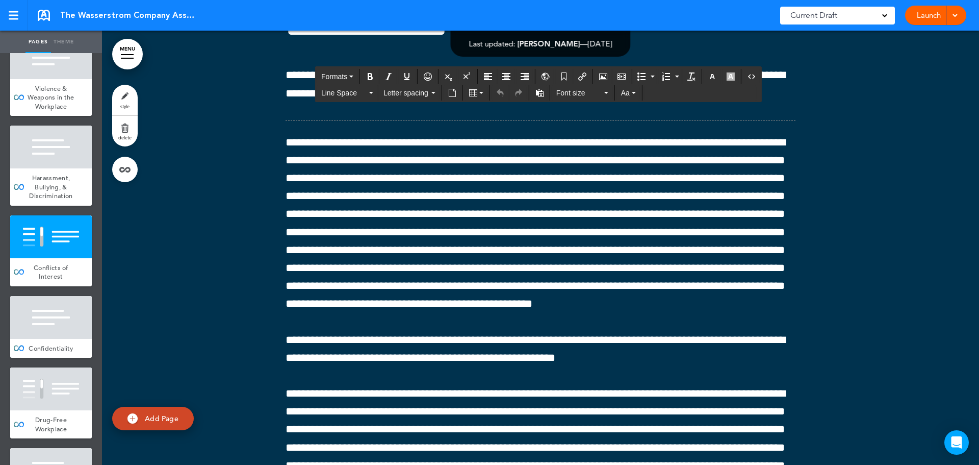
scroll to position [51928, 0]
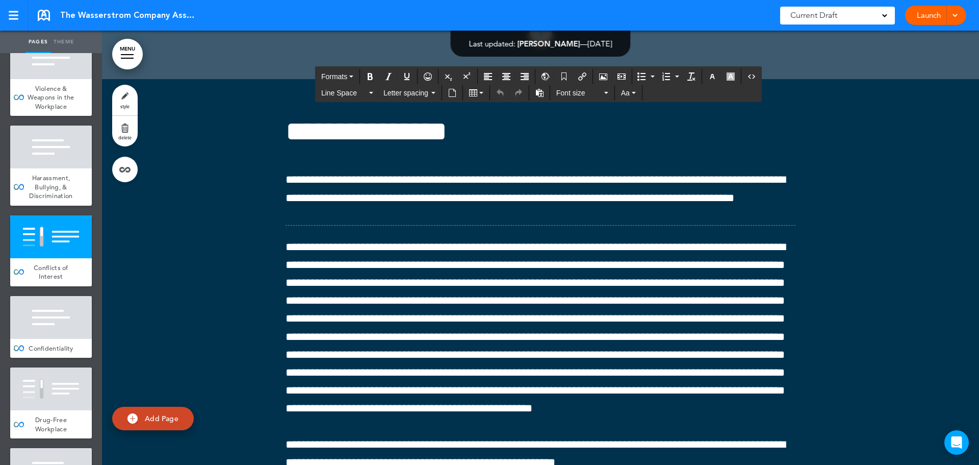
scroll to position [51826, 0]
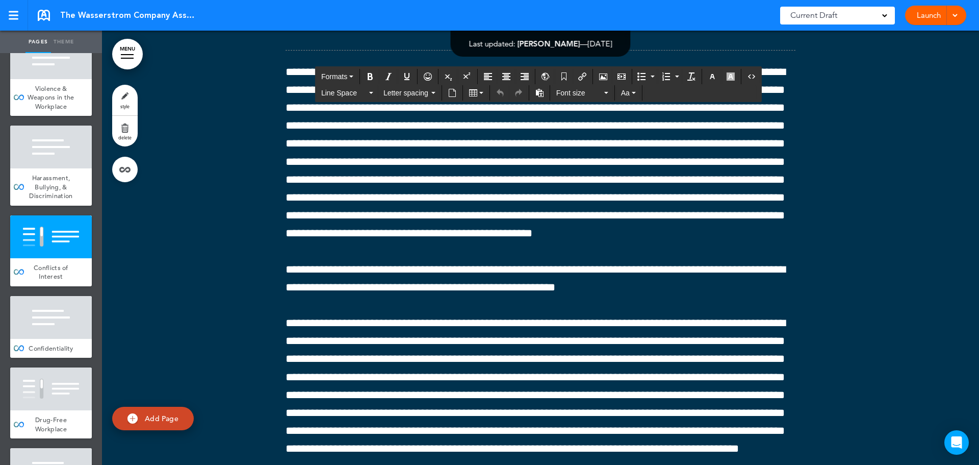
scroll to position [51877, 0]
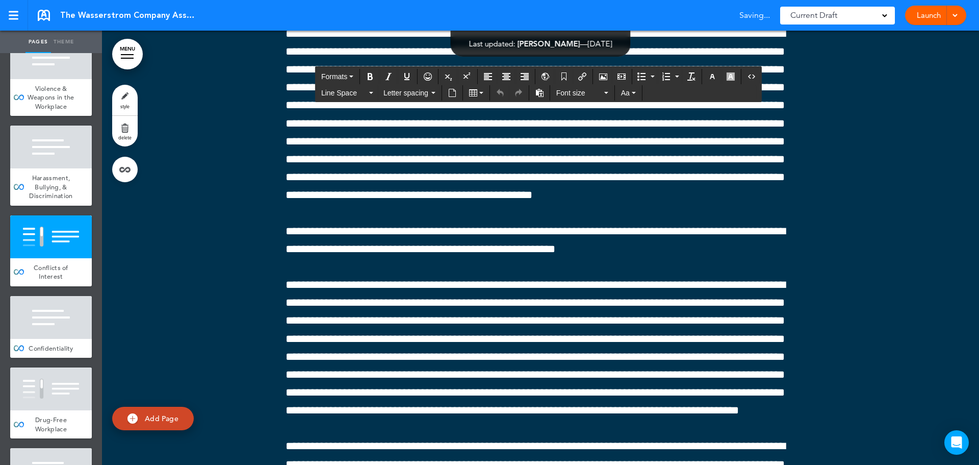
scroll to position [51775, 0]
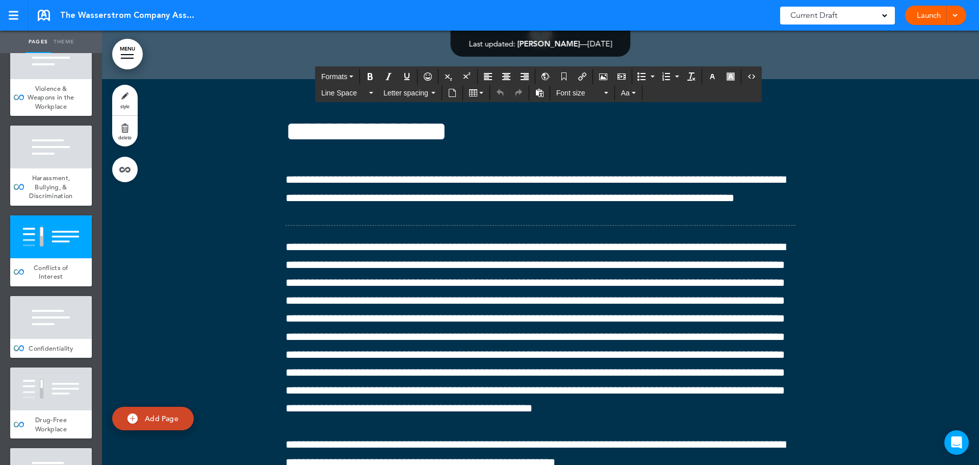
scroll to position [0, 0]
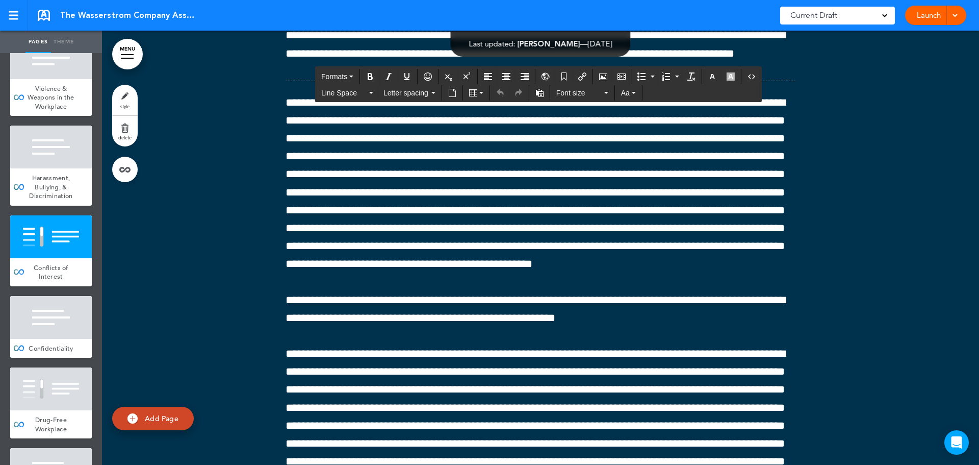
scroll to position [51826, 0]
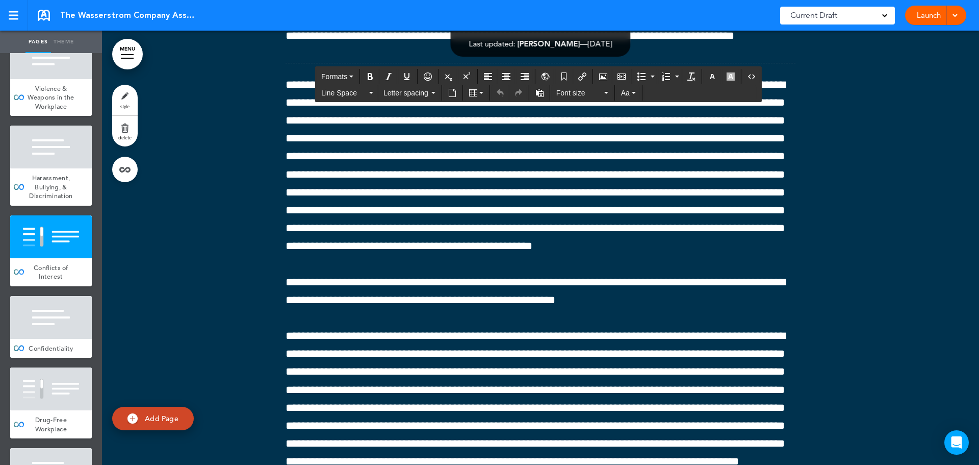
click at [51, 339] on div at bounding box center [51, 317] width 82 height 43
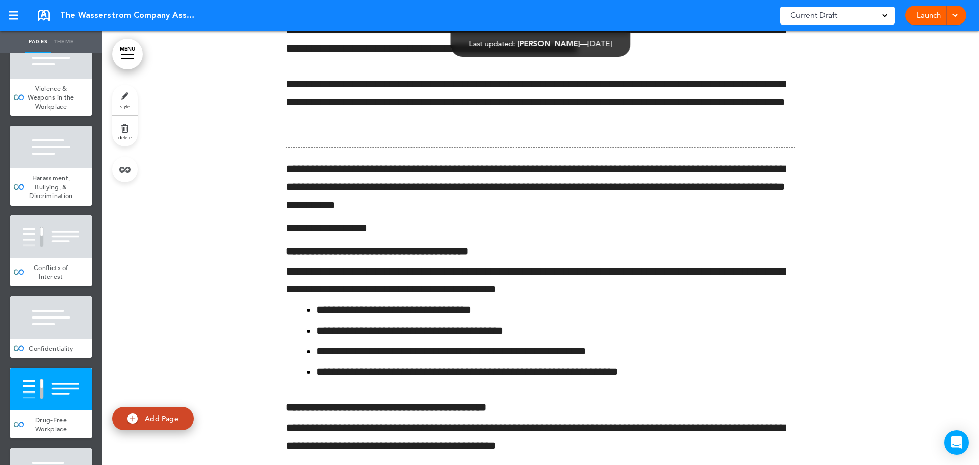
scroll to position [54140, 0]
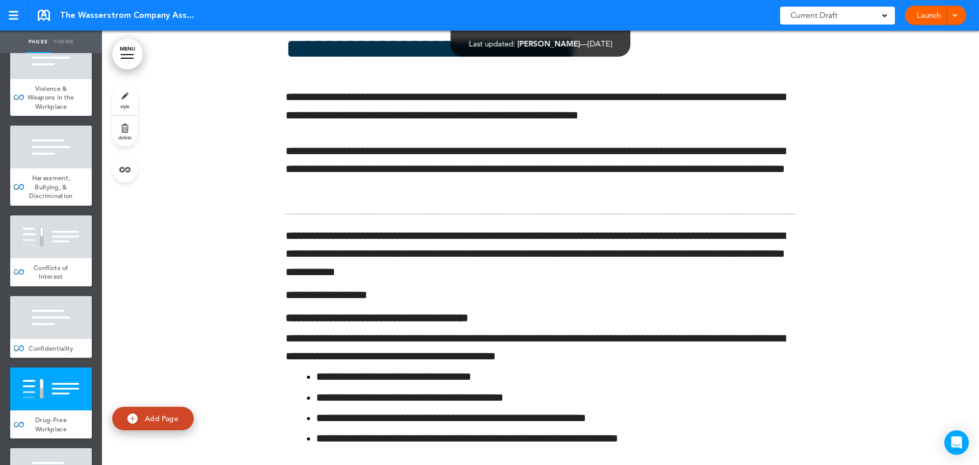
drag, startPoint x: 339, startPoint y: 240, endPoint x: 160, endPoint y: 253, distance: 179.5
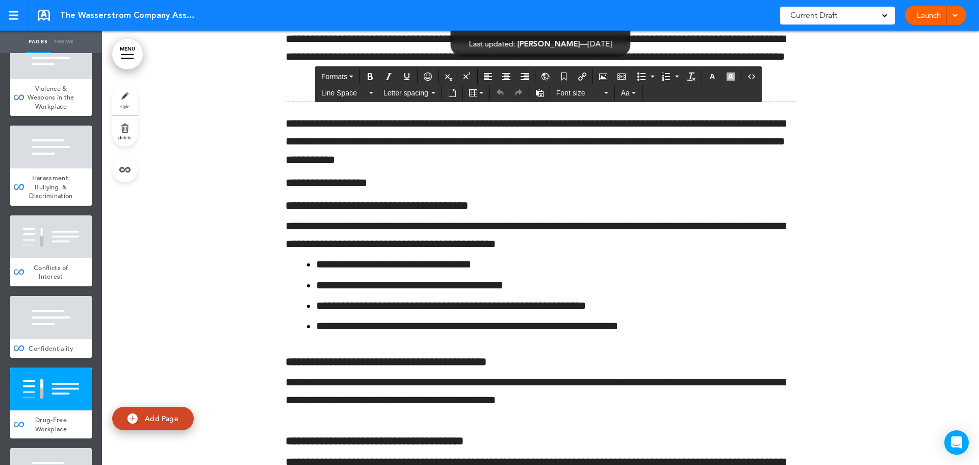
scroll to position [54293, 0]
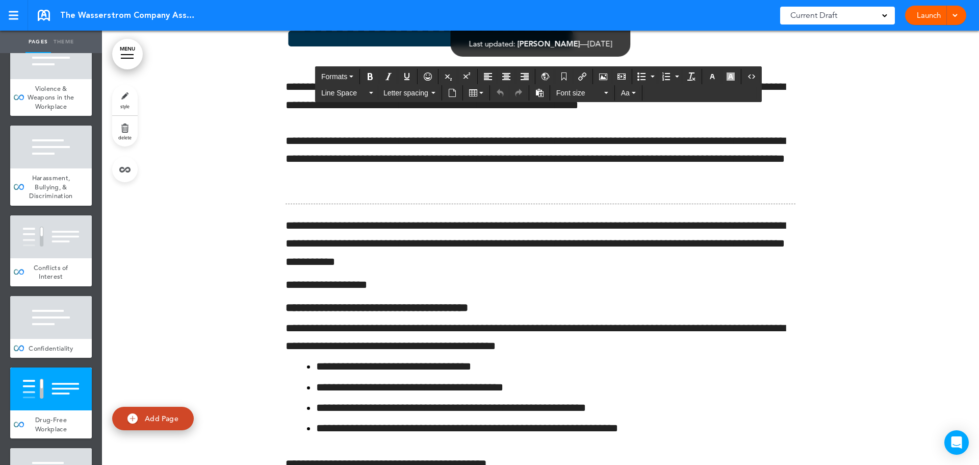
drag, startPoint x: 378, startPoint y: 347, endPoint x: 579, endPoint y: 271, distance: 215.2
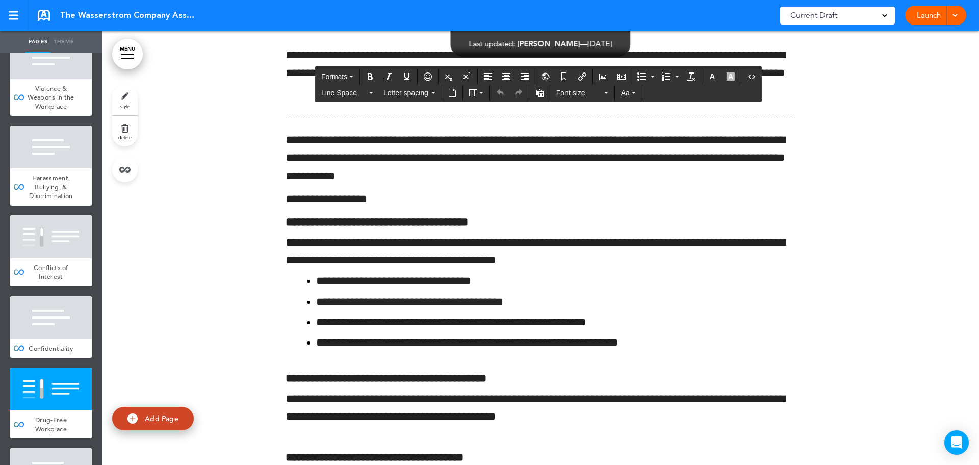
scroll to position [54242, 0]
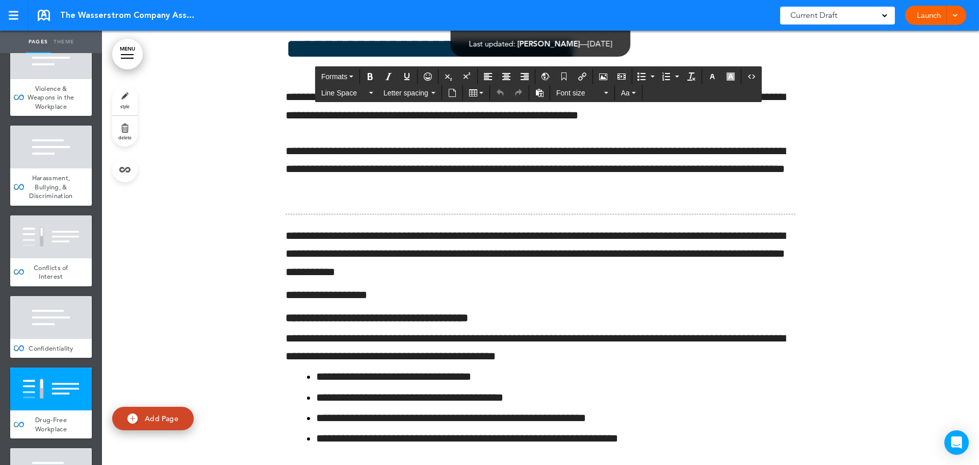
scroll to position [153, 0]
drag, startPoint x: 618, startPoint y: 280, endPoint x: 538, endPoint y: 280, distance: 80.6
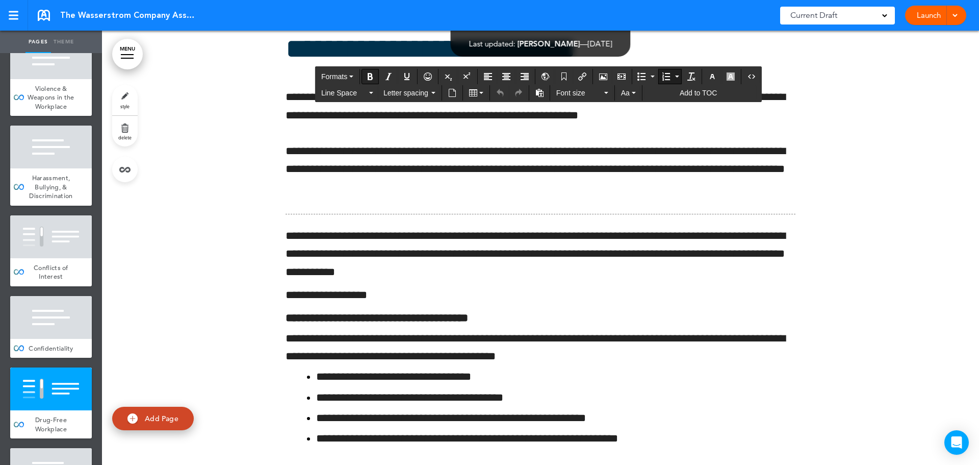
click at [371, 75] on icon "Bold" at bounding box center [370, 76] width 8 height 8
drag, startPoint x: 600, startPoint y: 314, endPoint x: 532, endPoint y: 315, distance: 68.4
click at [368, 77] on icon "Bold" at bounding box center [370, 76] width 8 height 8
drag, startPoint x: 643, startPoint y: 420, endPoint x: 387, endPoint y: 67, distance: 436.2
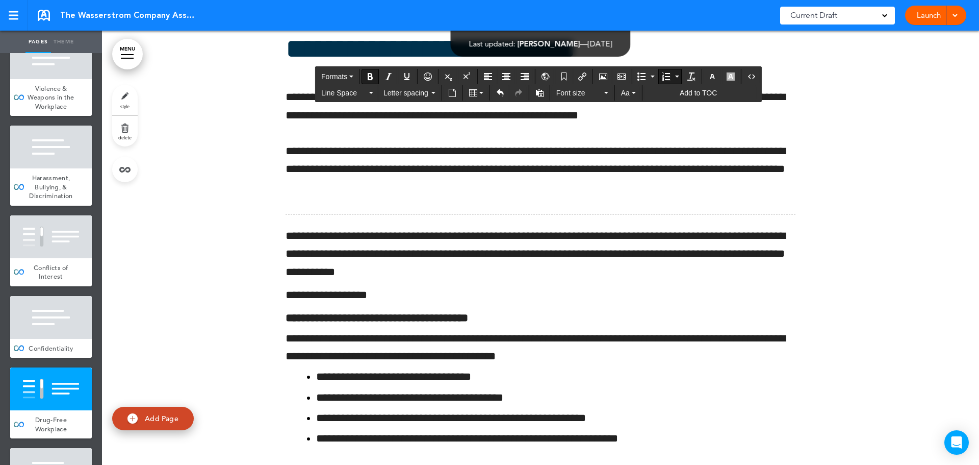
click at [371, 75] on icon "Bold" at bounding box center [370, 76] width 8 height 8
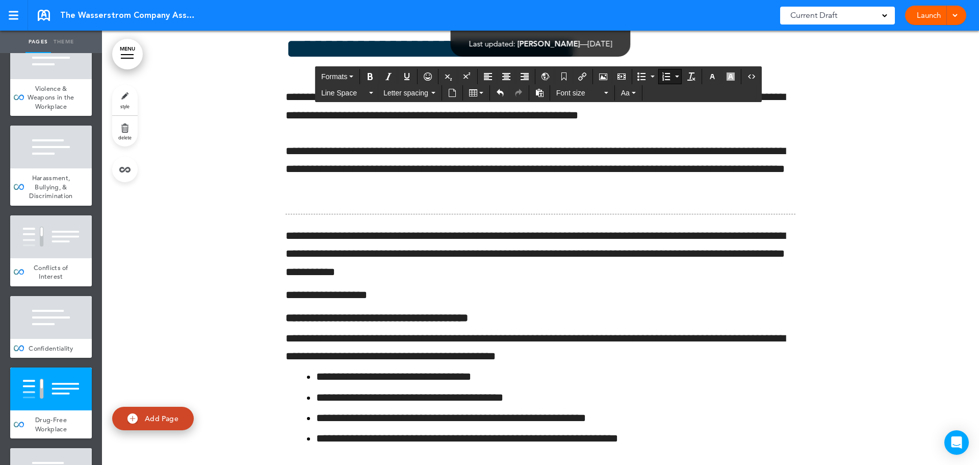
click at [369, 79] on icon "Bold" at bounding box center [370, 76] width 8 height 8
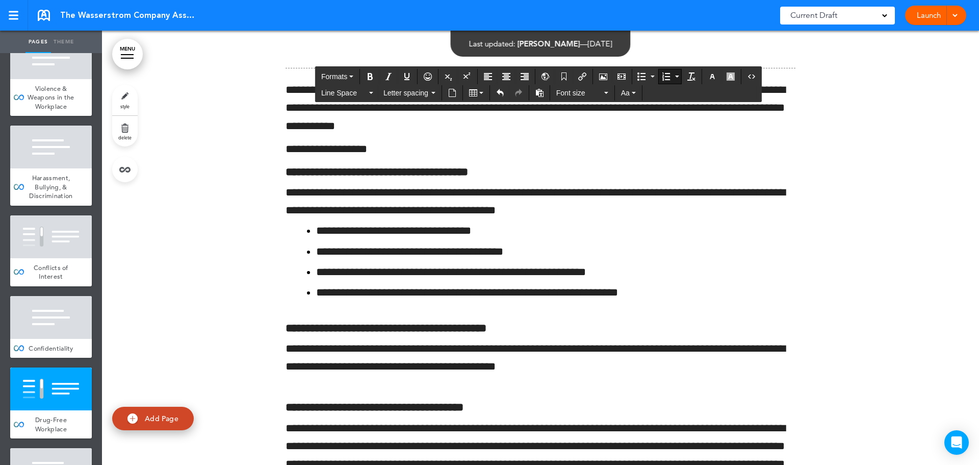
scroll to position [54311, 0]
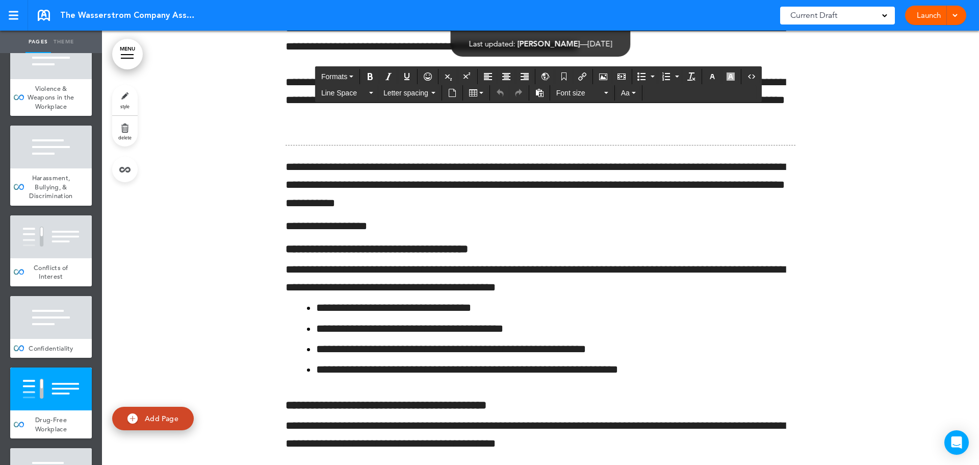
scroll to position [408, 0]
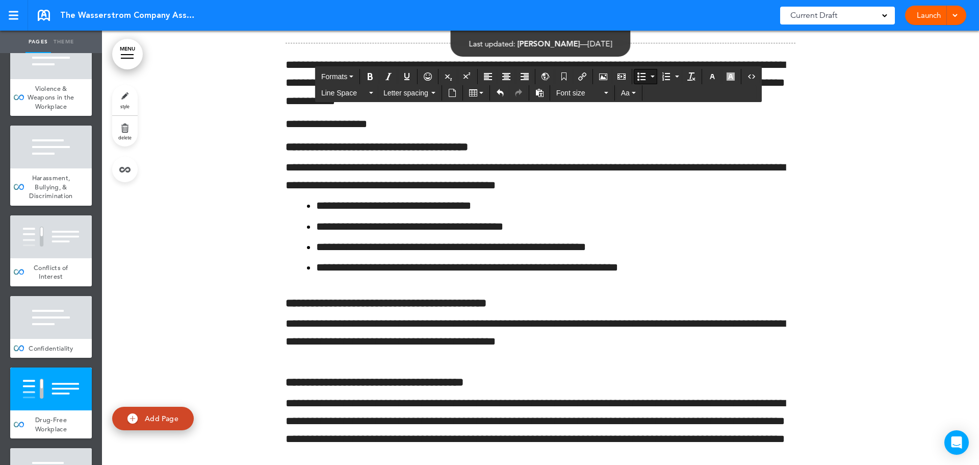
scroll to position [153, 0]
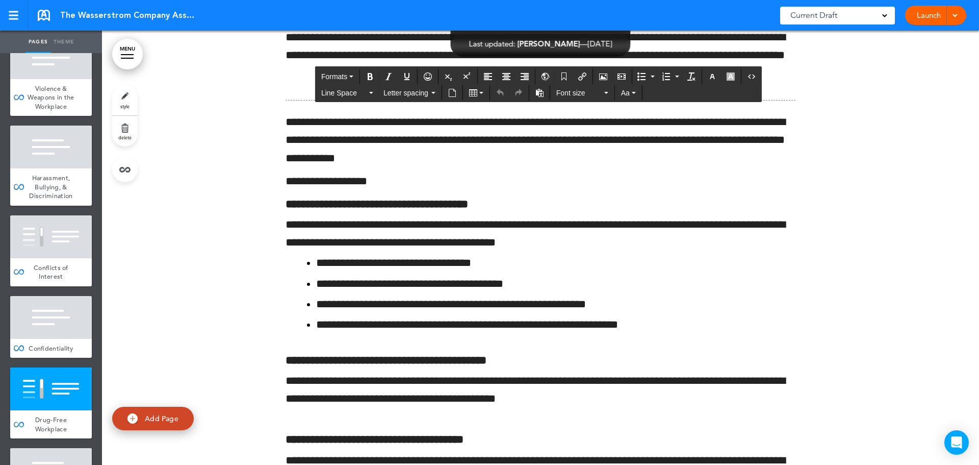
scroll to position [54260, 0]
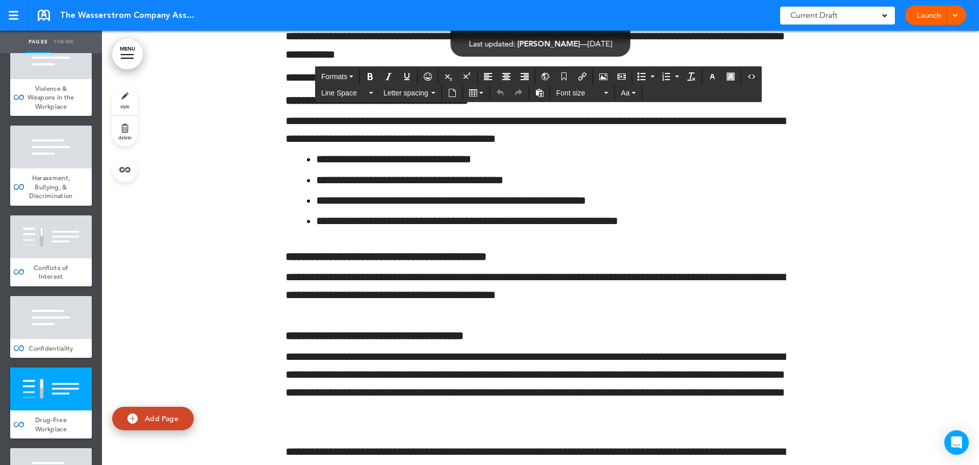
scroll to position [54362, 0]
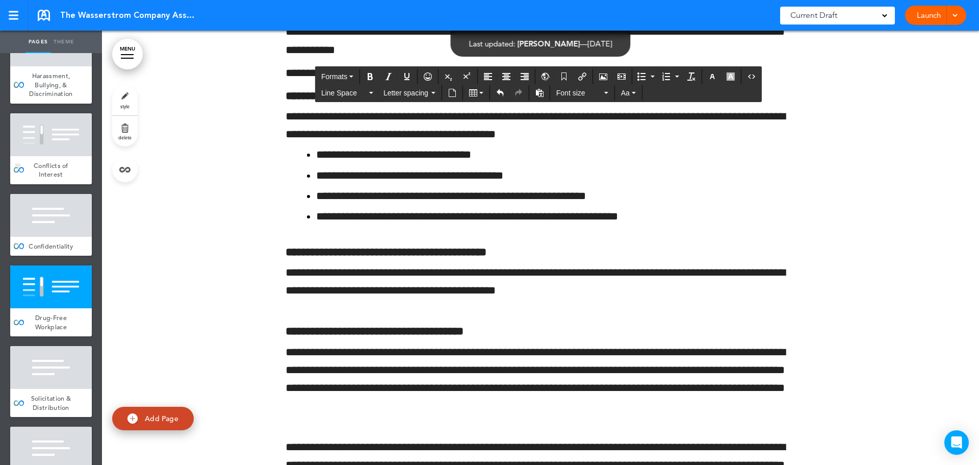
scroll to position [5662, 0]
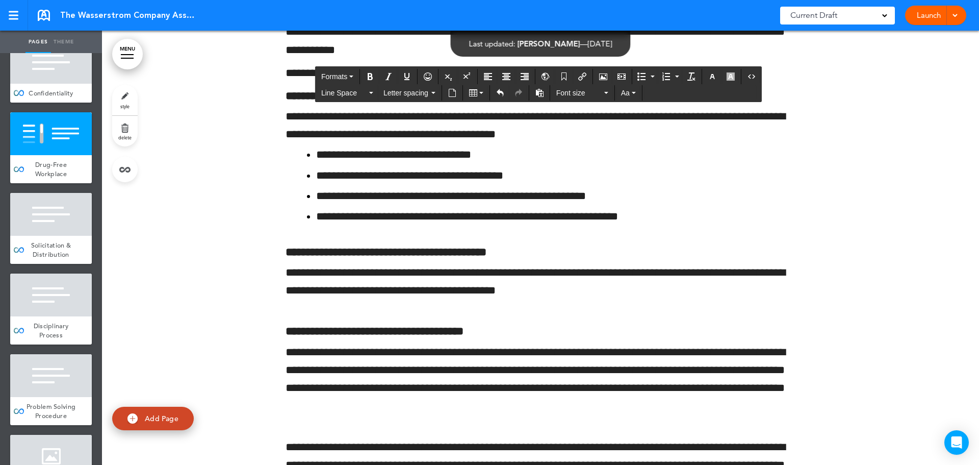
click at [51, 264] on div "Solicitation & Distribution" at bounding box center [51, 250] width 82 height 28
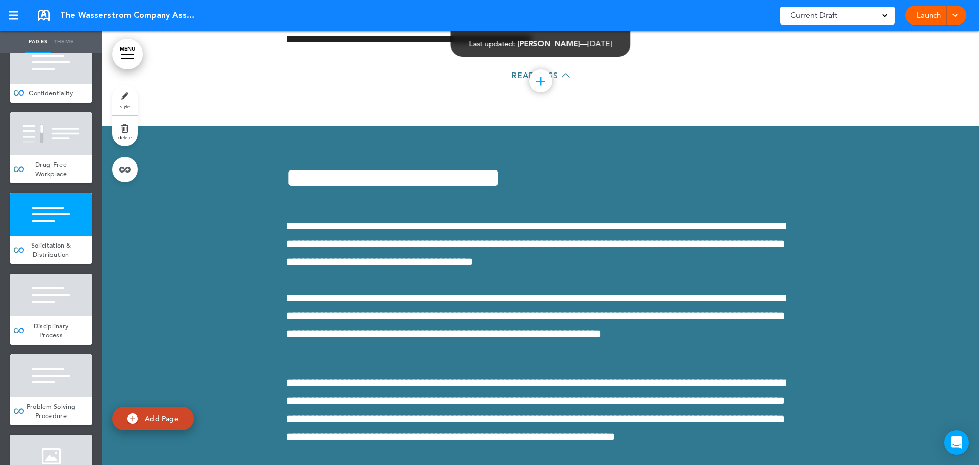
scroll to position [54838, 0]
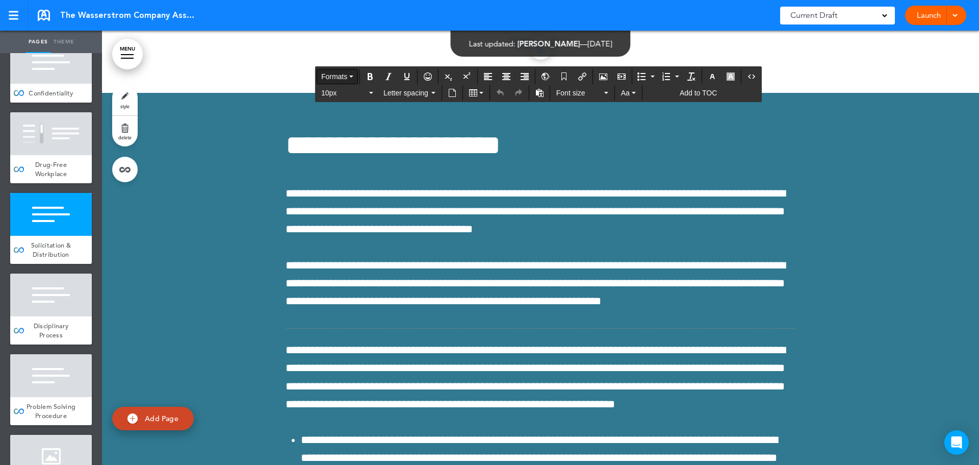
scroll to position [54838, 0]
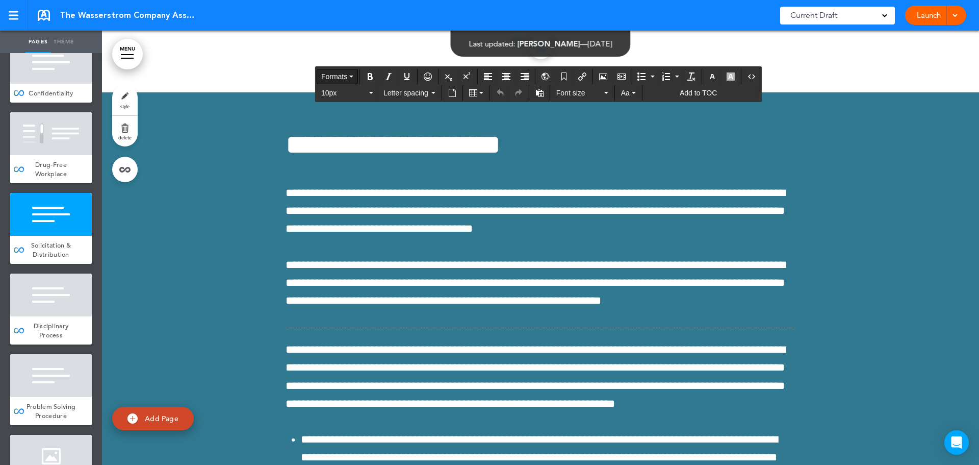
click at [336, 80] on span "Formats" at bounding box center [334, 76] width 26 height 8
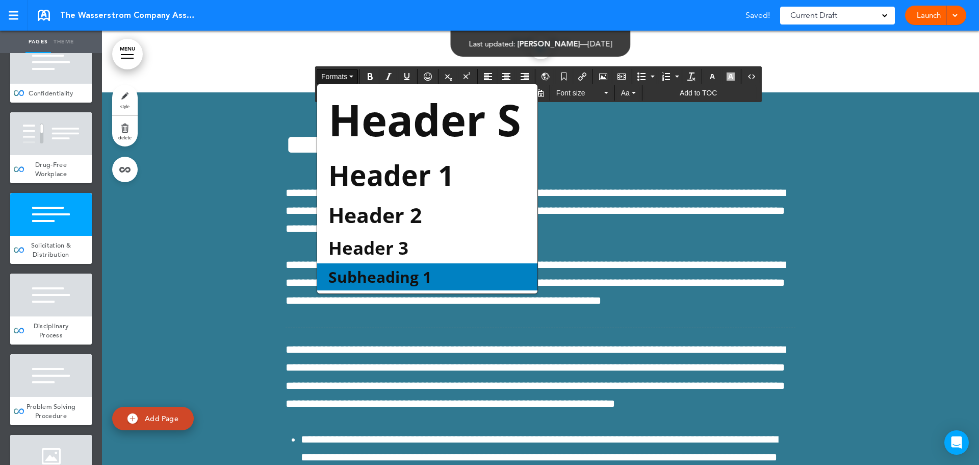
click at [396, 267] on span "Subheading 1" at bounding box center [379, 276] width 105 height 21
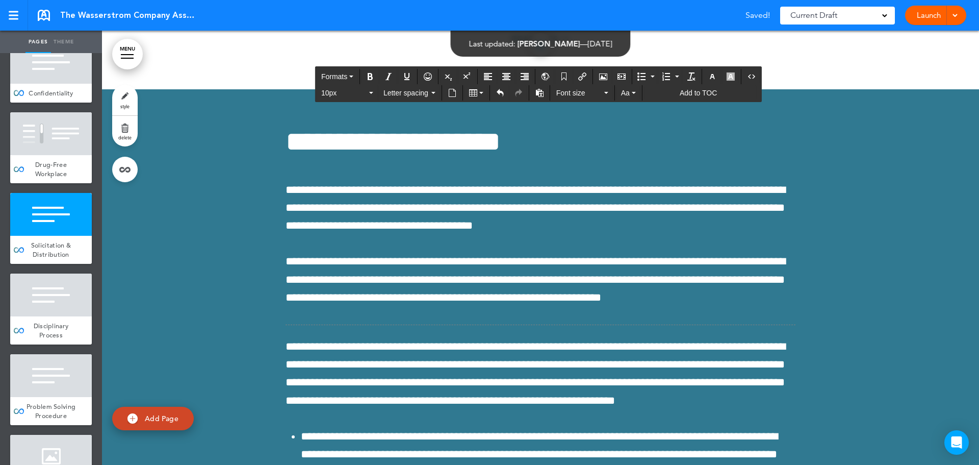
scroll to position [54838, 0]
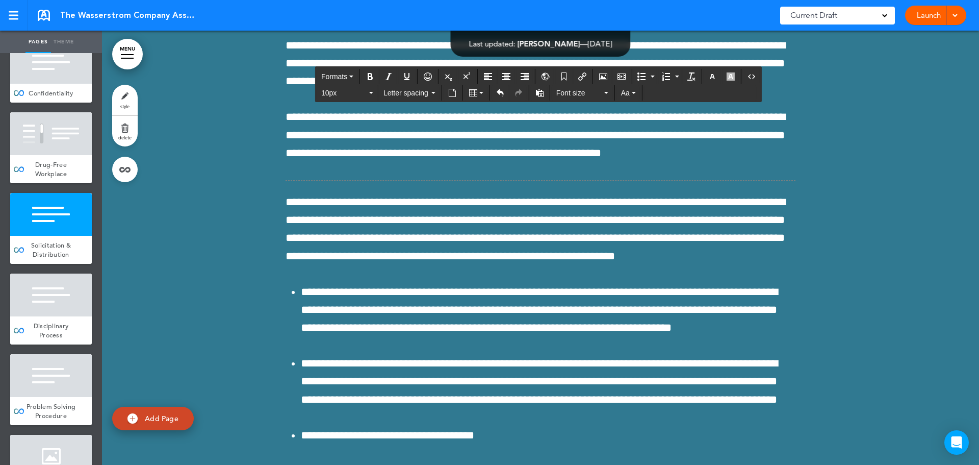
scroll to position [54889, 0]
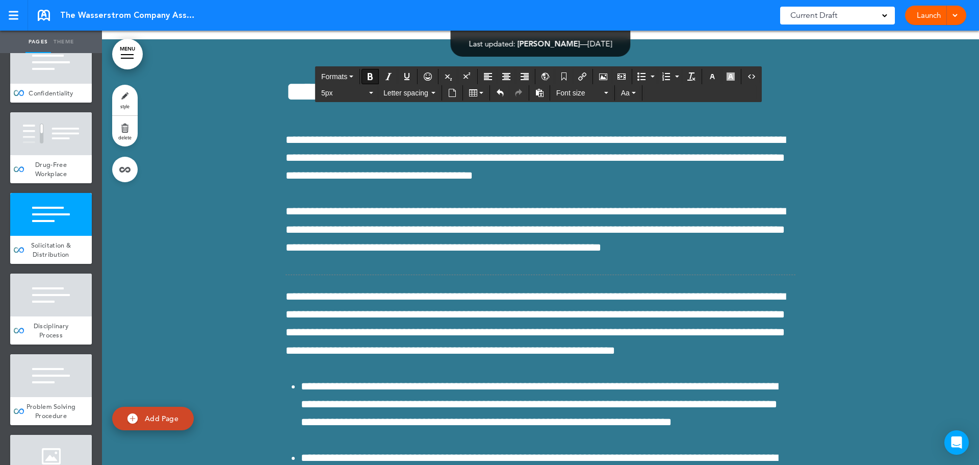
drag, startPoint x: 425, startPoint y: 221, endPoint x: 401, endPoint y: 90, distance: 133.3
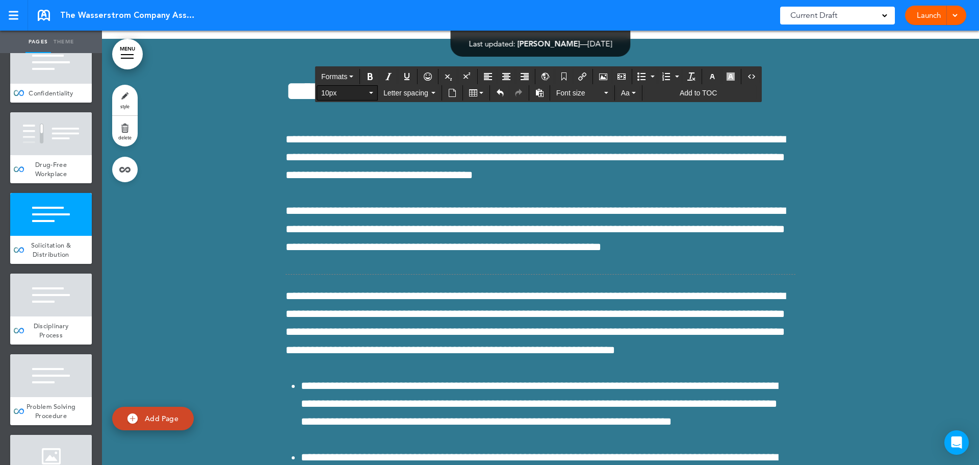
click at [358, 92] on span "10px" at bounding box center [344, 93] width 46 height 10
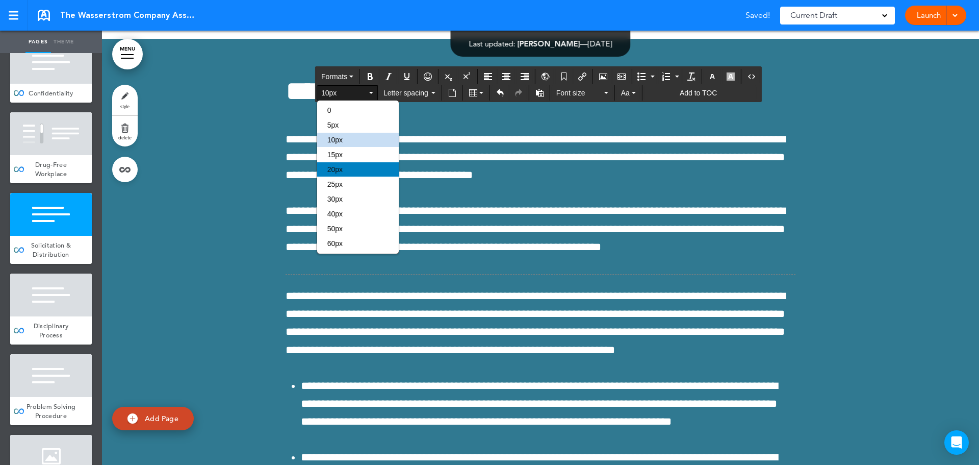
click at [360, 171] on div "20px" at bounding box center [358, 169] width 82 height 14
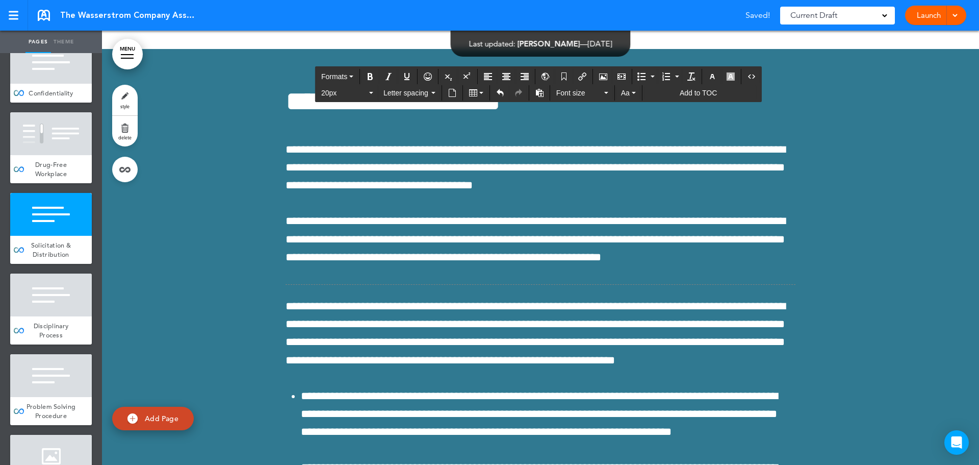
scroll to position [54889, 0]
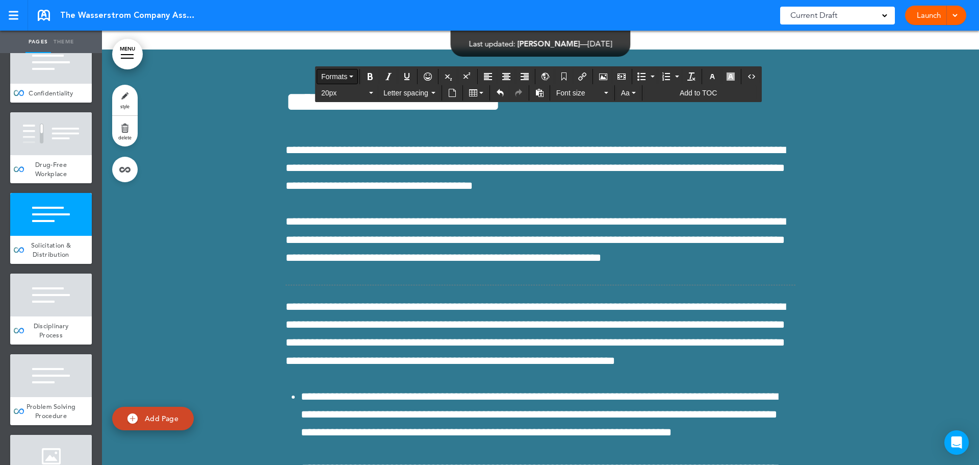
scroll to position [54889, 0]
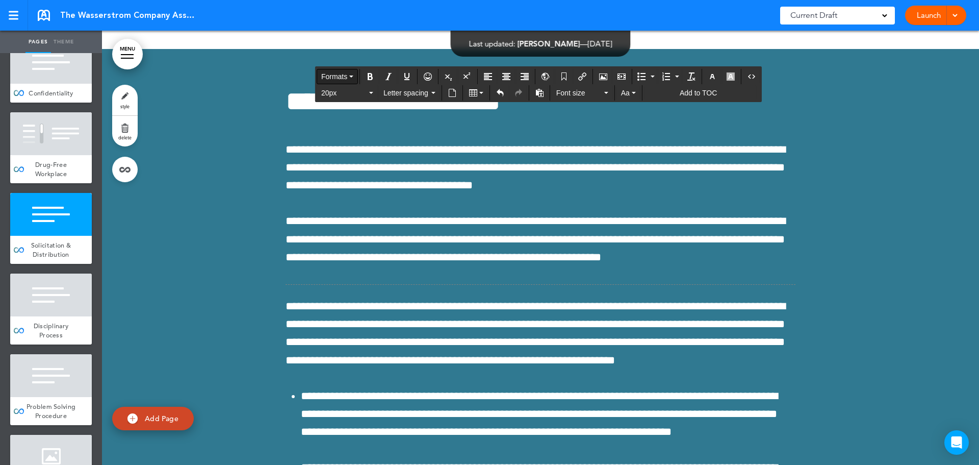
click at [342, 76] on span "Formats" at bounding box center [334, 76] width 26 height 8
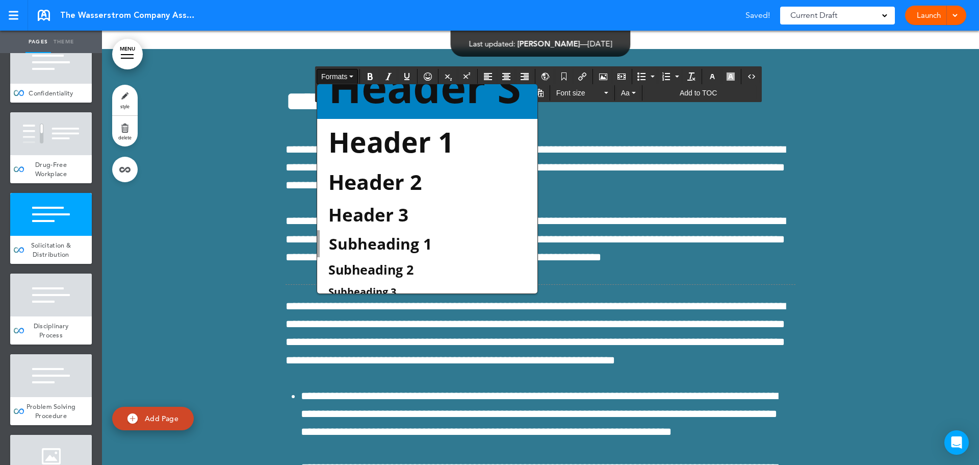
scroll to position [51, 0]
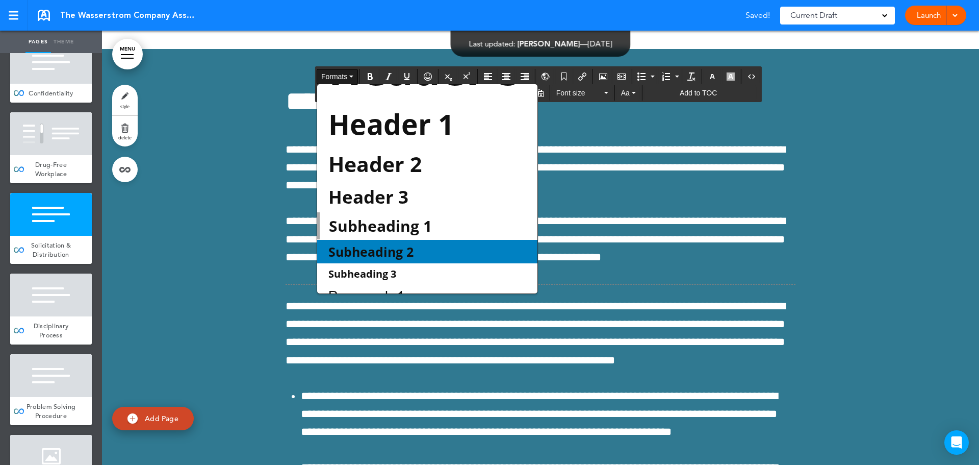
click at [402, 253] on span "Subheading 2" at bounding box center [370, 251] width 87 height 17
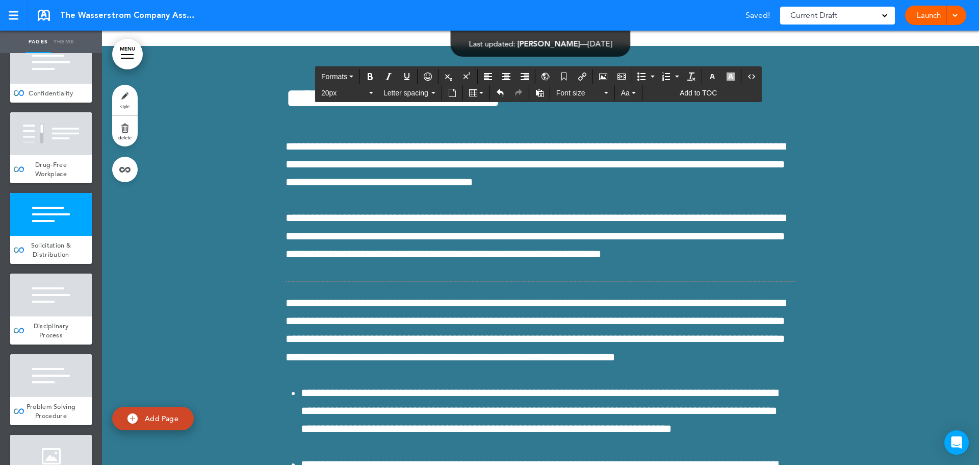
scroll to position [54889, 0]
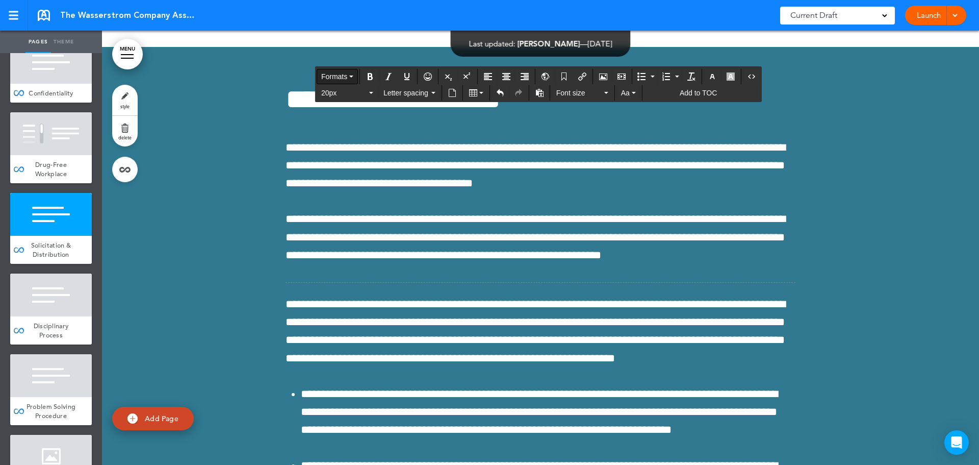
scroll to position [54889, 0]
click at [348, 74] on button "Formats" at bounding box center [337, 76] width 40 height 14
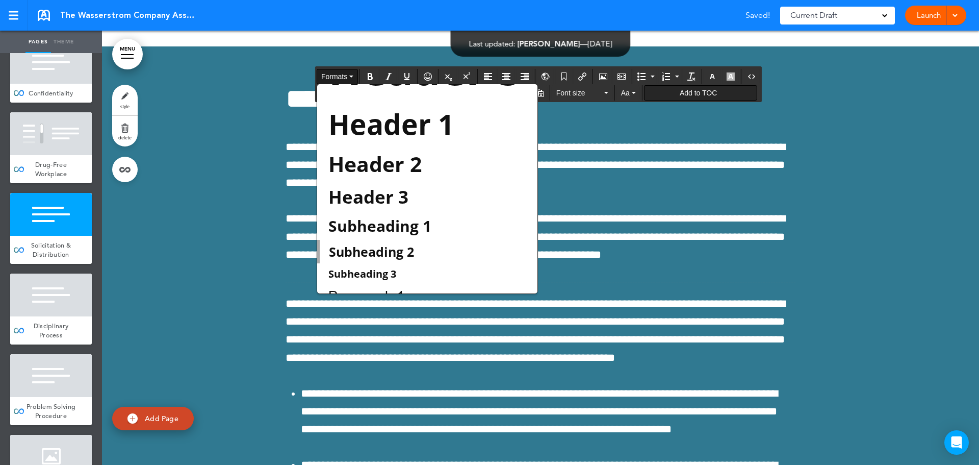
click at [659, 91] on div "Add to TOC" at bounding box center [700, 92] width 113 height 15
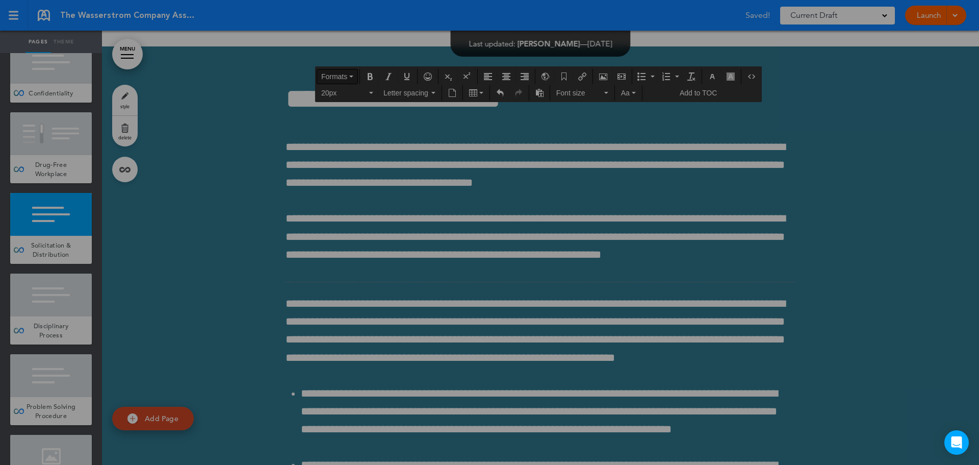
type input "**********"
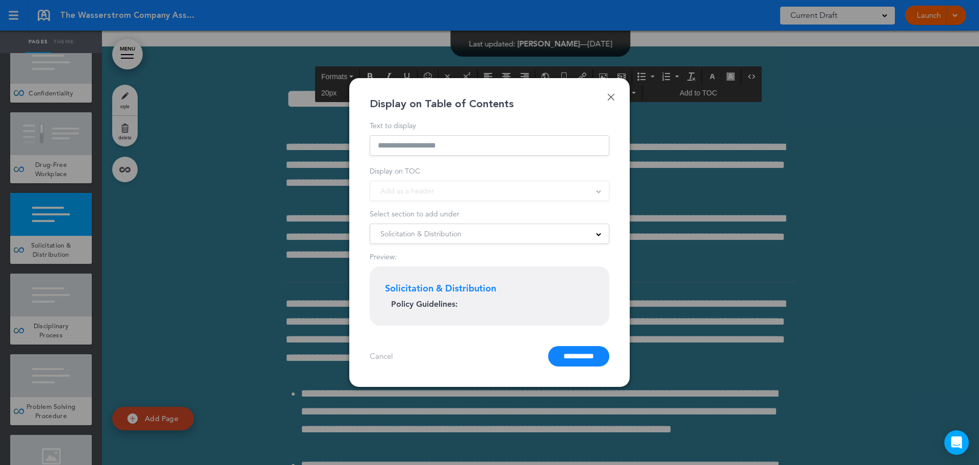
drag, startPoint x: 609, startPoint y: 98, endPoint x: 585, endPoint y: 112, distance: 28.1
click at [609, 98] on link "Done" at bounding box center [611, 96] width 7 height 7
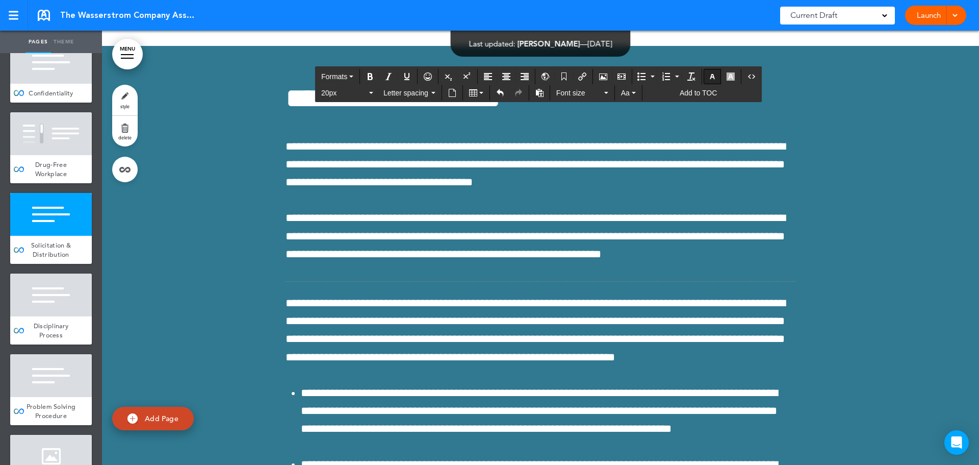
click at [712, 76] on icon "button" at bounding box center [713, 76] width 8 height 8
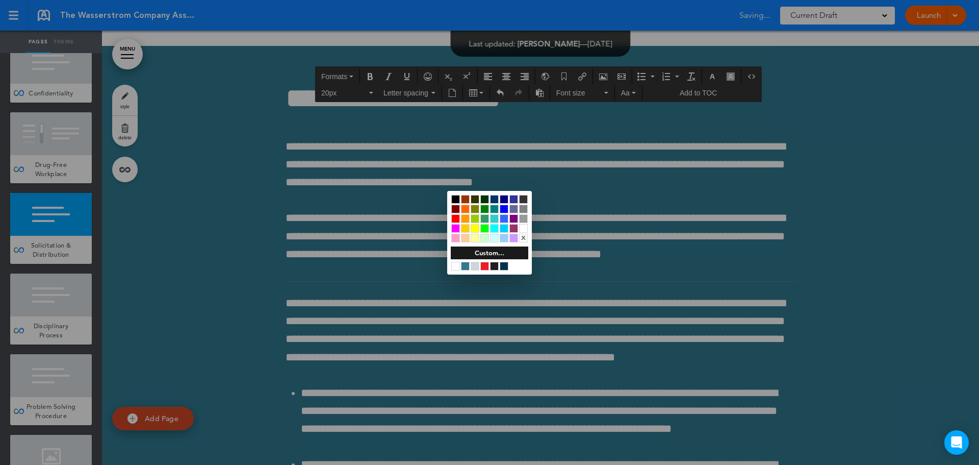
click at [494, 267] on div at bounding box center [494, 266] width 9 height 9
click at [495, 266] on div at bounding box center [494, 266] width 9 height 9
click at [566, 238] on div at bounding box center [489, 232] width 979 height 465
click at [597, 229] on div at bounding box center [489, 232] width 979 height 465
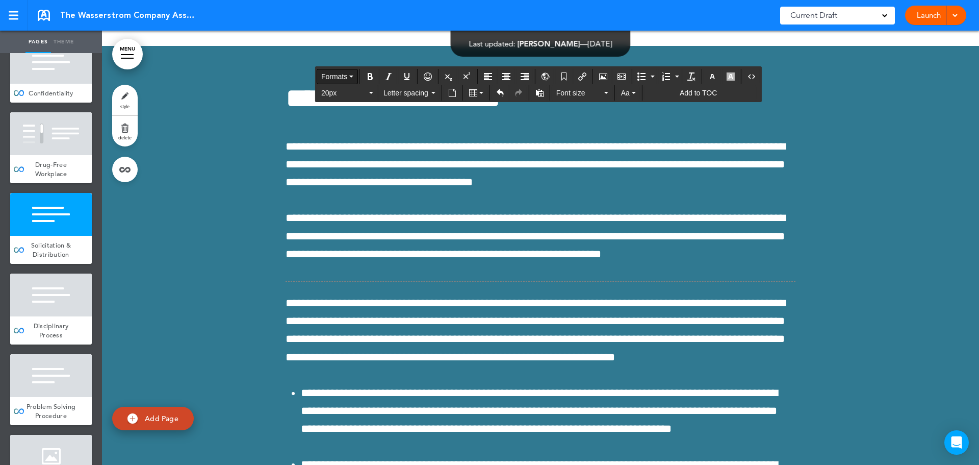
scroll to position [54890, 0]
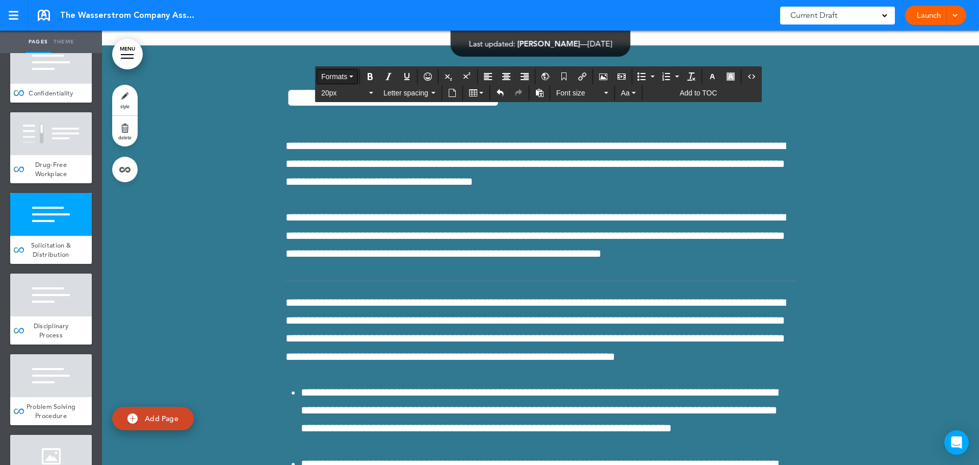
click at [351, 81] on button "Formats" at bounding box center [337, 76] width 40 height 14
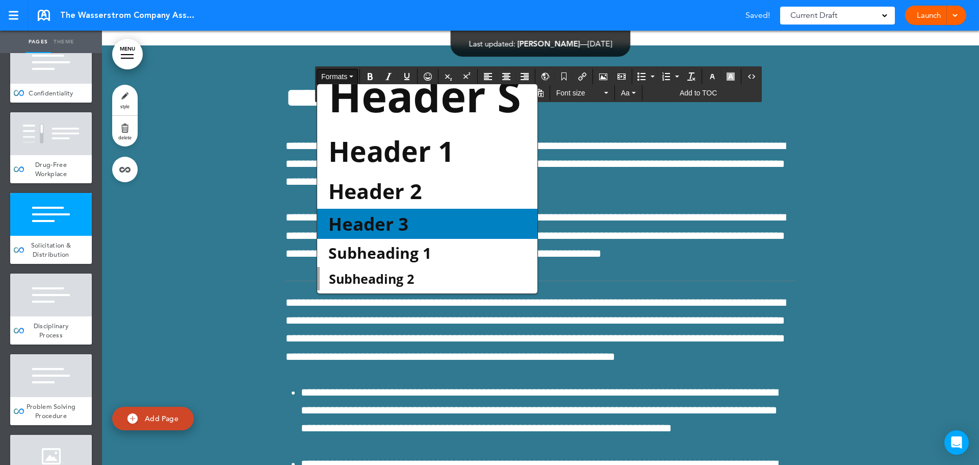
scroll to position [0, 0]
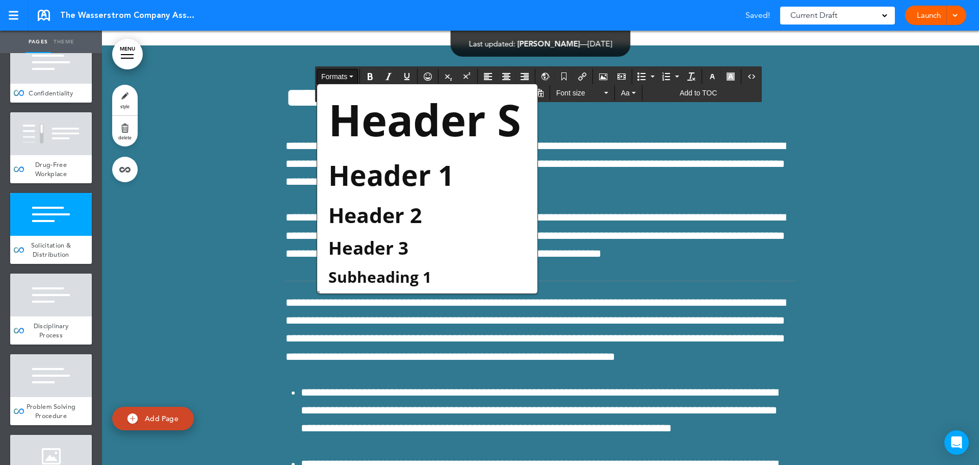
click at [398, 218] on span "Header 2" at bounding box center [374, 214] width 95 height 29
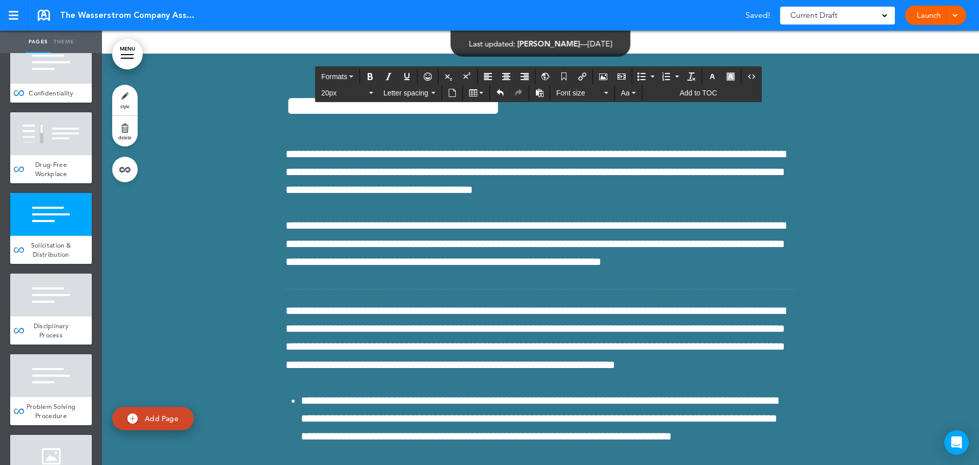
scroll to position [54890, 0]
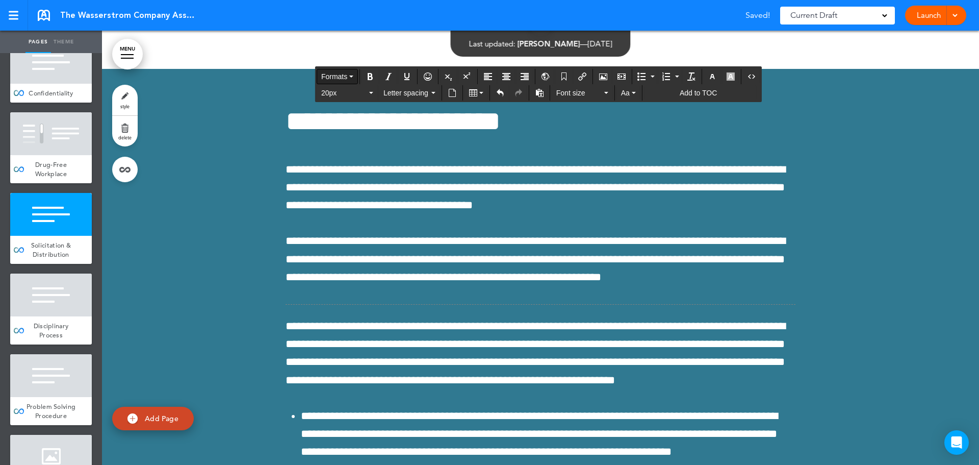
click at [351, 76] on icon "button" at bounding box center [351, 76] width 4 height 2
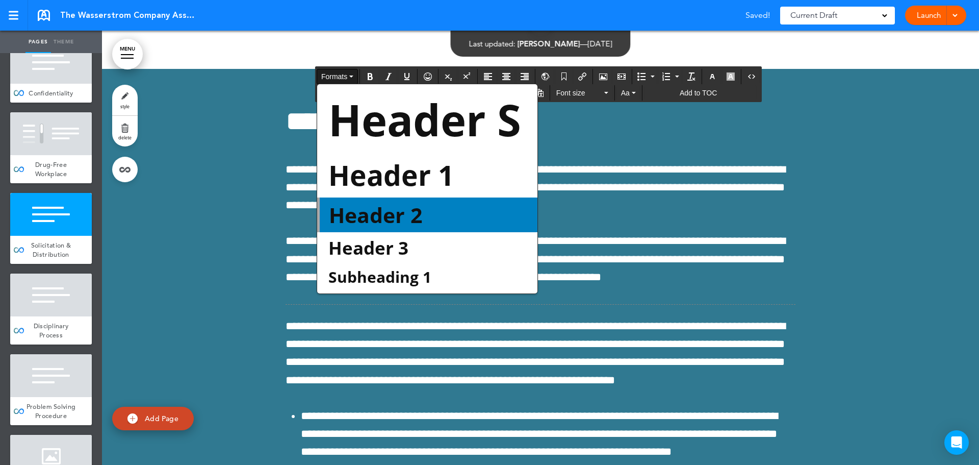
click at [384, 222] on span "Header 2" at bounding box center [375, 214] width 95 height 29
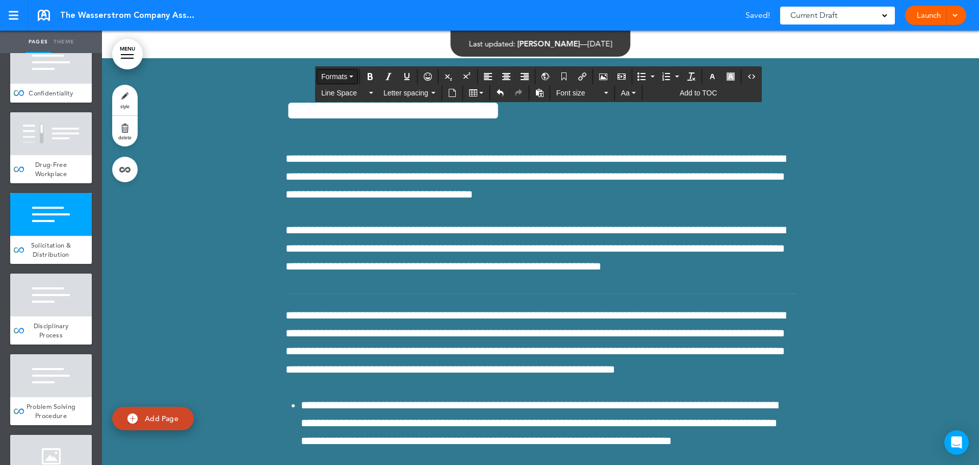
click at [343, 75] on span "Formats" at bounding box center [334, 76] width 26 height 8
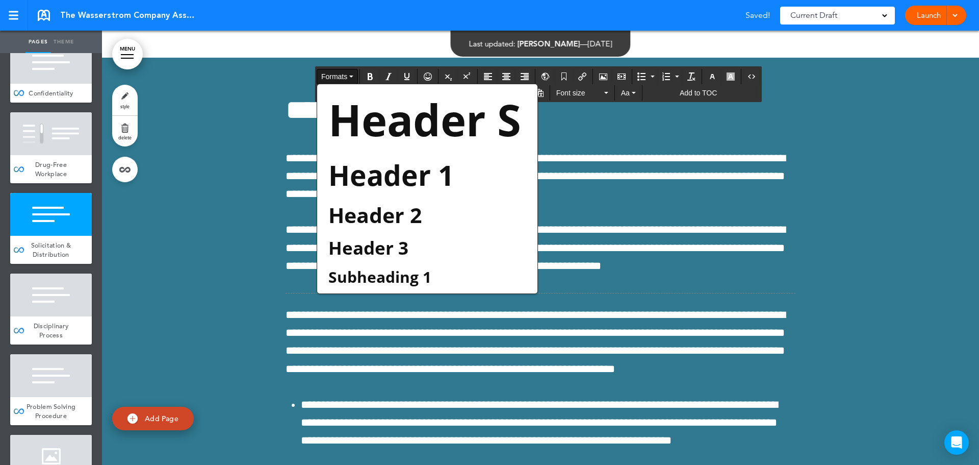
click at [401, 248] on span "Header 3" at bounding box center [368, 248] width 82 height 24
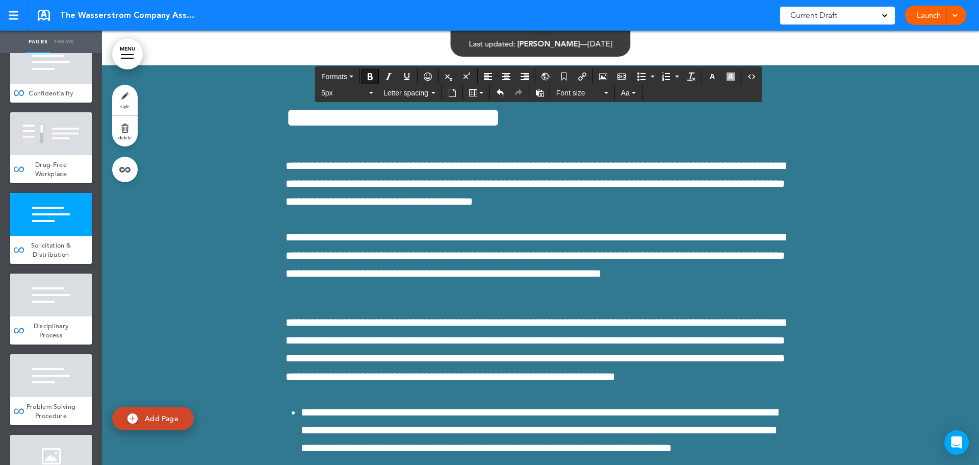
scroll to position [54890, 0]
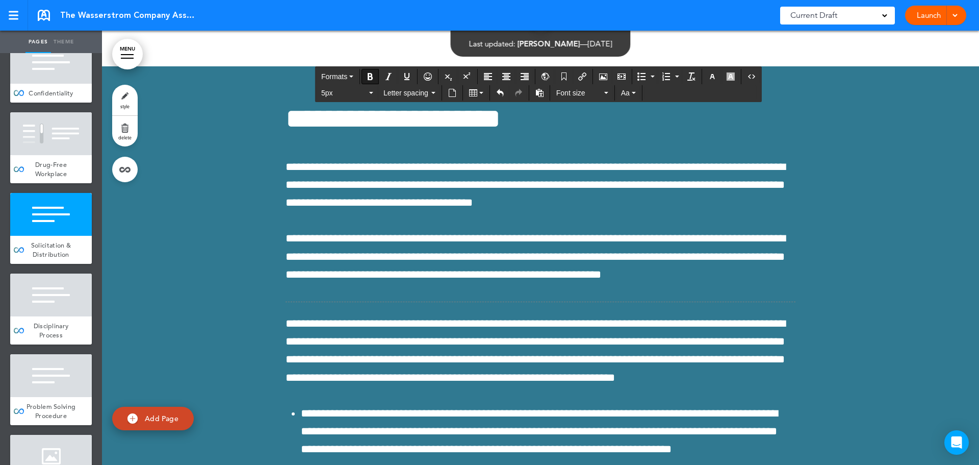
drag, startPoint x: 481, startPoint y: 270, endPoint x: 279, endPoint y: 230, distance: 206.0
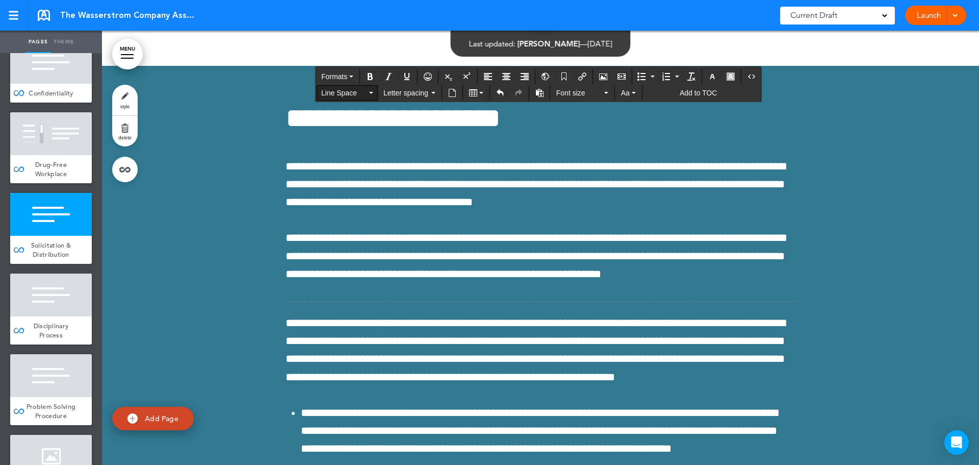
click at [349, 92] on span "Line Space" at bounding box center [344, 93] width 46 height 10
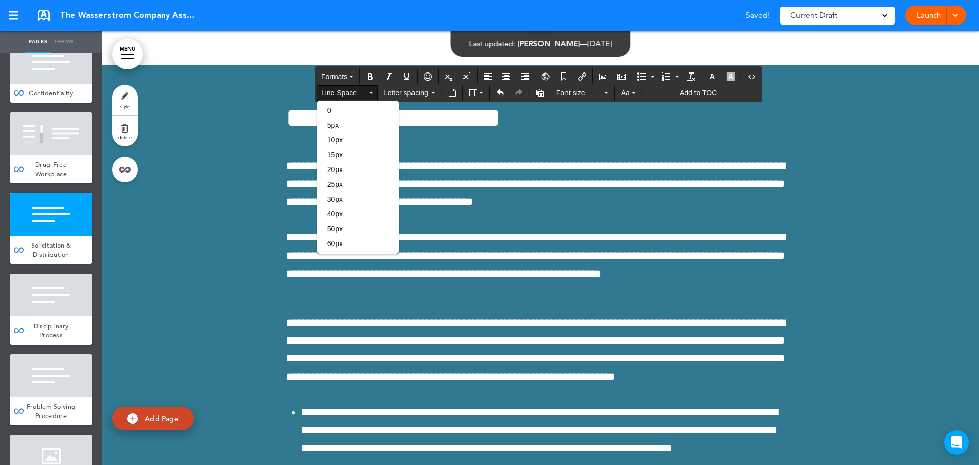
click at [349, 136] on div "10px" at bounding box center [358, 140] width 82 height 14
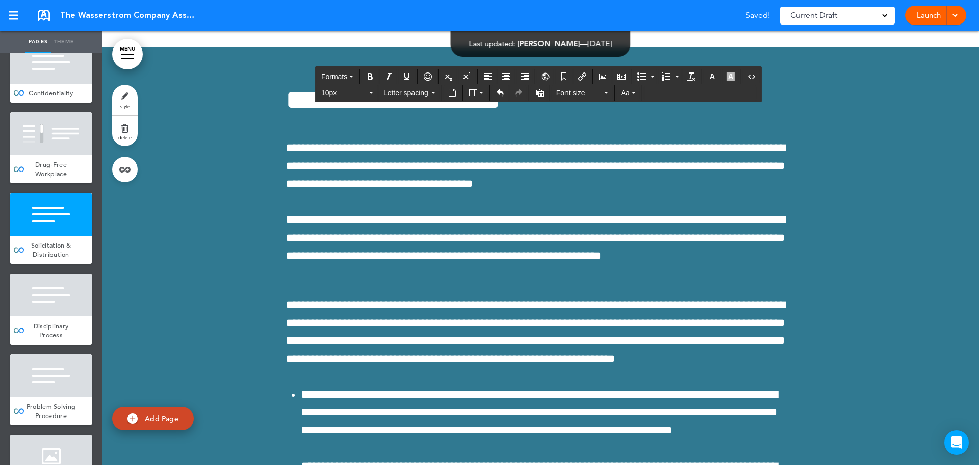
scroll to position [54890, 0]
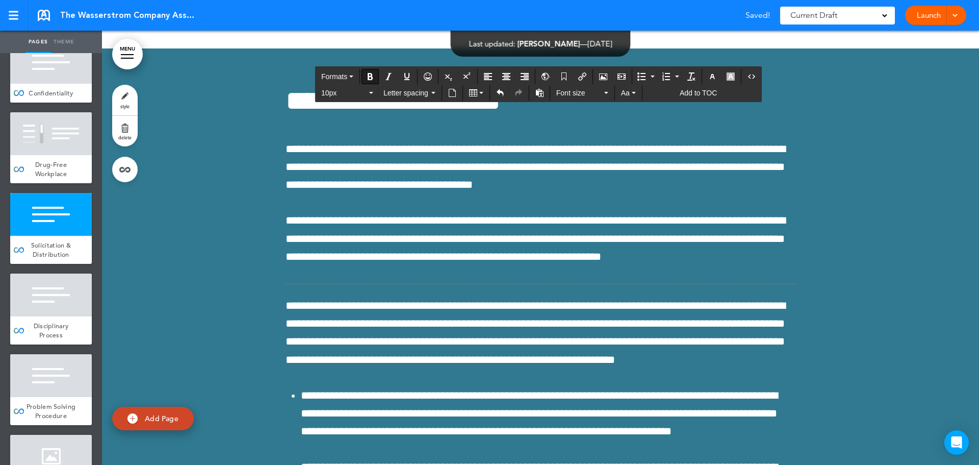
drag, startPoint x: 477, startPoint y: 249, endPoint x: 261, endPoint y: 232, distance: 217.5
click at [343, 94] on span "10px" at bounding box center [344, 93] width 46 height 10
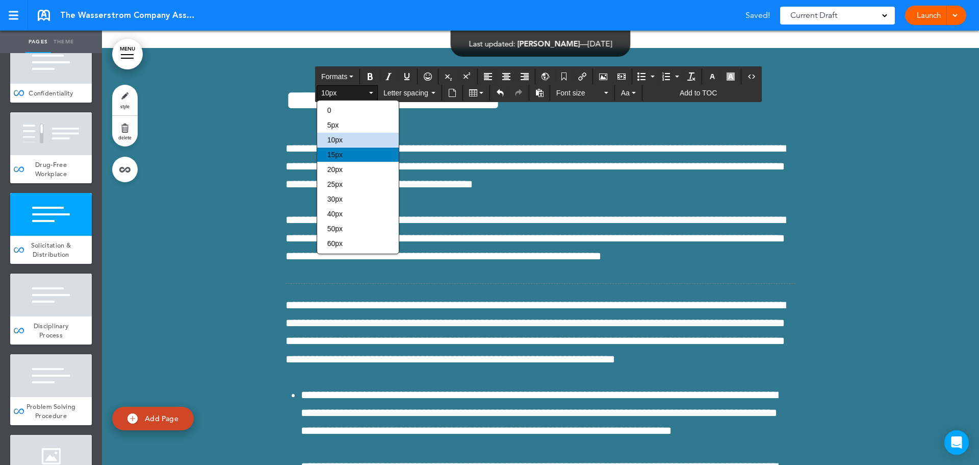
click at [347, 154] on div "15px" at bounding box center [358, 154] width 82 height 14
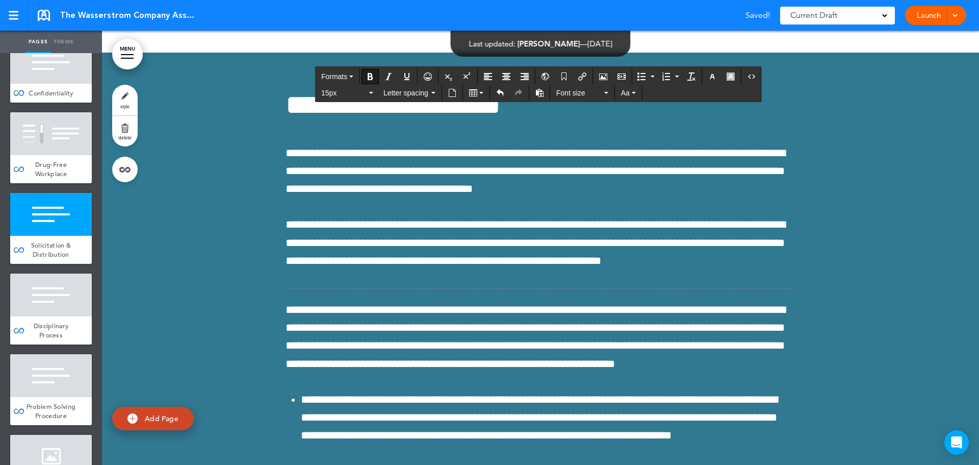
scroll to position [54890, 0]
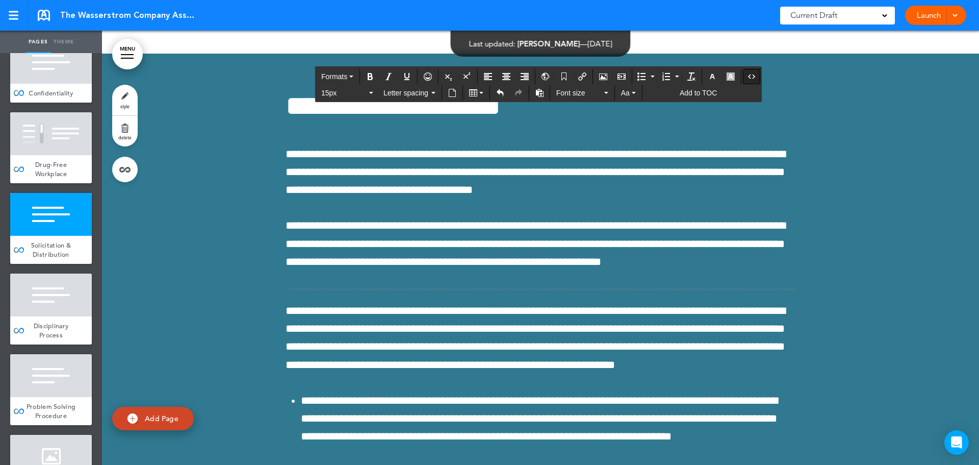
scroll to position [54890, 0]
click at [711, 78] on icon "button" at bounding box center [713, 76] width 8 height 8
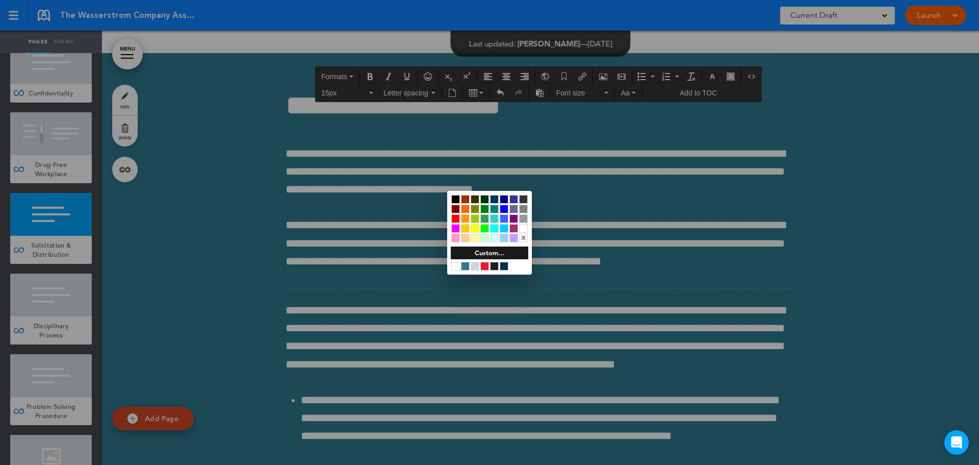
click at [454, 199] on div at bounding box center [455, 199] width 9 height 9
click at [634, 249] on div at bounding box center [489, 232] width 979 height 465
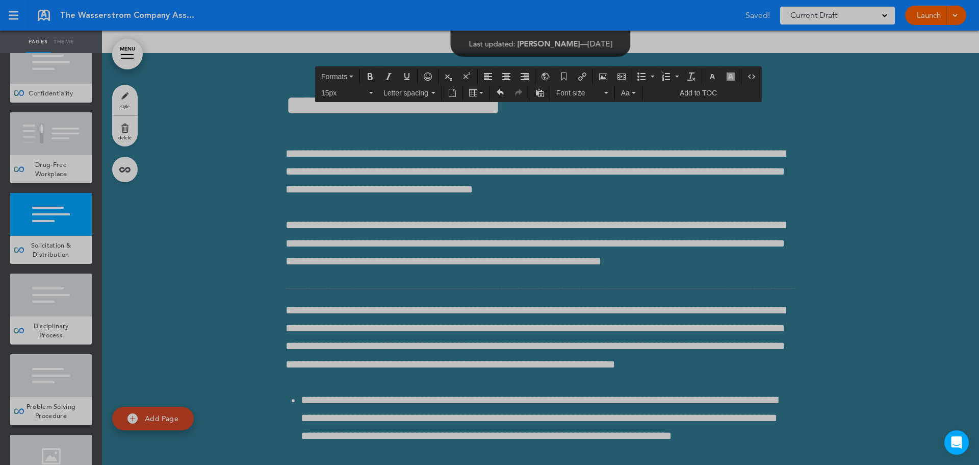
click at [475, 221] on div at bounding box center [474, 217] width 9 height 9
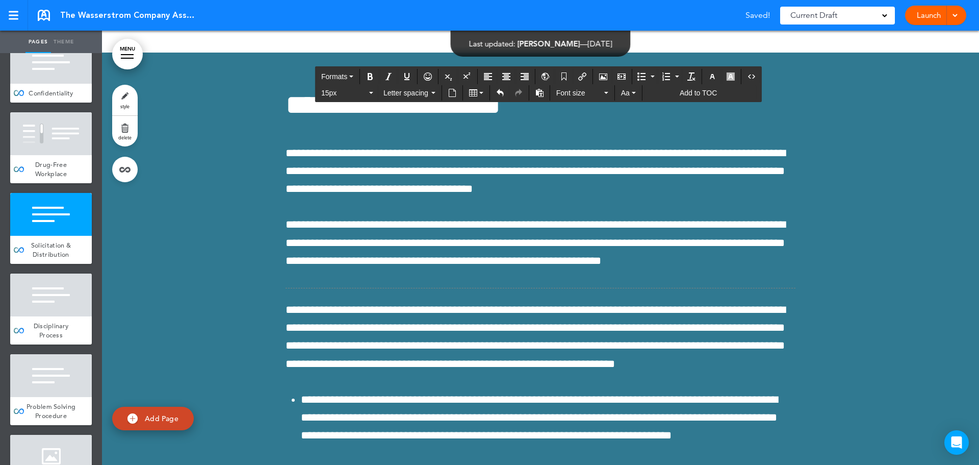
click at [346, 77] on span "Formats" at bounding box center [334, 76] width 26 height 8
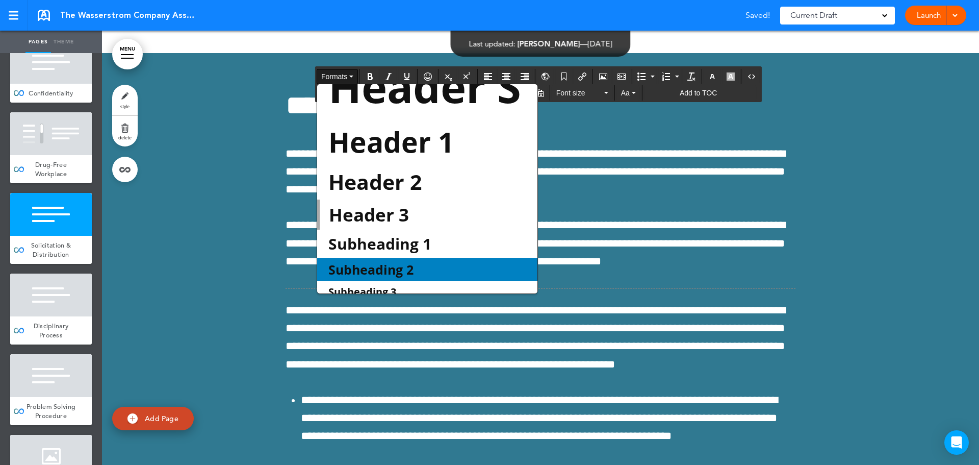
scroll to position [51, 0]
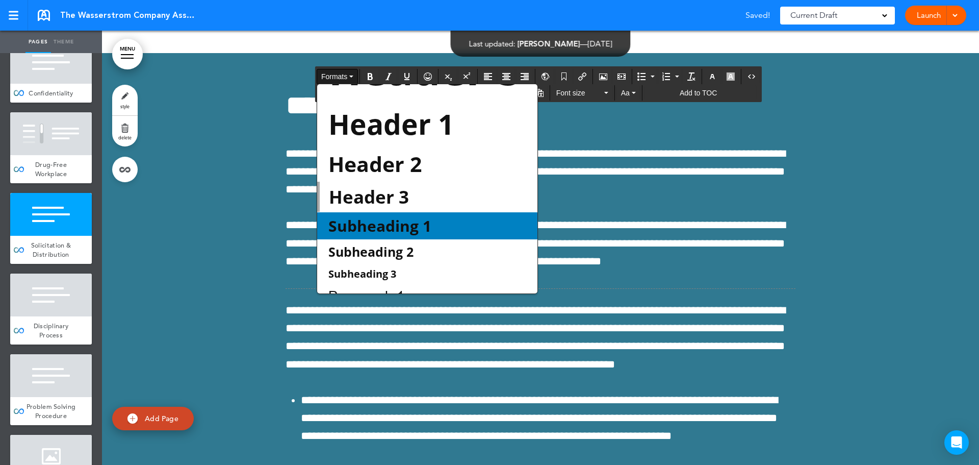
click at [404, 223] on span "Subheading 1" at bounding box center [379, 225] width 105 height 21
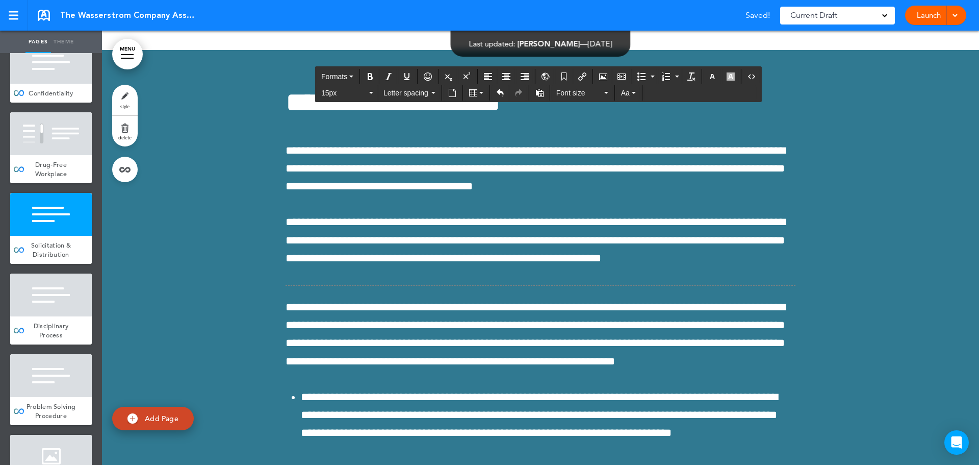
scroll to position [54890, 0]
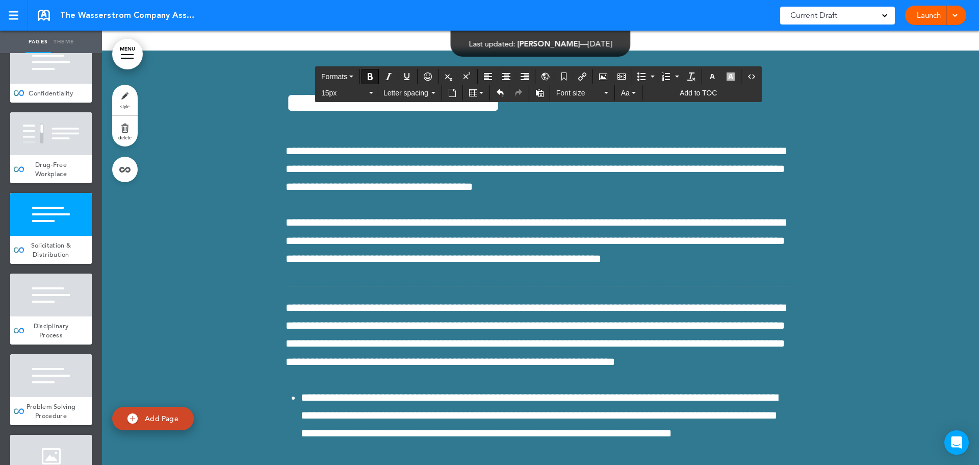
paste div
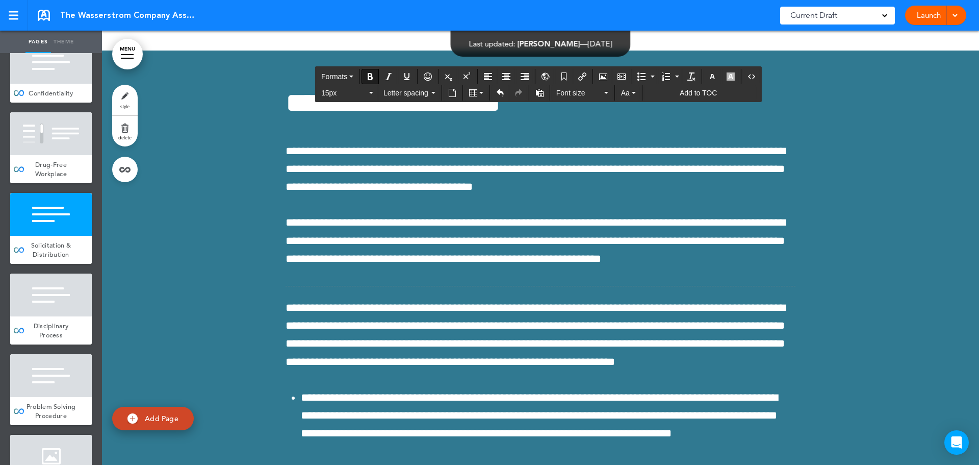
scroll to position [54890, 0]
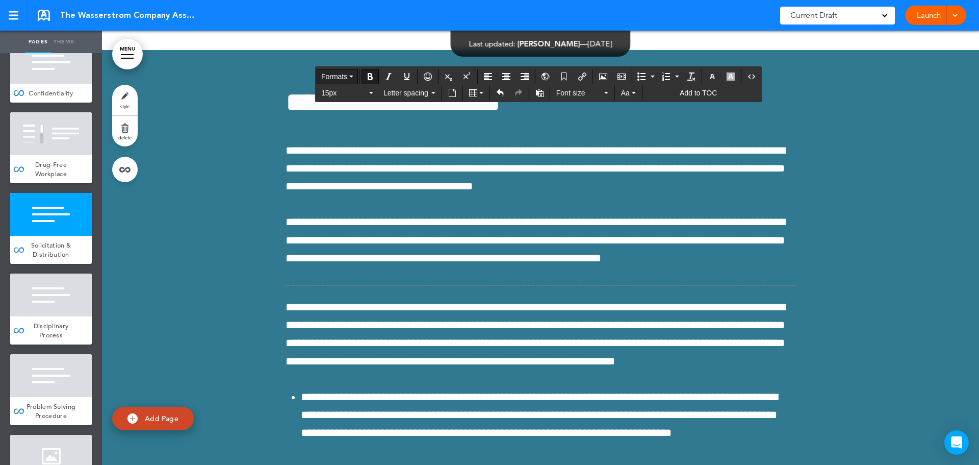
click at [346, 80] on span "Formats" at bounding box center [334, 76] width 26 height 8
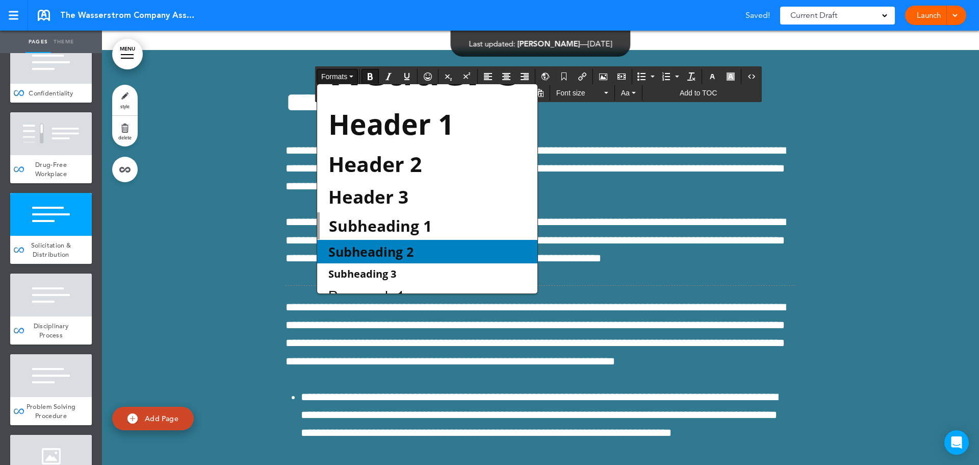
scroll to position [91, 0]
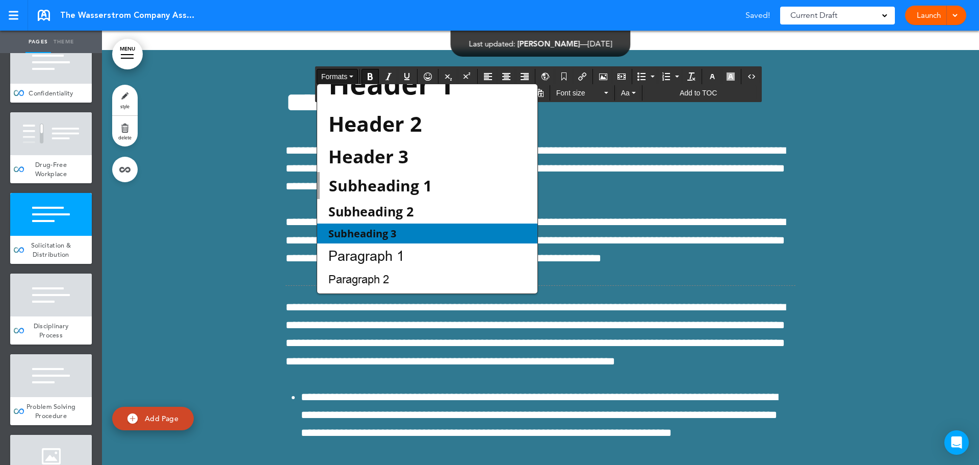
click at [396, 231] on span "Subheading 3" at bounding box center [362, 233] width 70 height 14
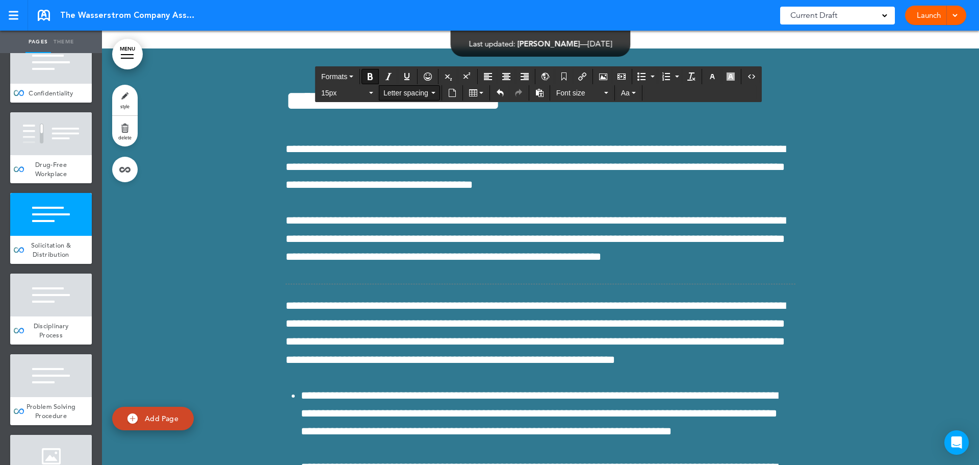
scroll to position [54890, 0]
click at [506, 91] on button "Undo" at bounding box center [500, 93] width 16 height 14
click at [505, 91] on button "Undo" at bounding box center [500, 93] width 16 height 14
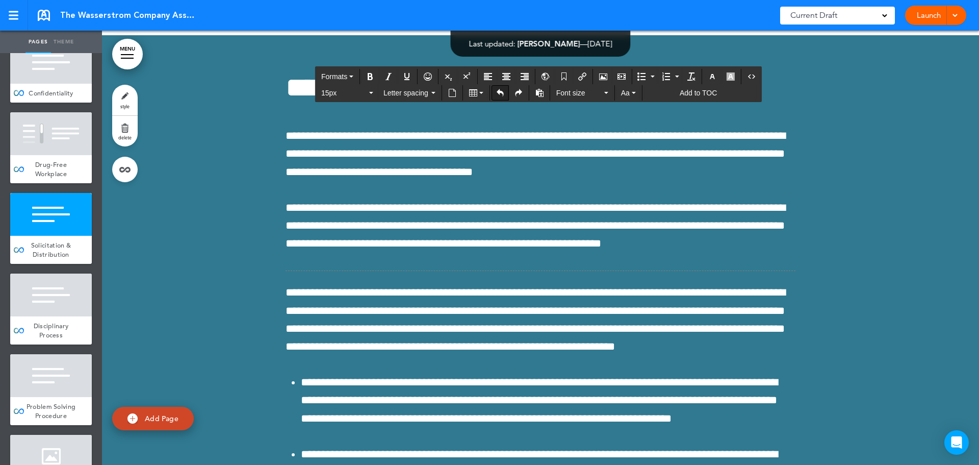
click at [505, 91] on button "Undo" at bounding box center [500, 93] width 16 height 14
click at [501, 92] on icon "Undo" at bounding box center [500, 93] width 8 height 8
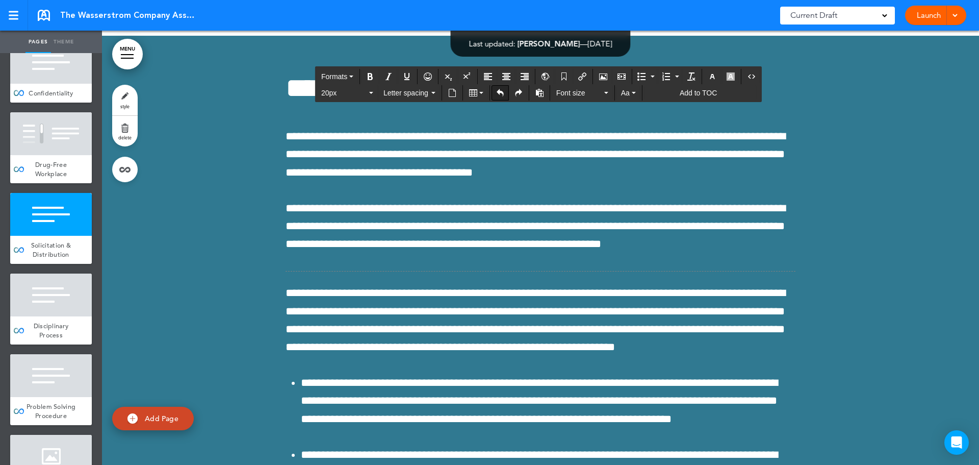
click at [501, 92] on icon "Undo" at bounding box center [500, 93] width 8 height 8
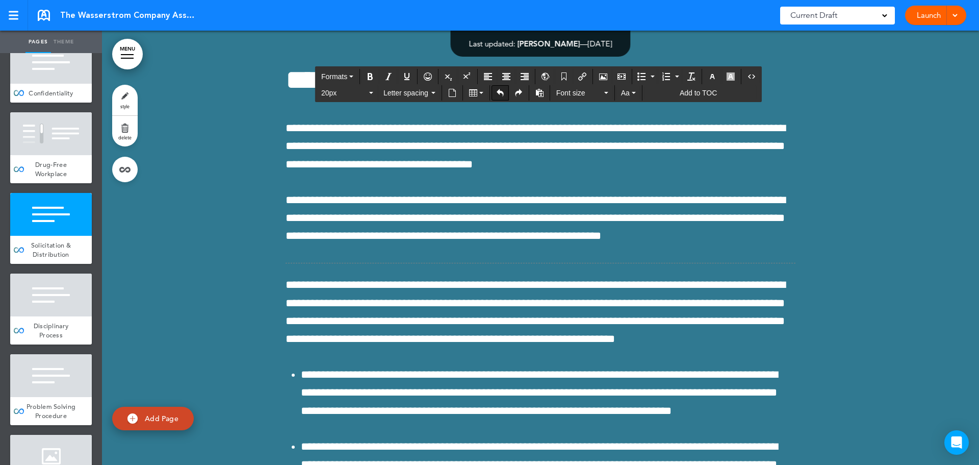
click at [501, 92] on icon "Undo" at bounding box center [500, 93] width 8 height 8
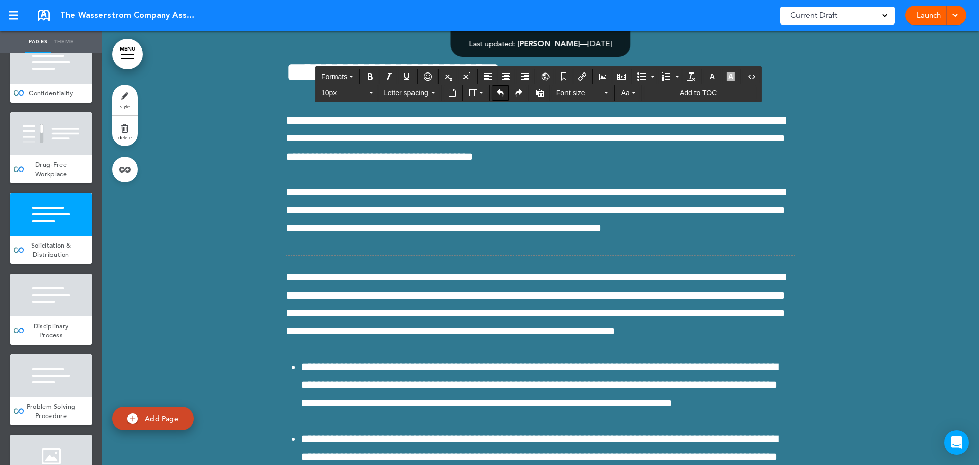
click at [501, 92] on icon "Undo" at bounding box center [500, 93] width 8 height 8
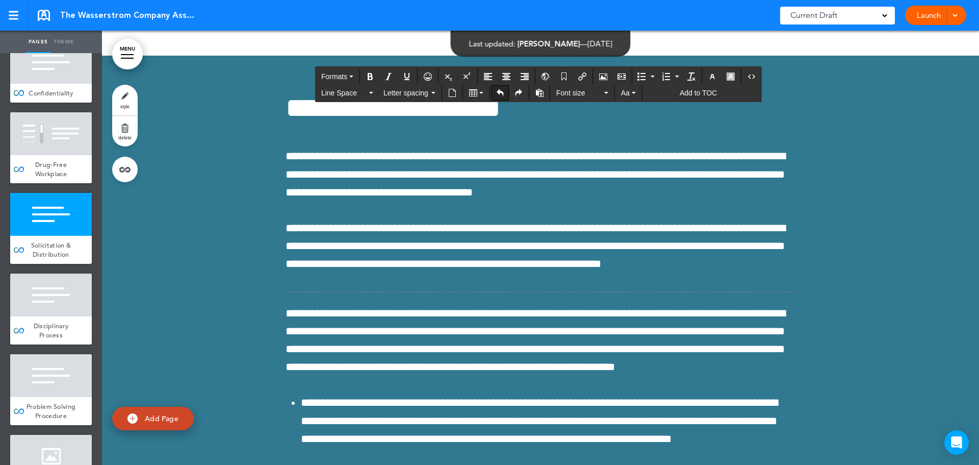
click at [501, 92] on icon "Undo" at bounding box center [500, 93] width 8 height 8
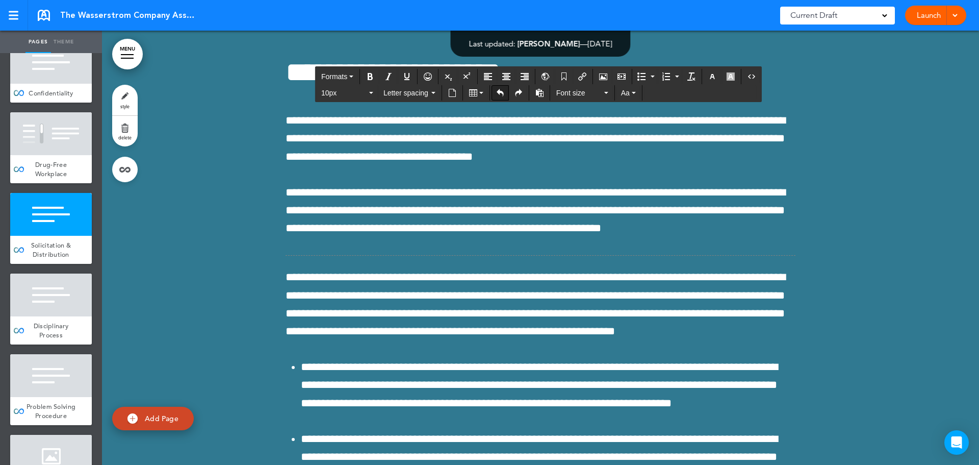
click at [501, 92] on icon "Undo" at bounding box center [500, 93] width 8 height 8
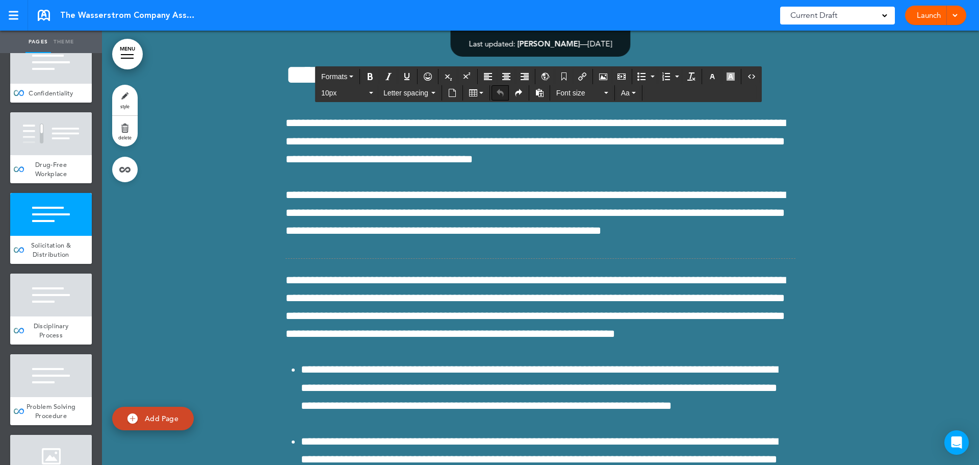
click at [501, 92] on icon "Undo" at bounding box center [500, 93] width 8 height 8
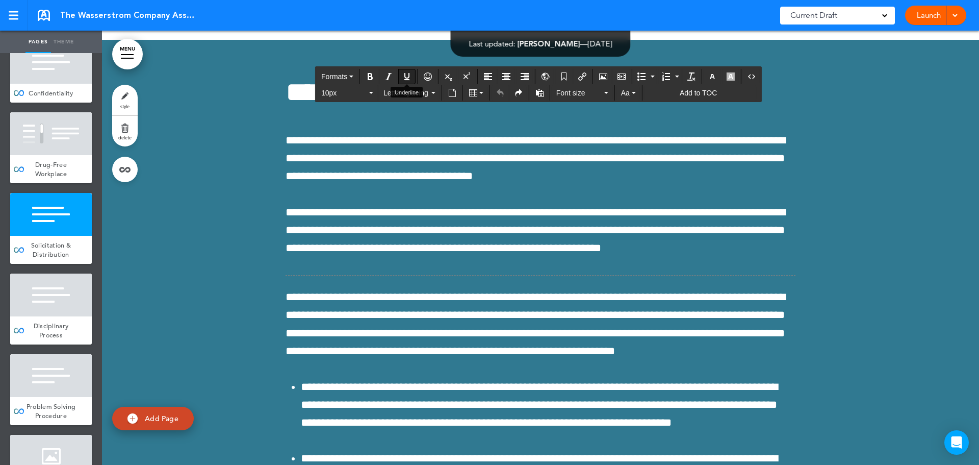
click at [405, 76] on icon "Underline" at bounding box center [407, 76] width 8 height 8
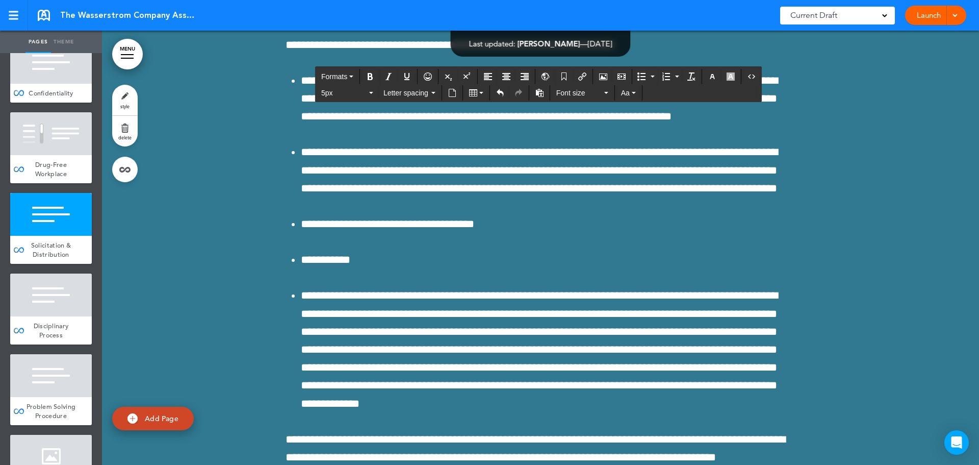
scroll to position [55197, 0]
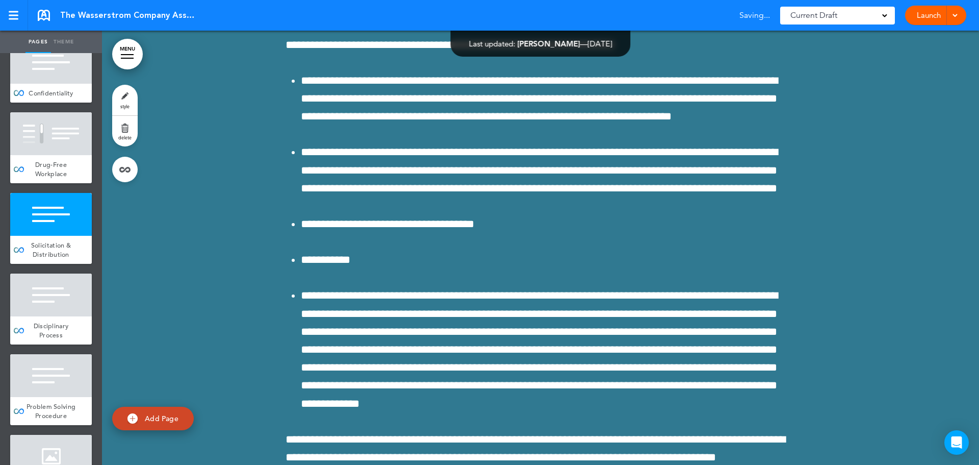
drag, startPoint x: 60, startPoint y: 371, endPoint x: 142, endPoint y: 345, distance: 86.2
click at [61, 316] on div at bounding box center [51, 294] width 82 height 43
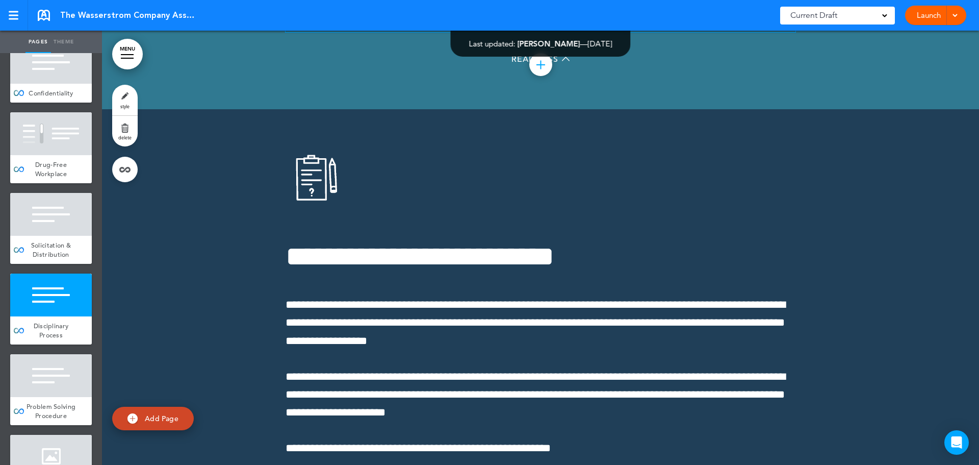
scroll to position [55988, 0]
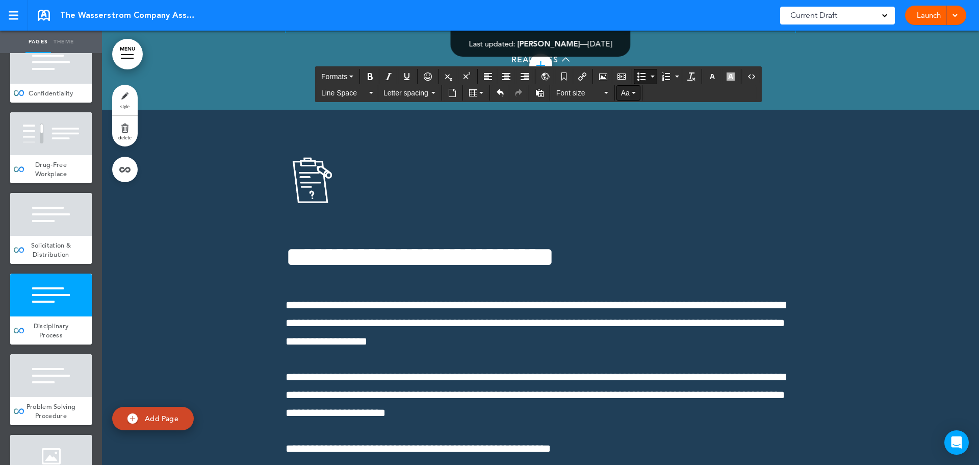
scroll to position [55989, 0]
click at [644, 74] on icon "Bullet list" at bounding box center [642, 76] width 8 height 8
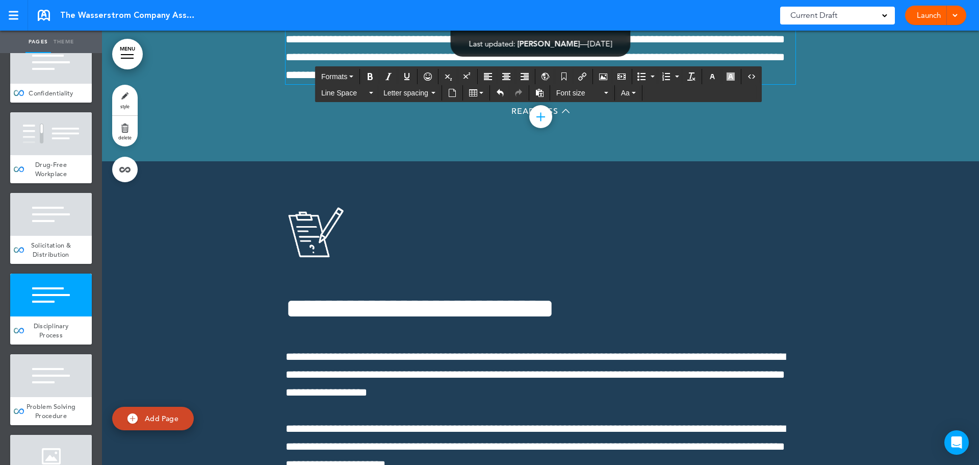
scroll to position [55937, 0]
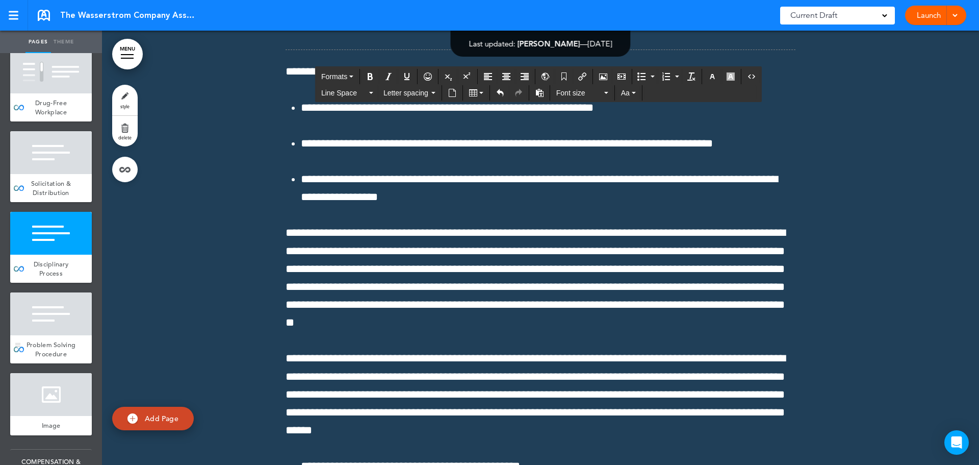
scroll to position [5815, 0]
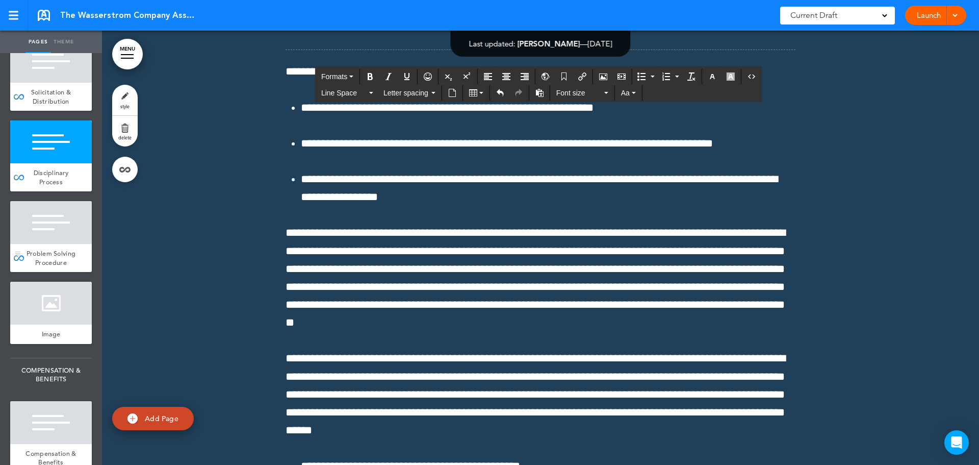
click at [63, 244] on div at bounding box center [51, 222] width 82 height 43
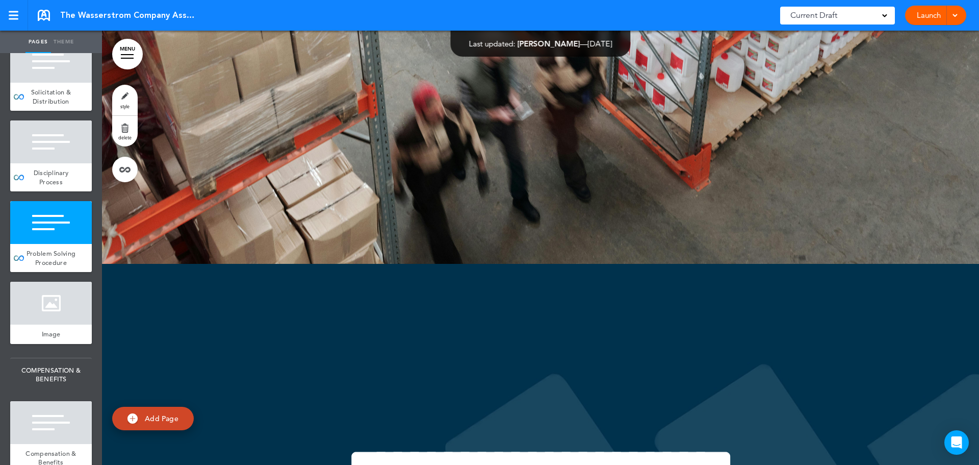
scroll to position [57298, 0]
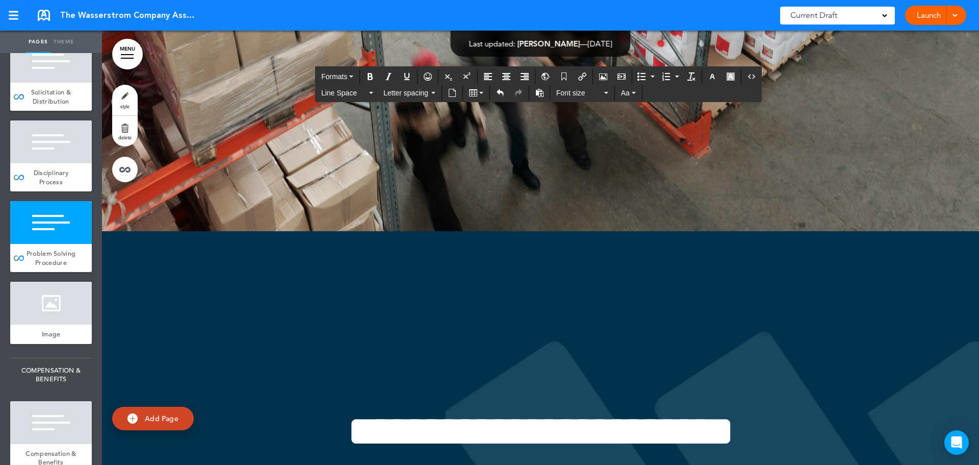
scroll to position [57349, 0]
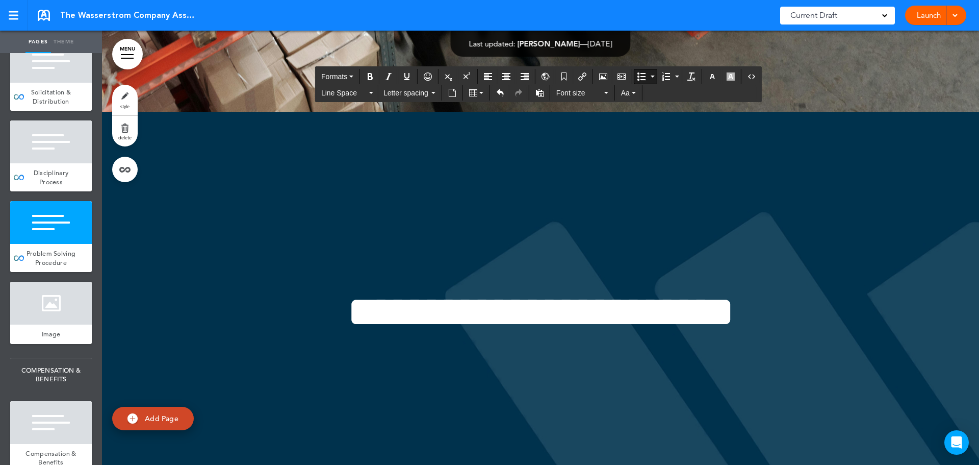
scroll to position [57452, 0]
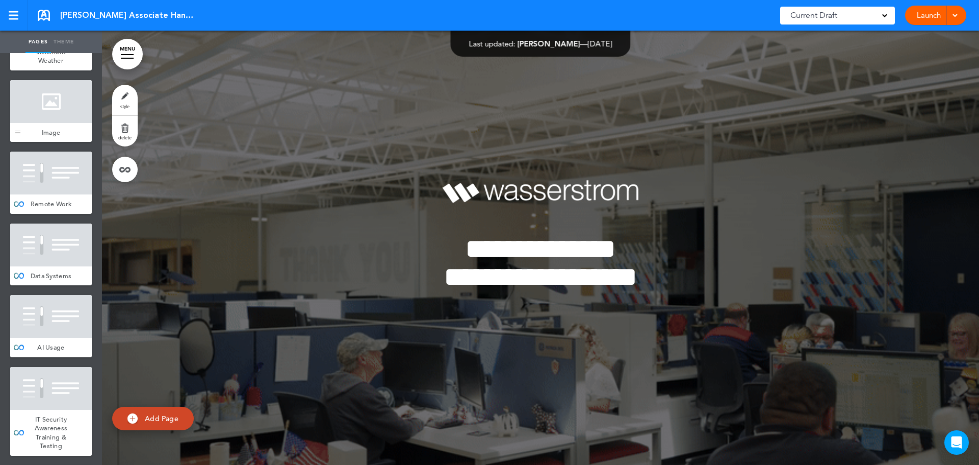
scroll to position [4081, 0]
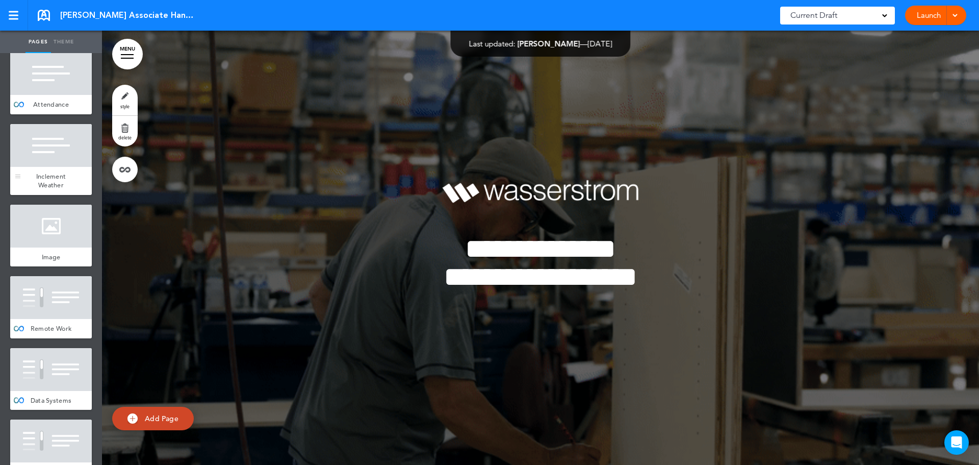
click at [34, 167] on div at bounding box center [51, 145] width 82 height 43
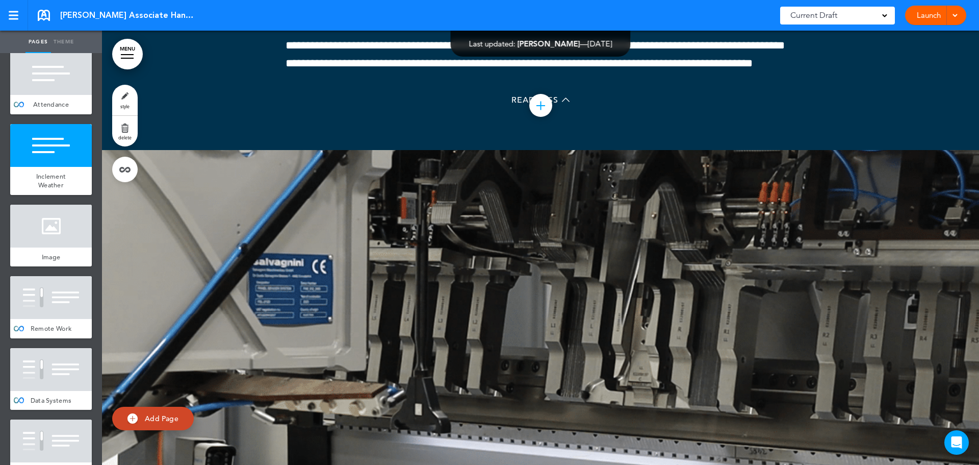
scroll to position [35822, 0]
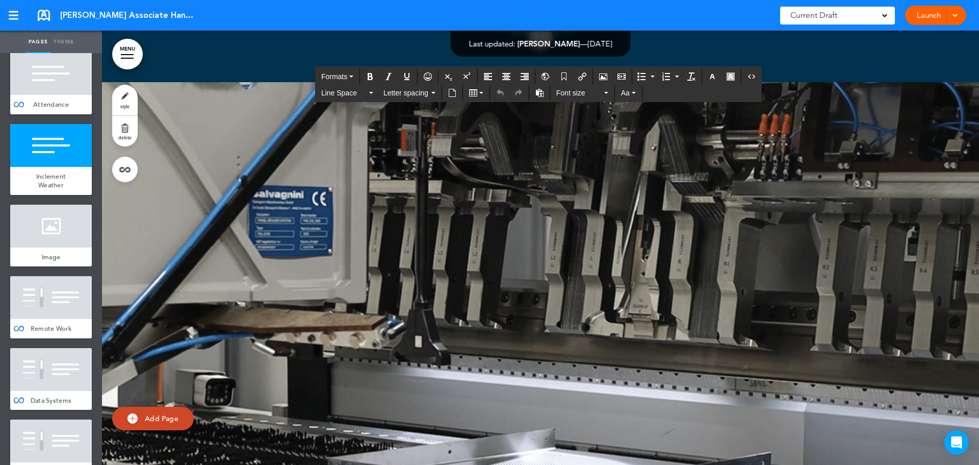
drag, startPoint x: 507, startPoint y: 247, endPoint x: 544, endPoint y: 250, distance: 37.4
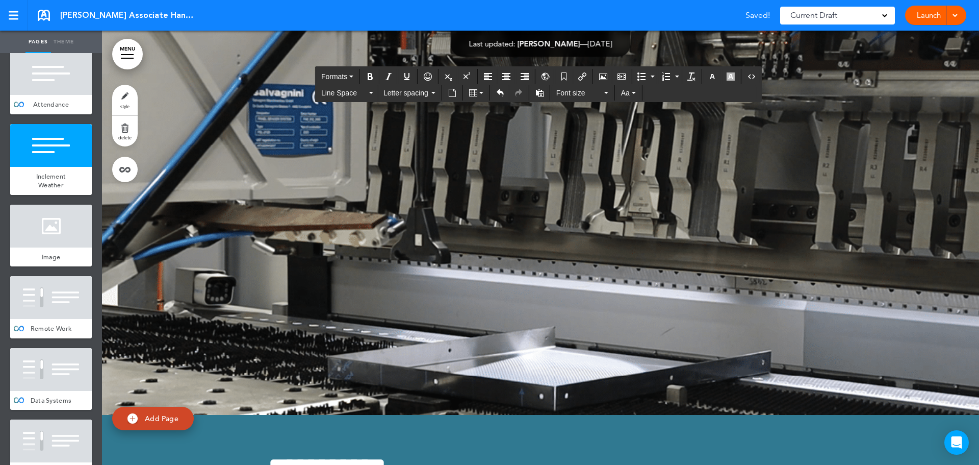
scroll to position [35924, 0]
drag, startPoint x: 45, startPoint y: 382, endPoint x: 100, endPoint y: 341, distance: 68.9
click at [45, 338] on div "Remote Work" at bounding box center [51, 328] width 82 height 19
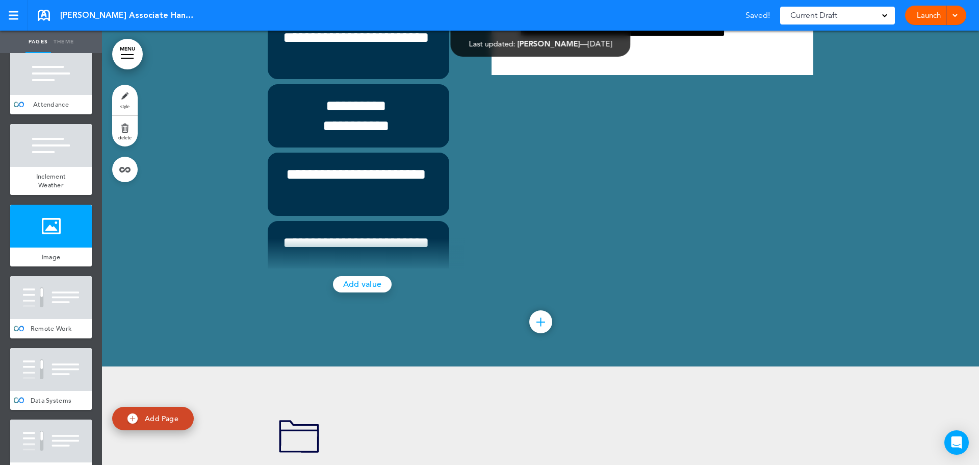
scroll to position [36759, 0]
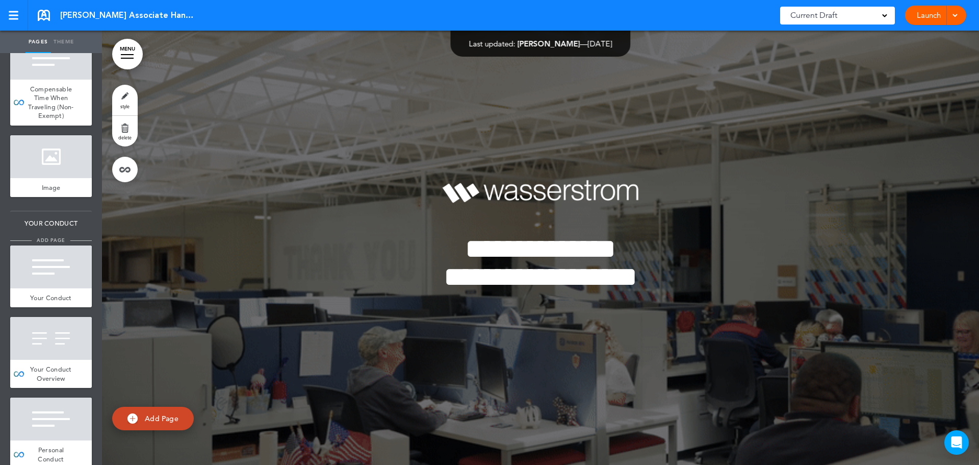
scroll to position [4642, 0]
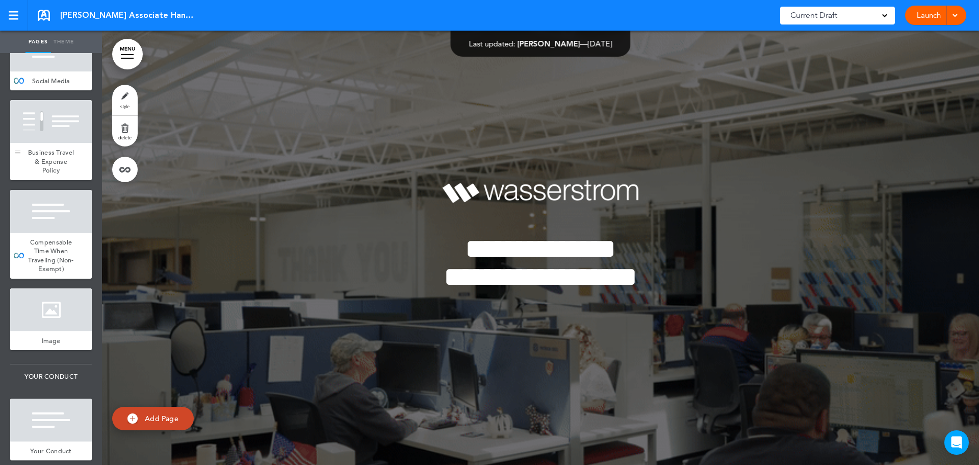
click at [39, 174] on span "Business Travel & Expense Policy" at bounding box center [51, 161] width 46 height 27
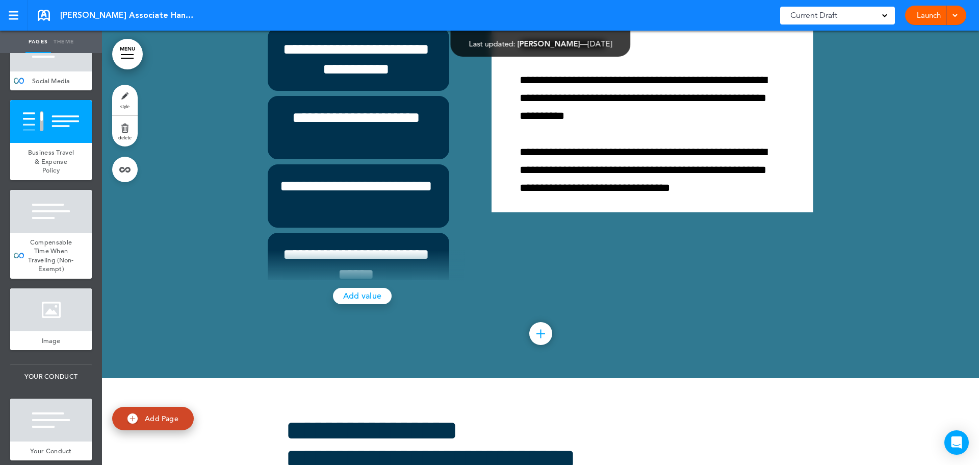
scroll to position [41260, 0]
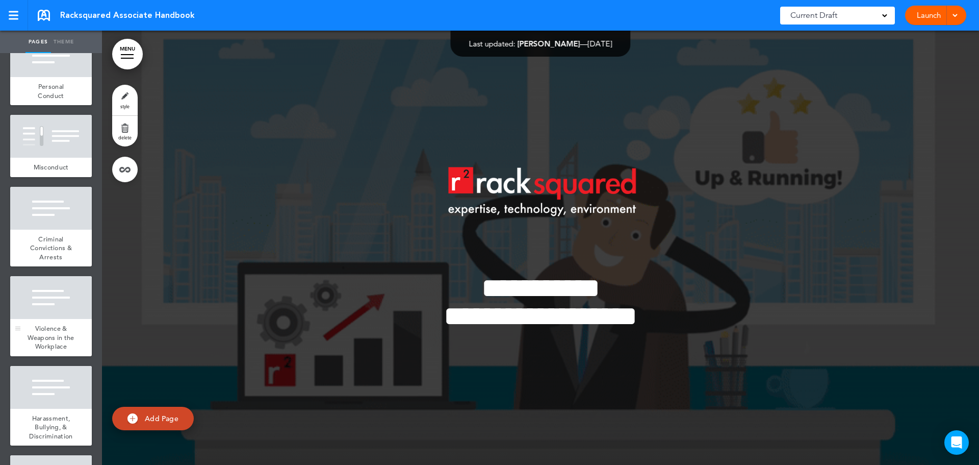
scroll to position [5152, 0]
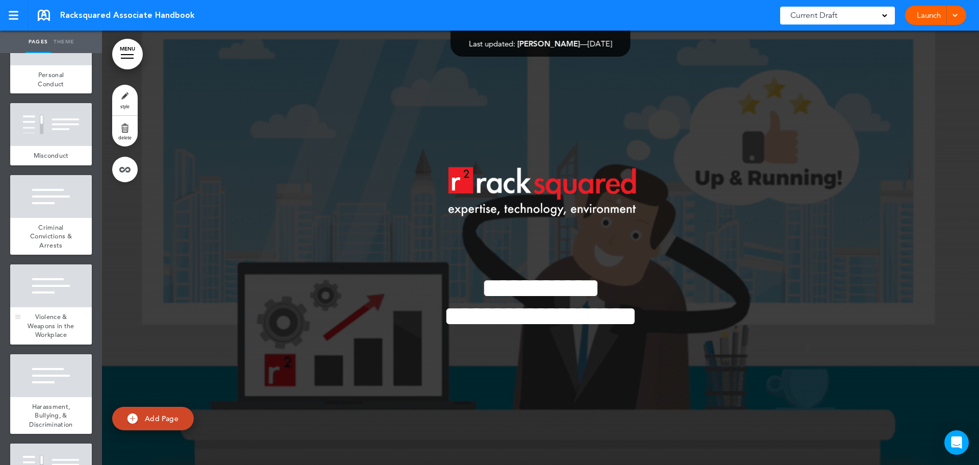
click at [59, 339] on span "Violence & Weapons in the Workplace" at bounding box center [51, 325] width 46 height 27
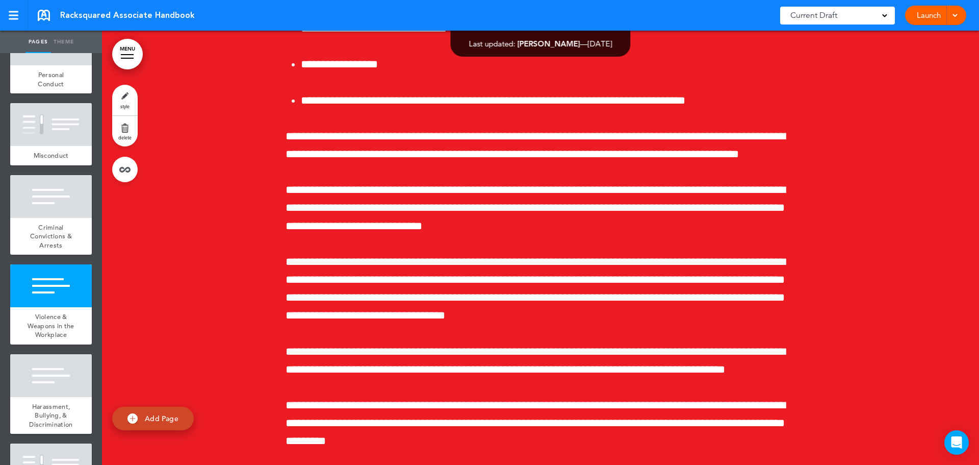
scroll to position [47928, 0]
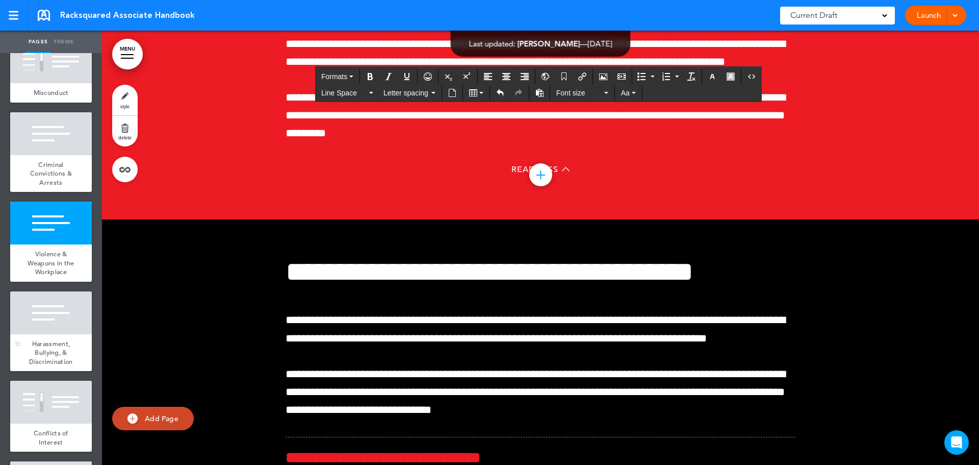
scroll to position [5305, 0]
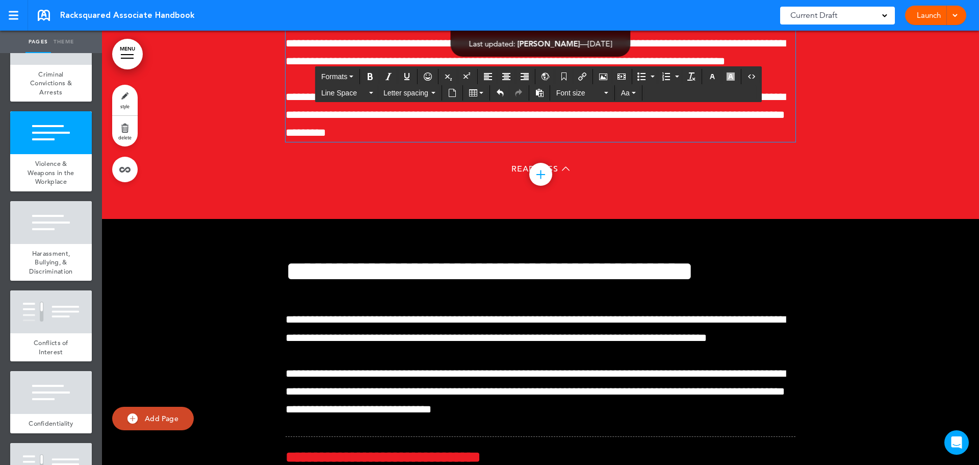
drag, startPoint x: 40, startPoint y: 318, endPoint x: 404, endPoint y: 297, distance: 364.8
click at [40, 275] on span "Harassment, Bullying, & Discrimination" at bounding box center [50, 262] width 43 height 27
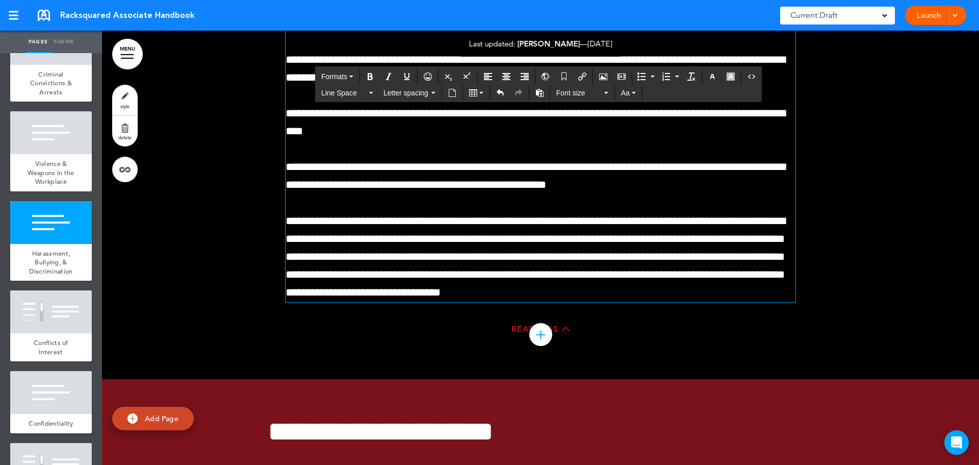
scroll to position [51367, 0]
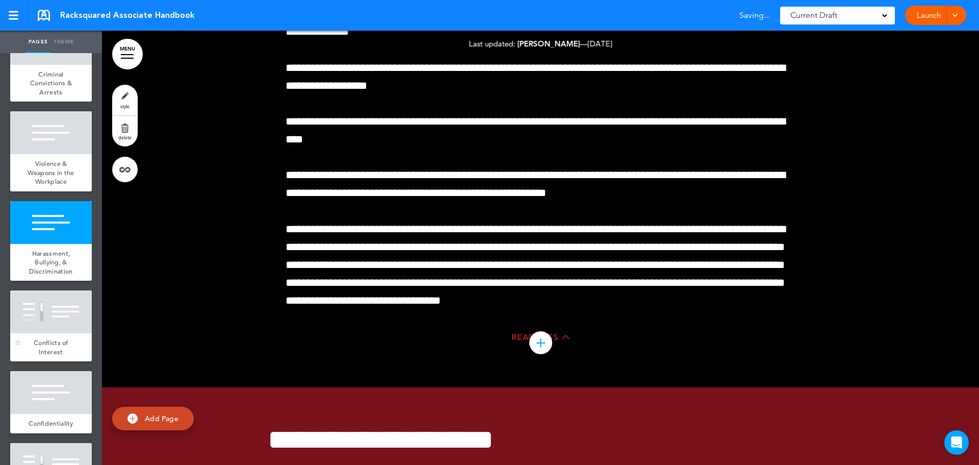
click at [42, 356] on span "Conflicts of Interest" at bounding box center [51, 347] width 35 height 18
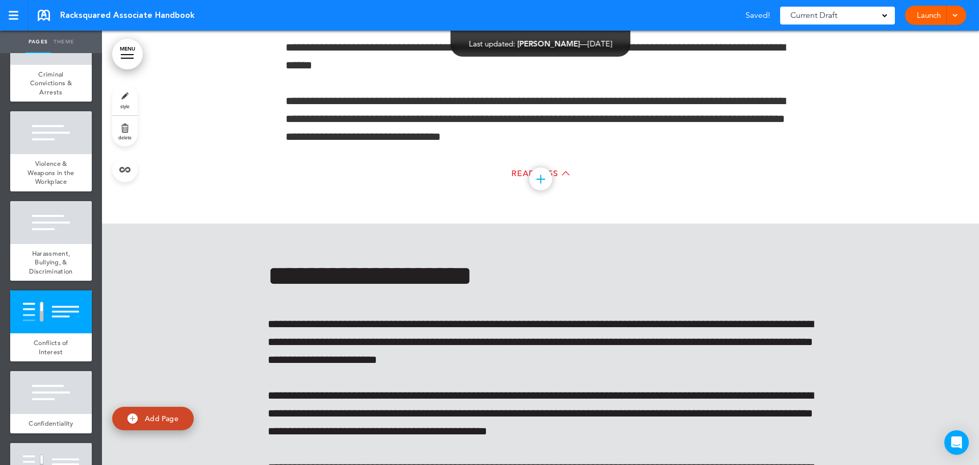
scroll to position [153, 0]
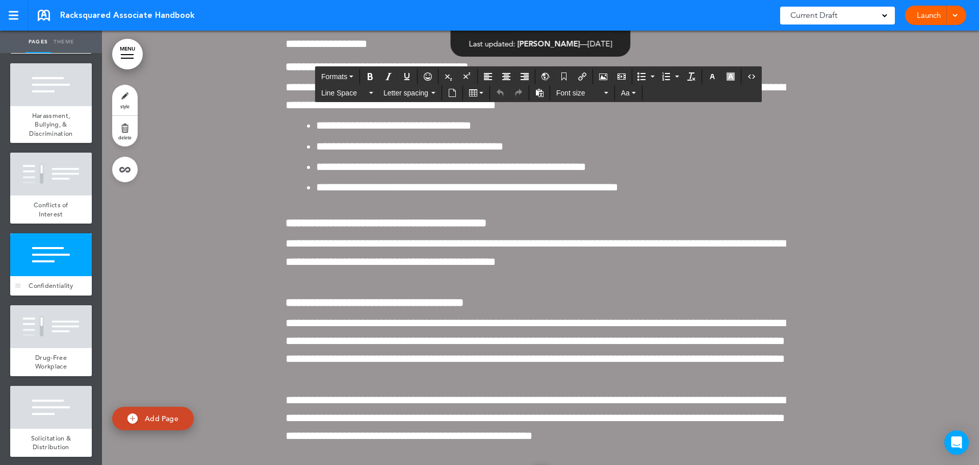
scroll to position [5560, 0]
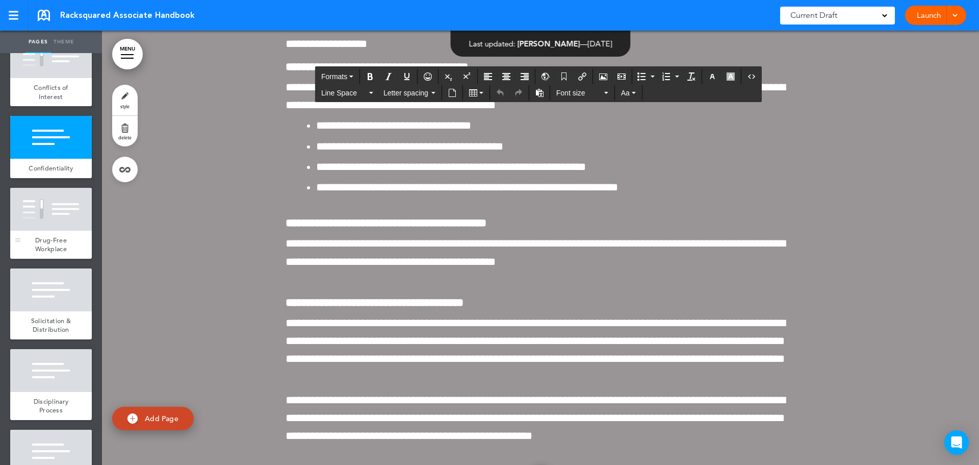
click at [55, 259] on div "Drug-Free Workplace" at bounding box center [51, 245] width 82 height 28
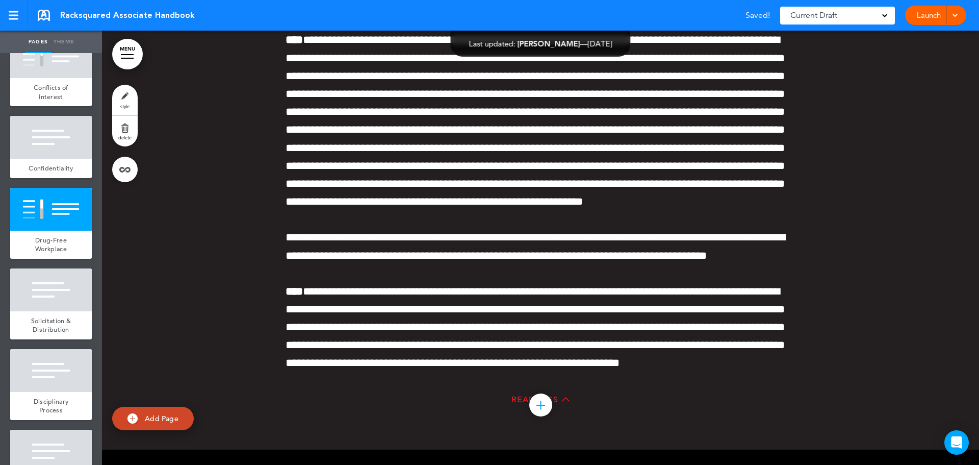
scroll to position [56334, 0]
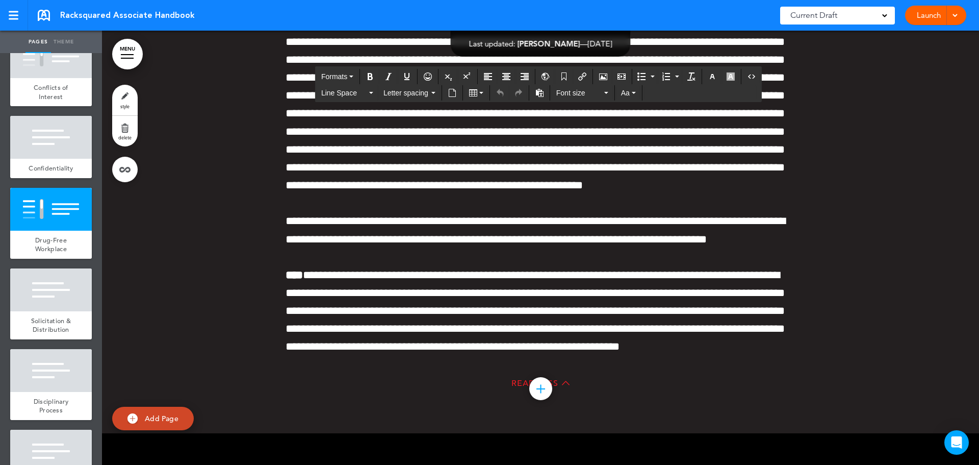
scroll to position [190, 0]
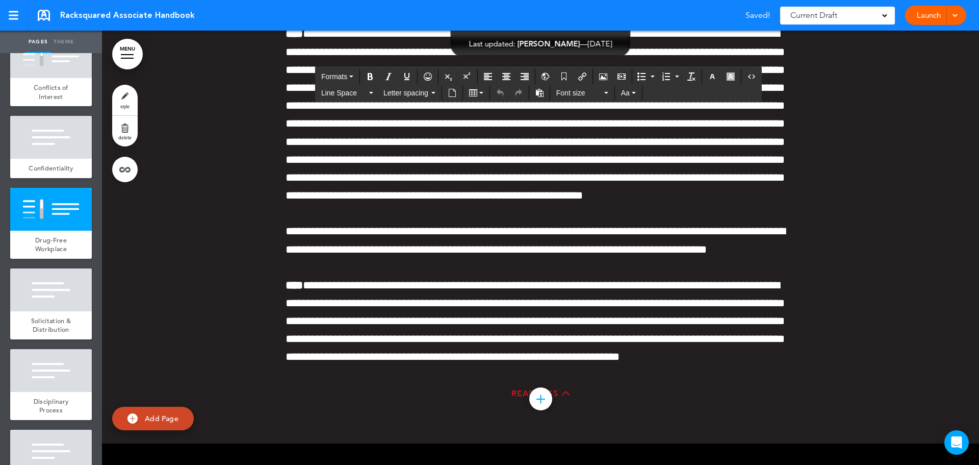
scroll to position [408, 0]
drag, startPoint x: 631, startPoint y: 224, endPoint x: 366, endPoint y: 75, distance: 303.8
click at [367, 79] on icon "Bold" at bounding box center [370, 76] width 8 height 8
drag, startPoint x: 610, startPoint y: 261, endPoint x: 531, endPoint y: 261, distance: 78.6
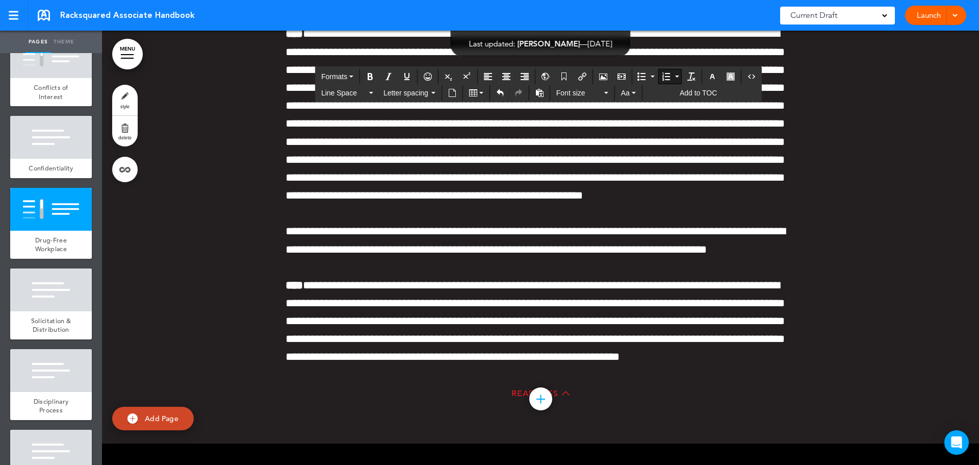
click at [369, 82] on button "Bold" at bounding box center [370, 76] width 16 height 14
drag, startPoint x: 656, startPoint y: 316, endPoint x: 531, endPoint y: 317, distance: 124.5
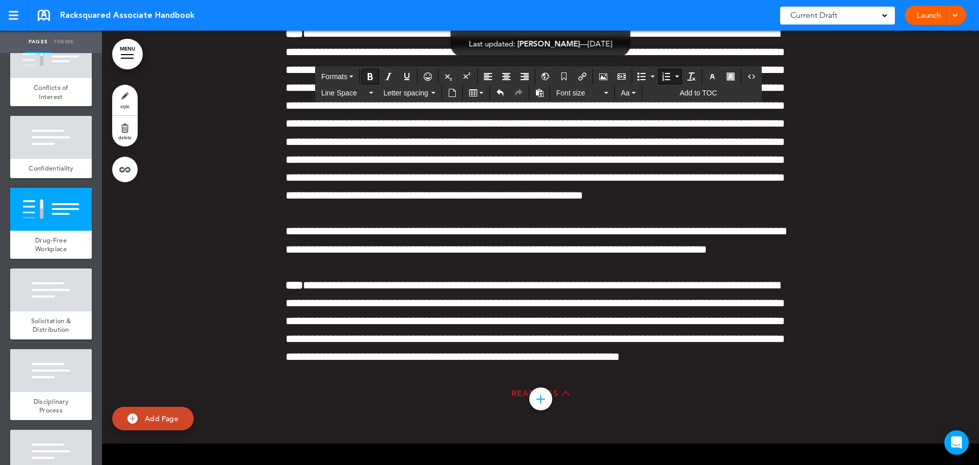
click at [369, 78] on icon "Bold" at bounding box center [370, 76] width 8 height 8
click at [367, 74] on icon "Bold" at bounding box center [370, 76] width 8 height 8
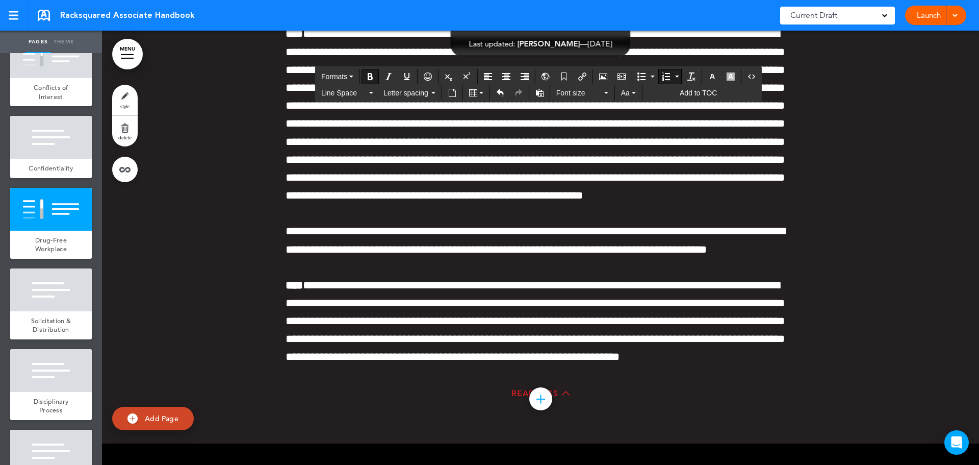
scroll to position [712, 0]
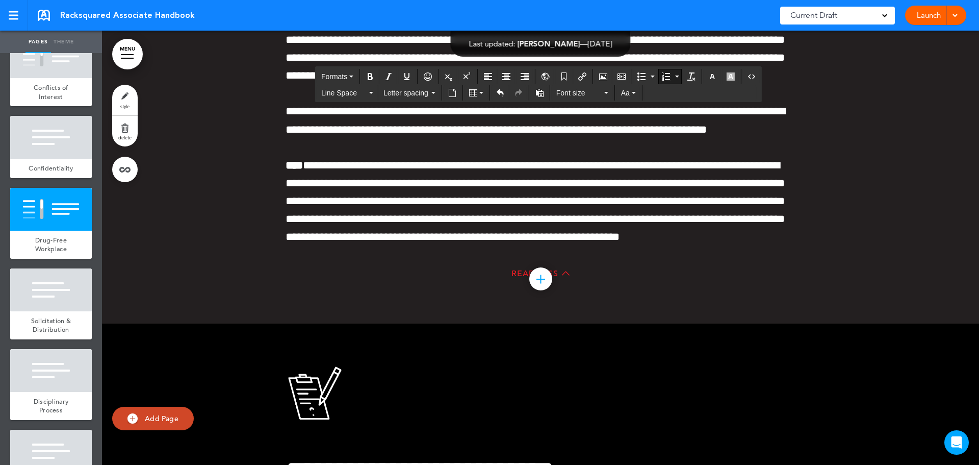
scroll to position [56508, 0]
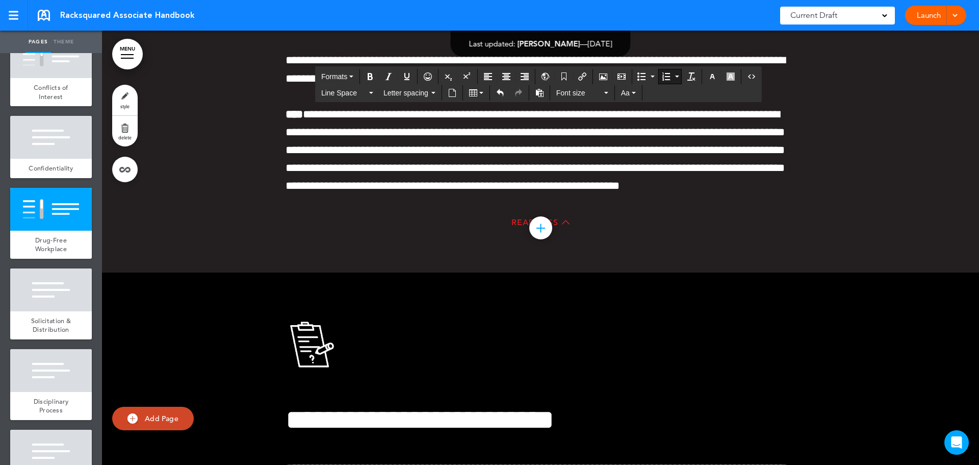
drag, startPoint x: 358, startPoint y: 380, endPoint x: 659, endPoint y: 348, distance: 302.6
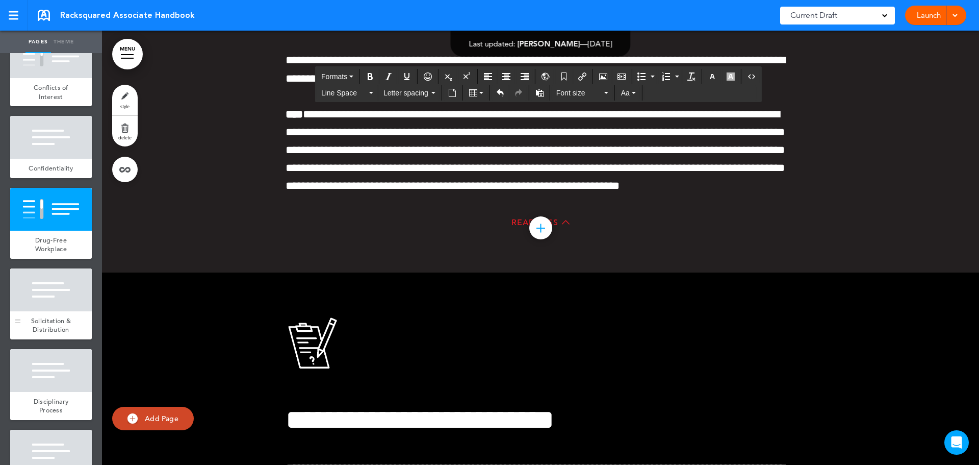
click at [54, 311] on div at bounding box center [51, 289] width 82 height 43
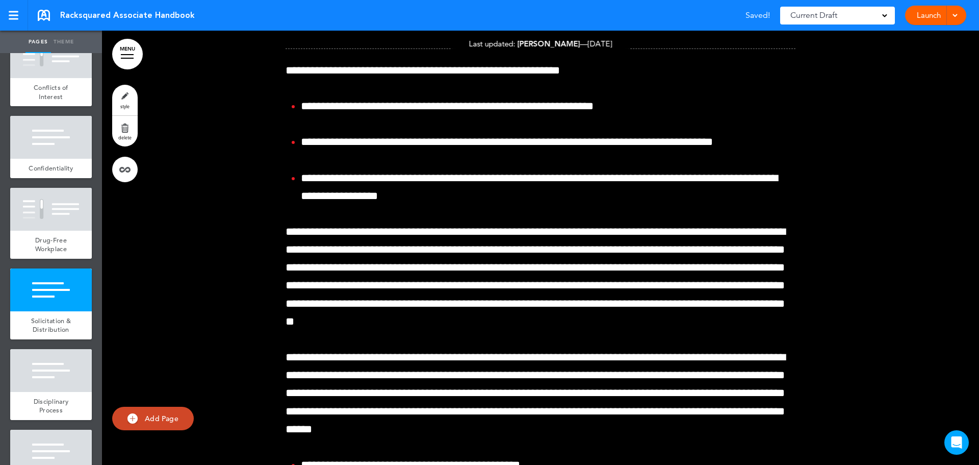
scroll to position [57099, 0]
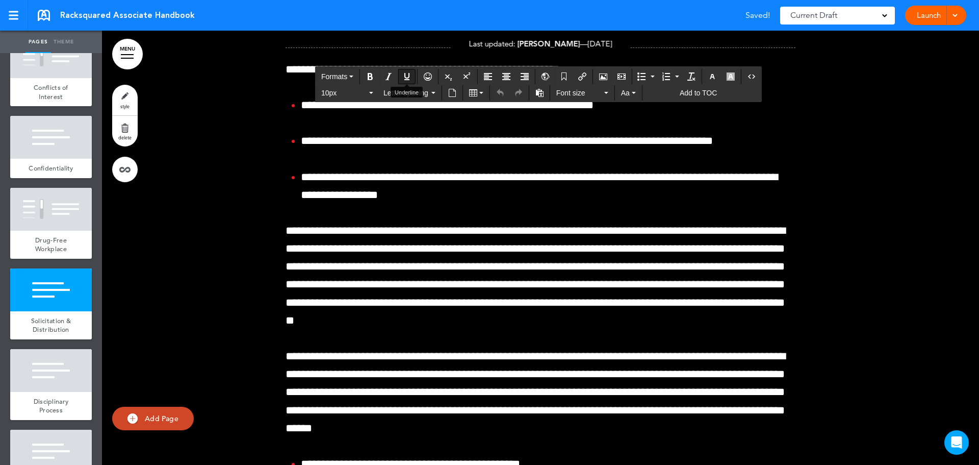
scroll to position [57099, 0]
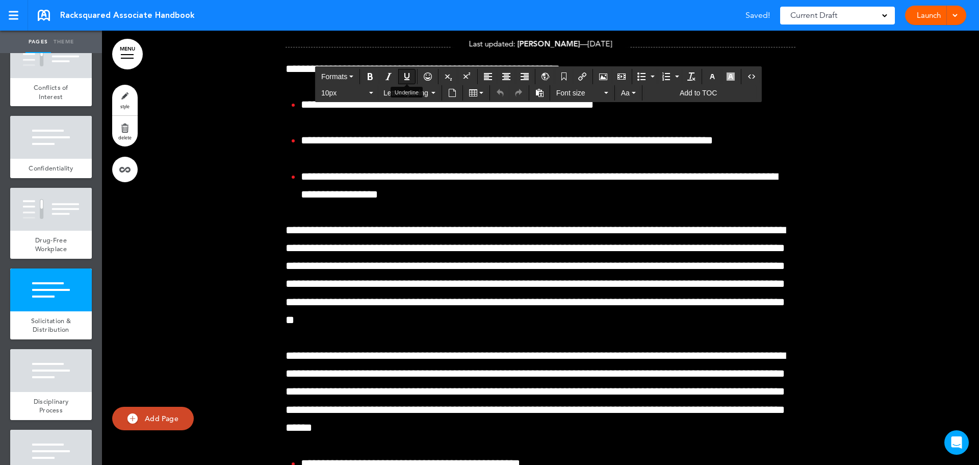
click at [407, 78] on icon "Underline" at bounding box center [407, 76] width 8 height 8
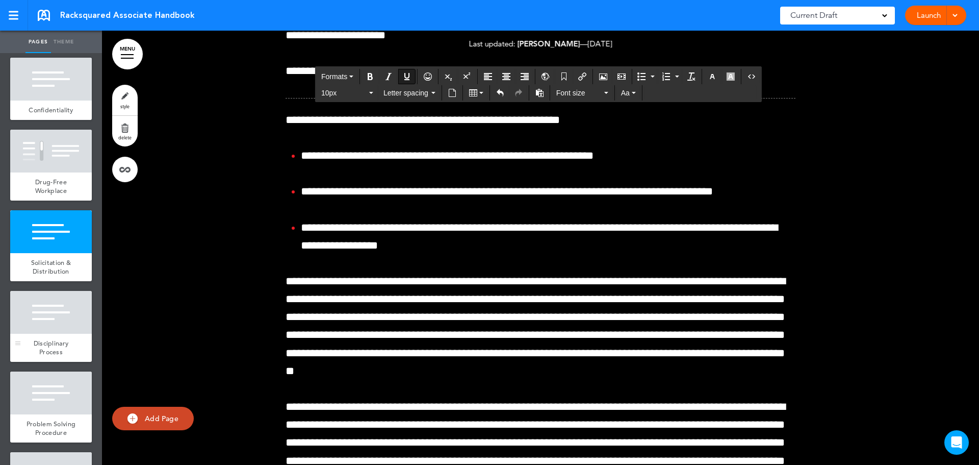
scroll to position [5713, 0]
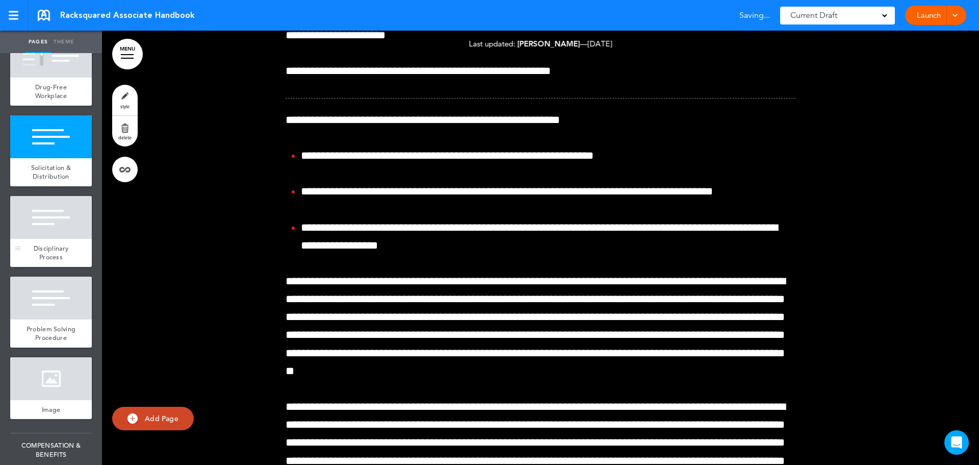
click at [47, 262] on span "Disciplinary Process" at bounding box center [51, 253] width 35 height 18
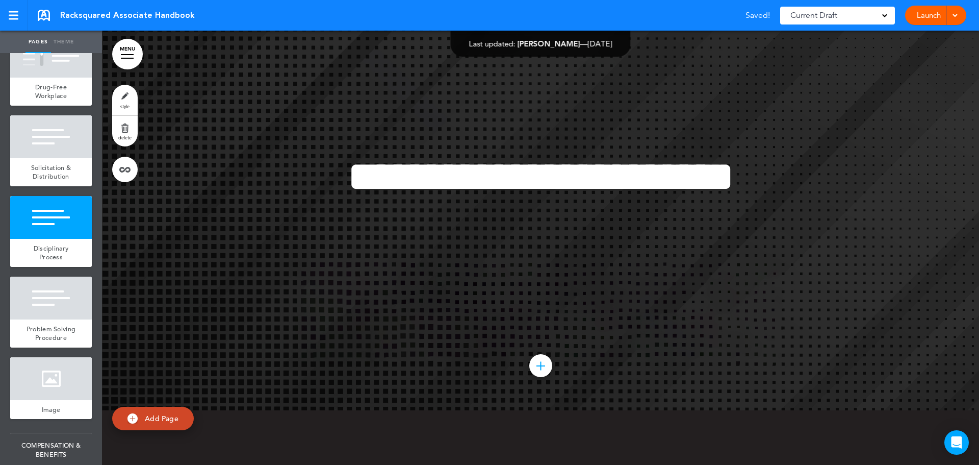
scroll to position [58301, 0]
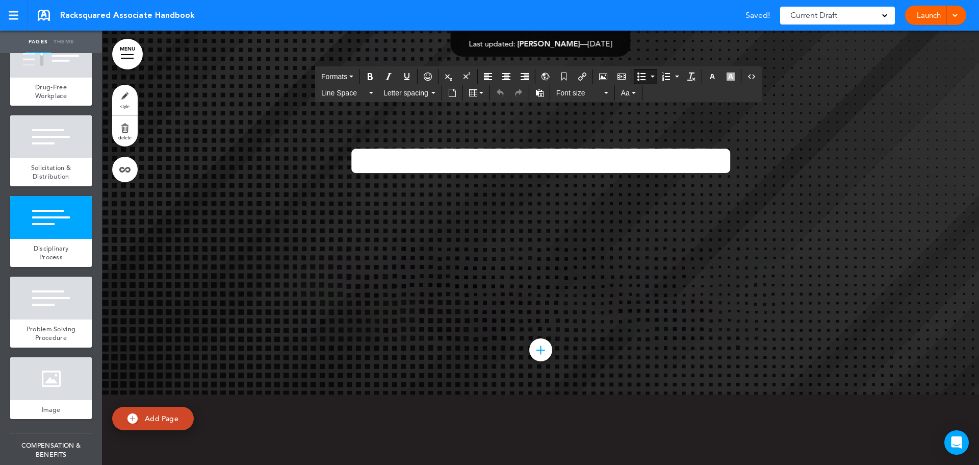
scroll to position [58302, 0]
click at [643, 75] on icon "Bullet list" at bounding box center [642, 76] width 8 height 8
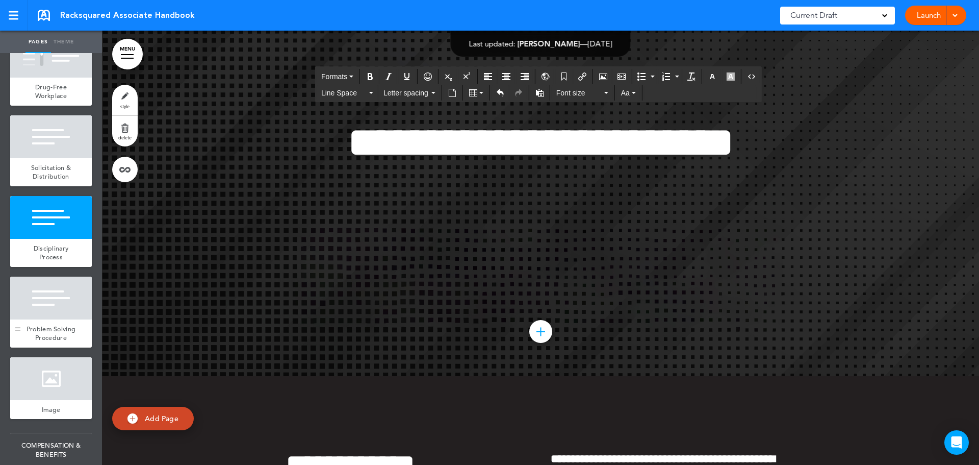
click at [48, 319] on div at bounding box center [51, 297] width 82 height 43
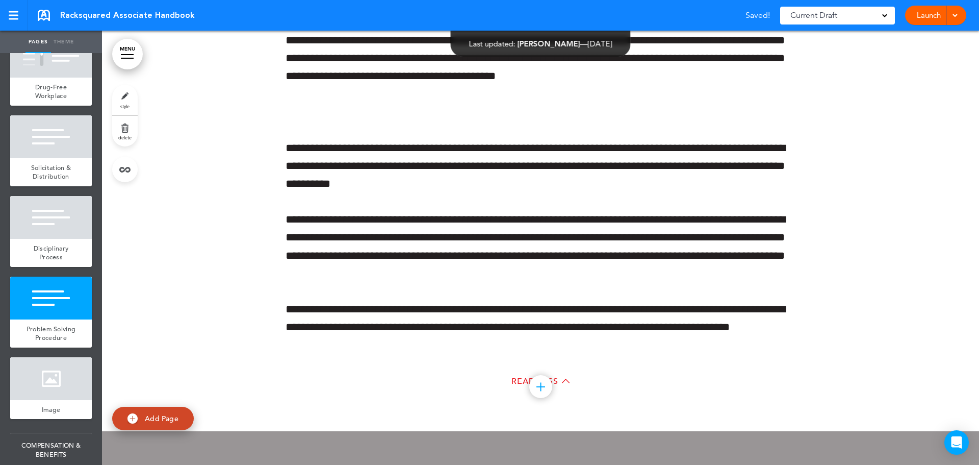
scroll to position [59634, 0]
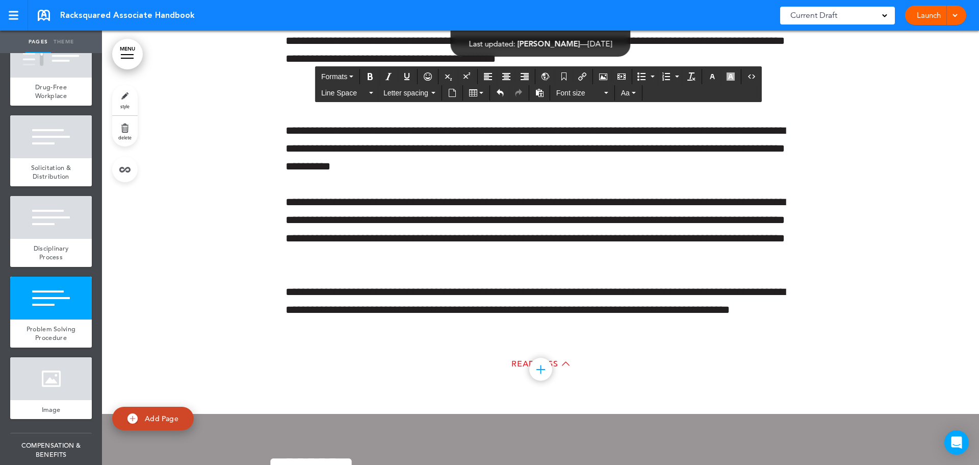
scroll to position [59634, 0]
